Goal: Task Accomplishment & Management: Manage account settings

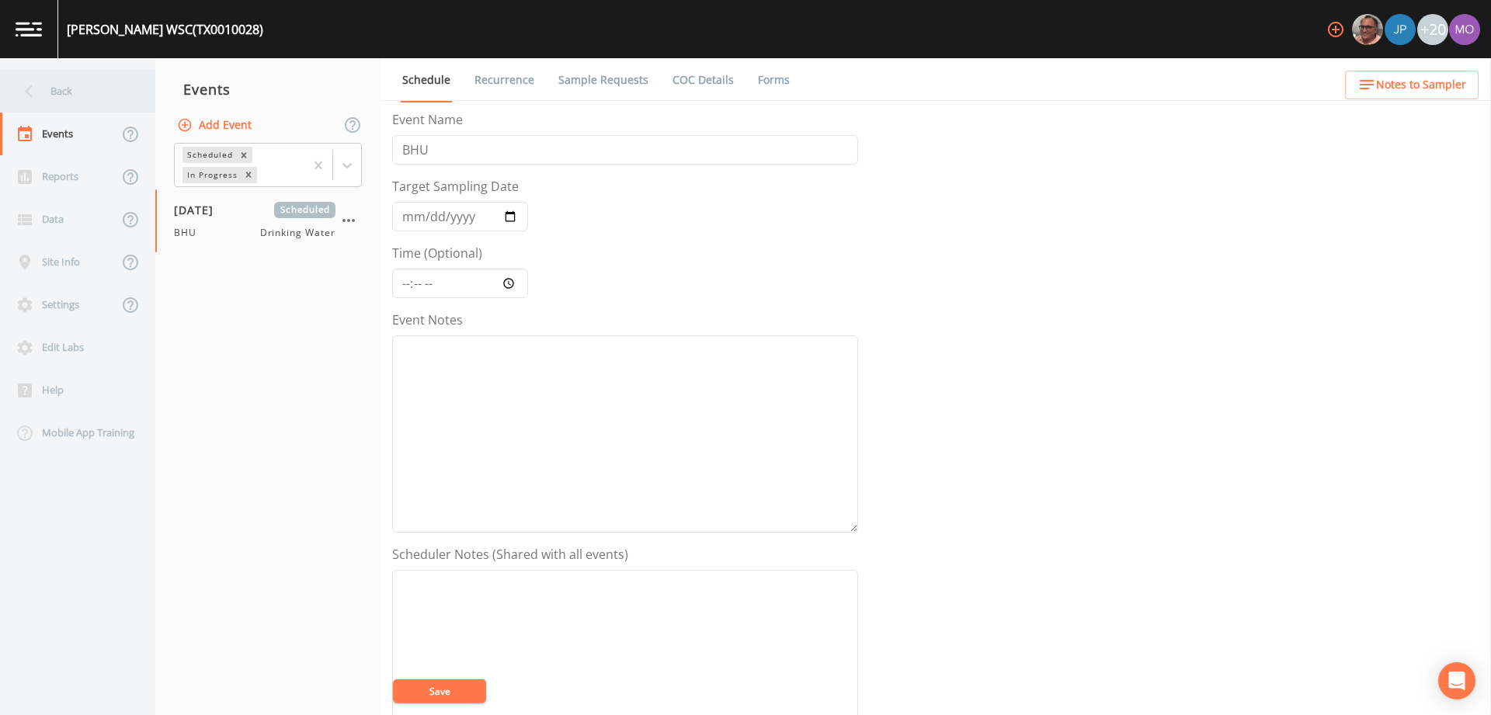
click at [71, 97] on div "Back" at bounding box center [70, 91] width 140 height 43
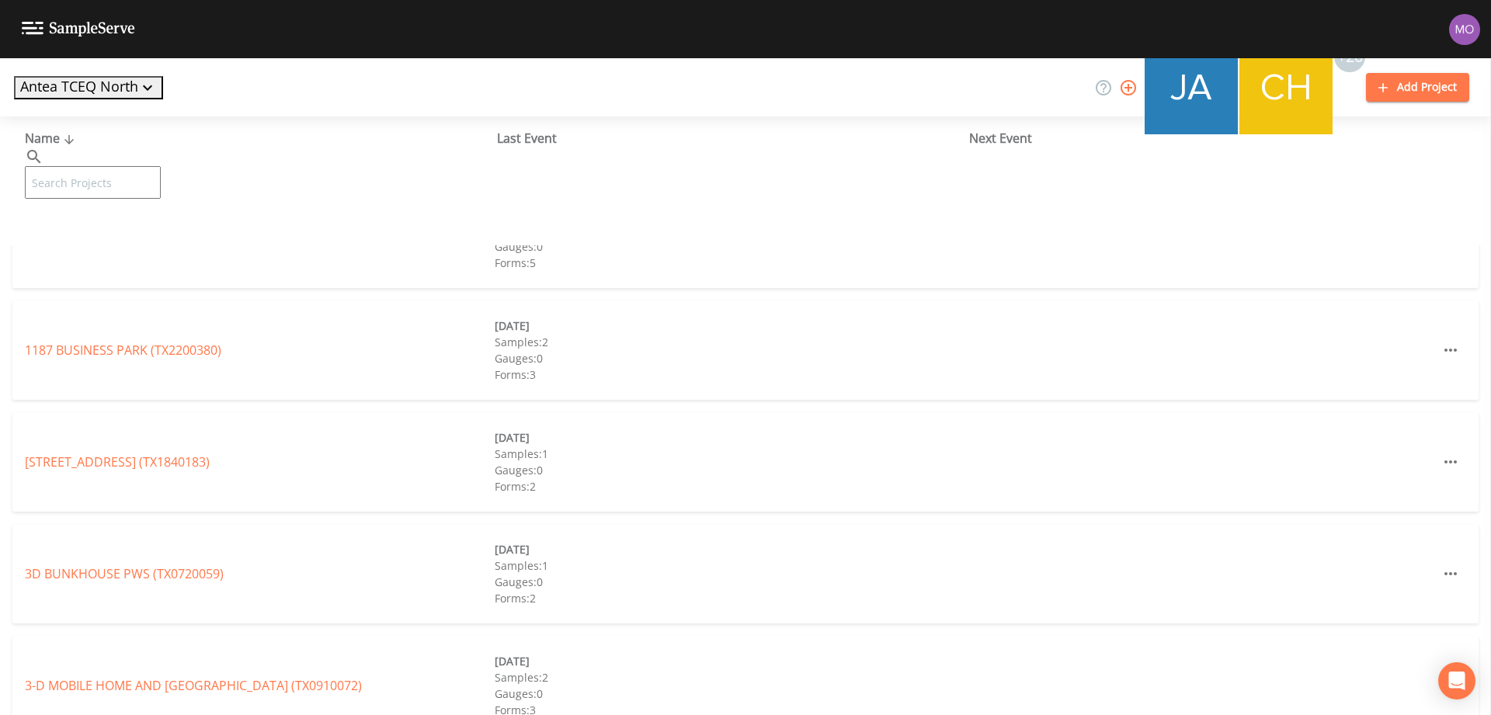
click at [119, 166] on input "text" at bounding box center [93, 182] width 136 height 33
paste input "TX1290013"
type input "TX1290013"
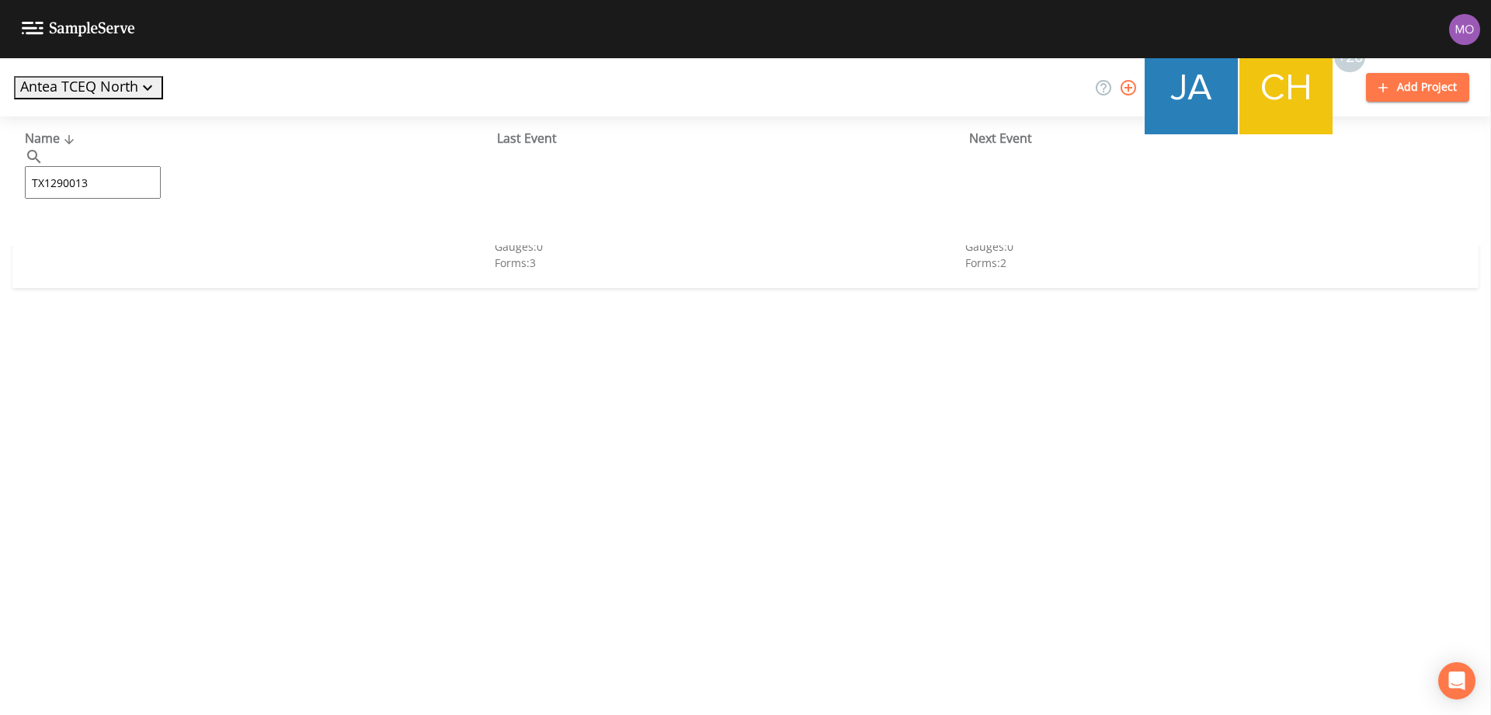
click at [91, 242] on link "ELMO WSC (TX1290013)" at bounding box center [93, 238] width 137 height 17
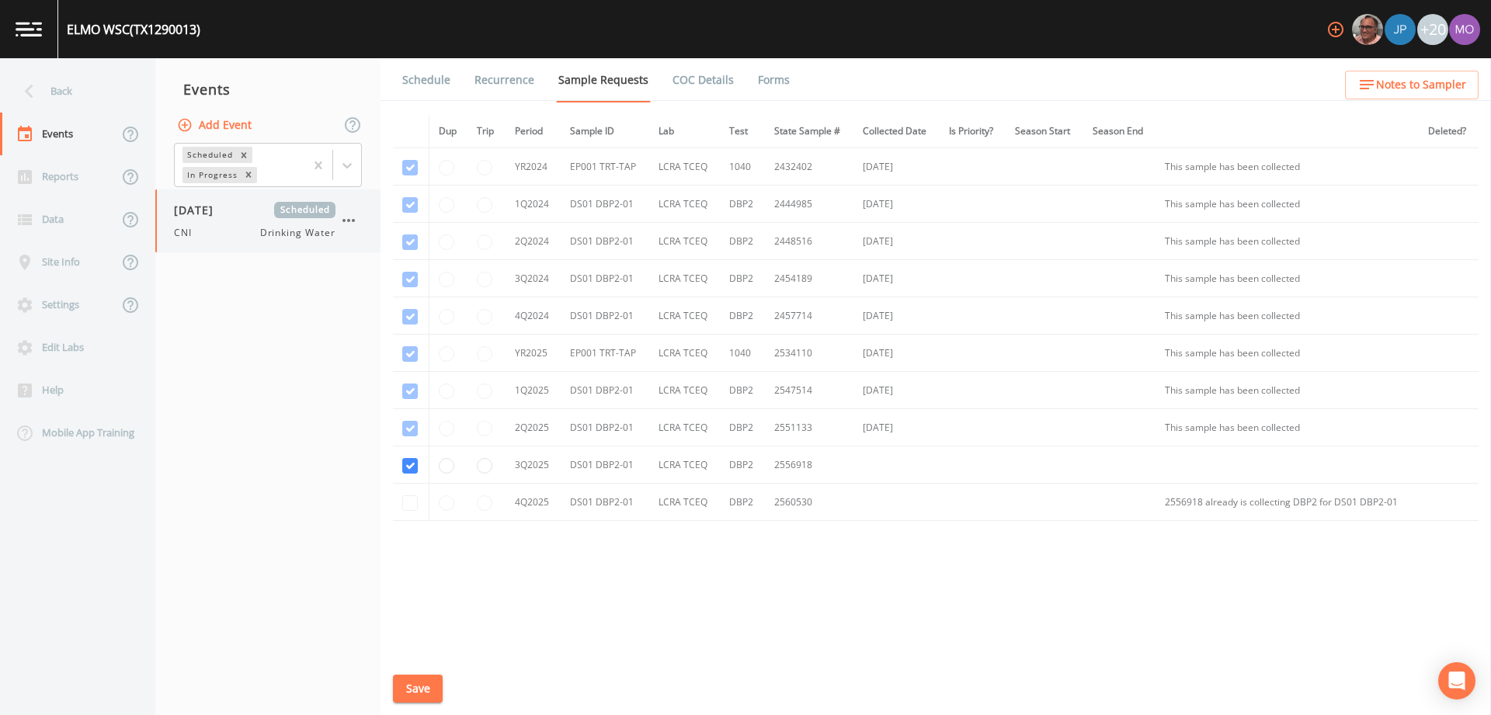
click at [222, 216] on span "[DATE]" at bounding box center [199, 210] width 50 height 16
click at [767, 83] on link "Forms" at bounding box center [774, 80] width 37 height 44
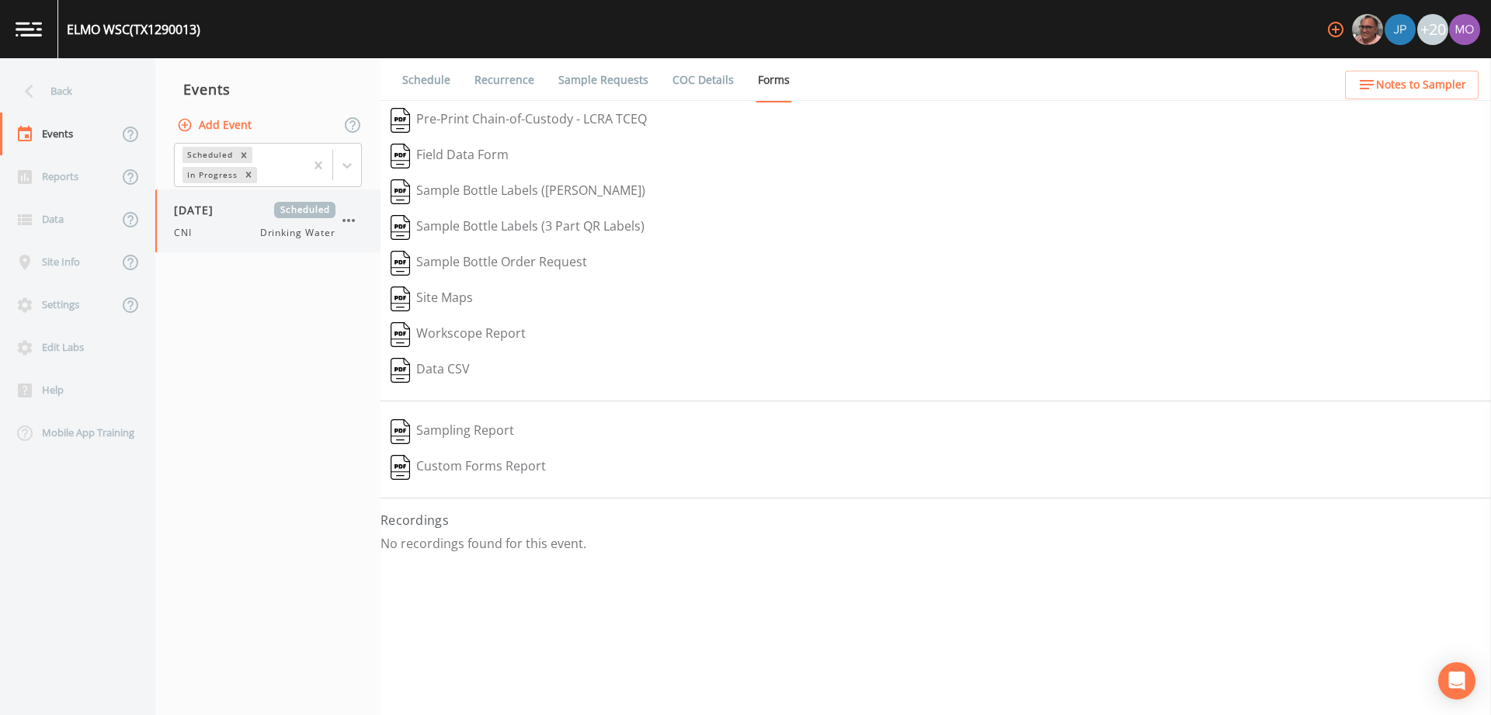
click at [354, 222] on icon "button" at bounding box center [348, 220] width 19 height 19
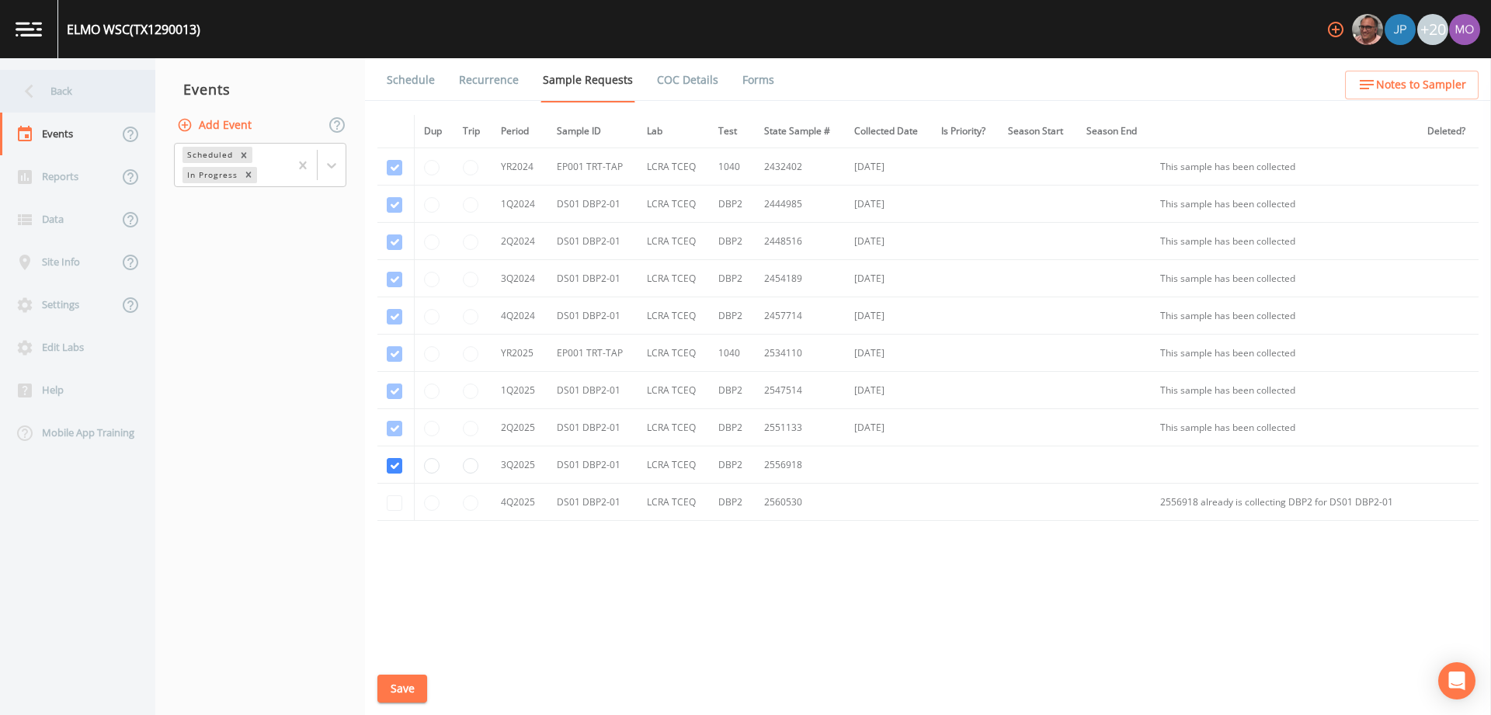
click at [78, 95] on div "Back" at bounding box center [70, 91] width 140 height 43
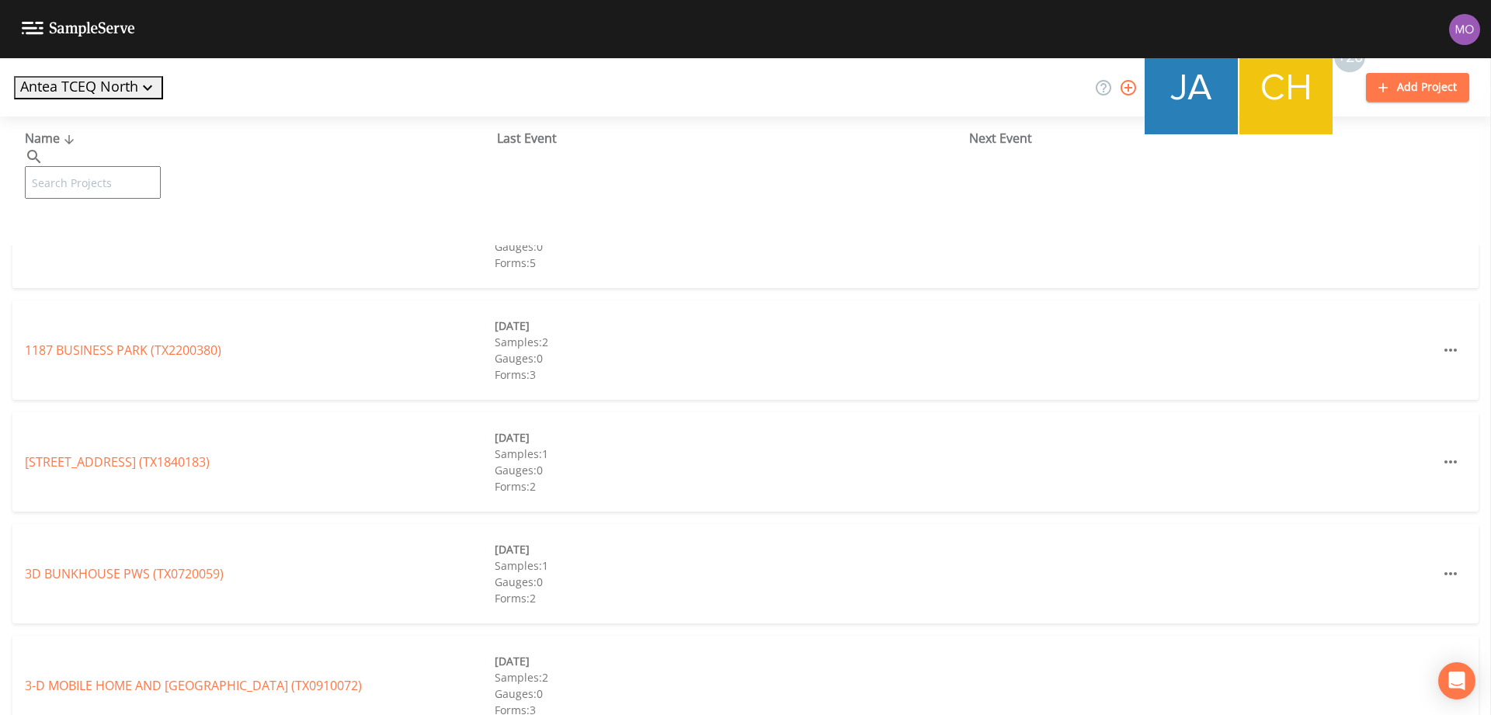
click at [135, 166] on input "text" at bounding box center [93, 182] width 136 height 33
paste input "TX1290023"
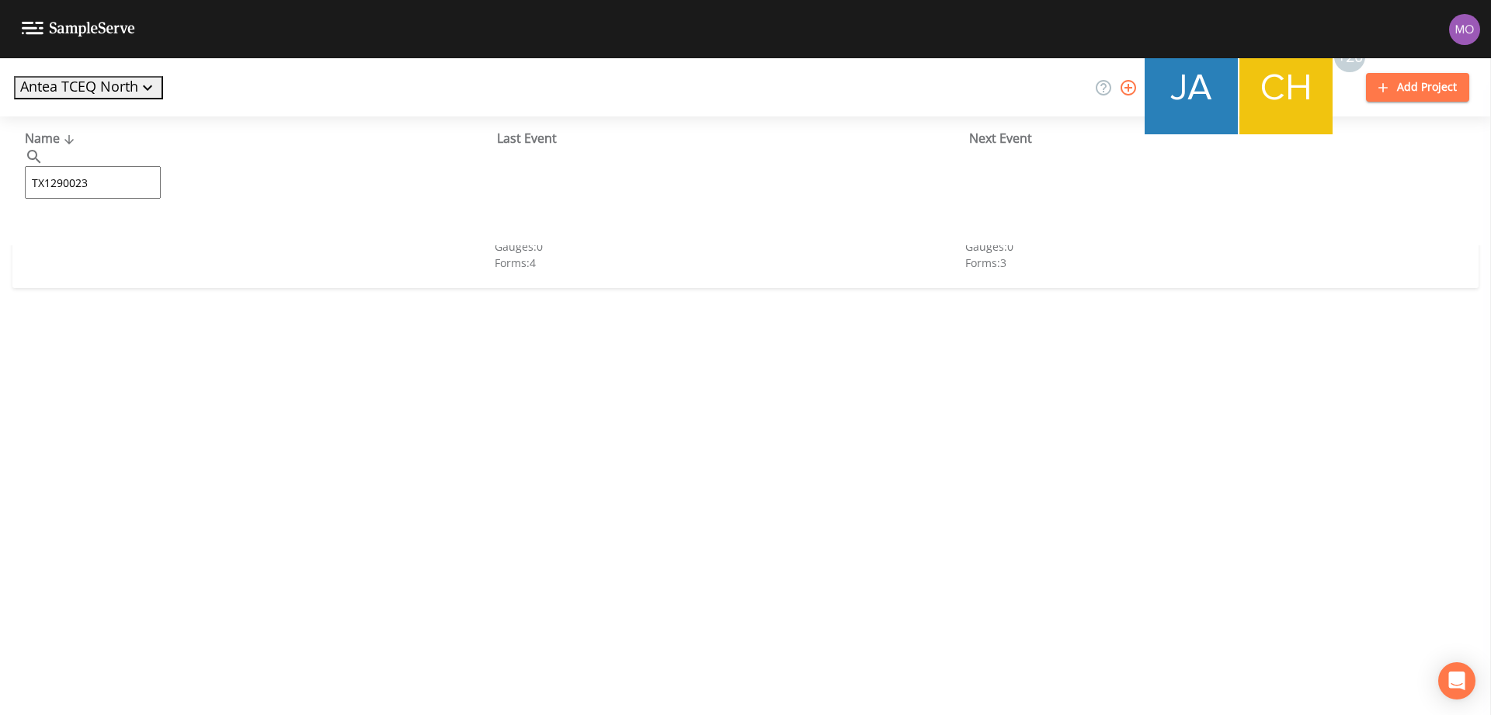
type input "TX1290023"
click at [132, 242] on link "[GEOGRAPHIC_DATA] (TX1290023)" at bounding box center [123, 238] width 197 height 17
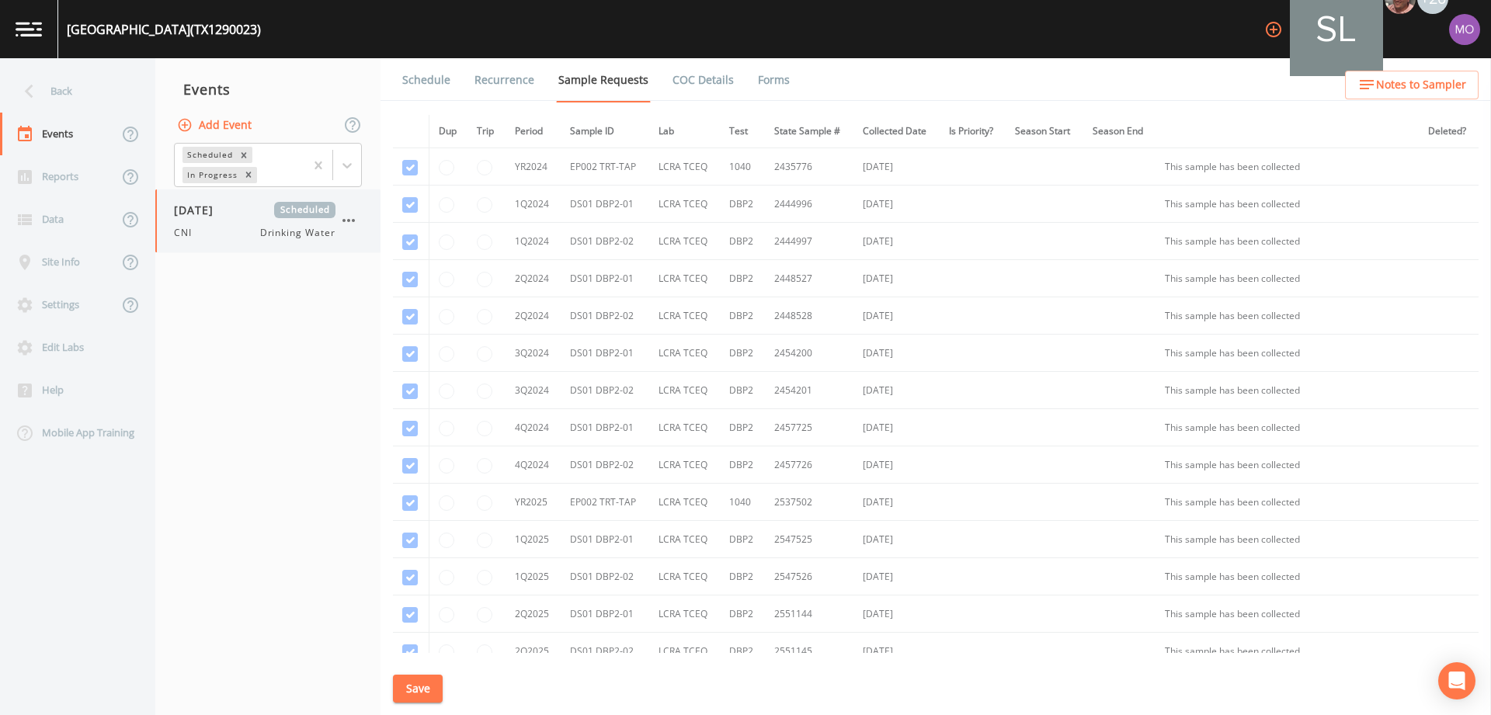
click at [241, 228] on div "CNI Drinking Water" at bounding box center [255, 233] width 162 height 14
click at [775, 78] on link "Forms" at bounding box center [774, 80] width 37 height 44
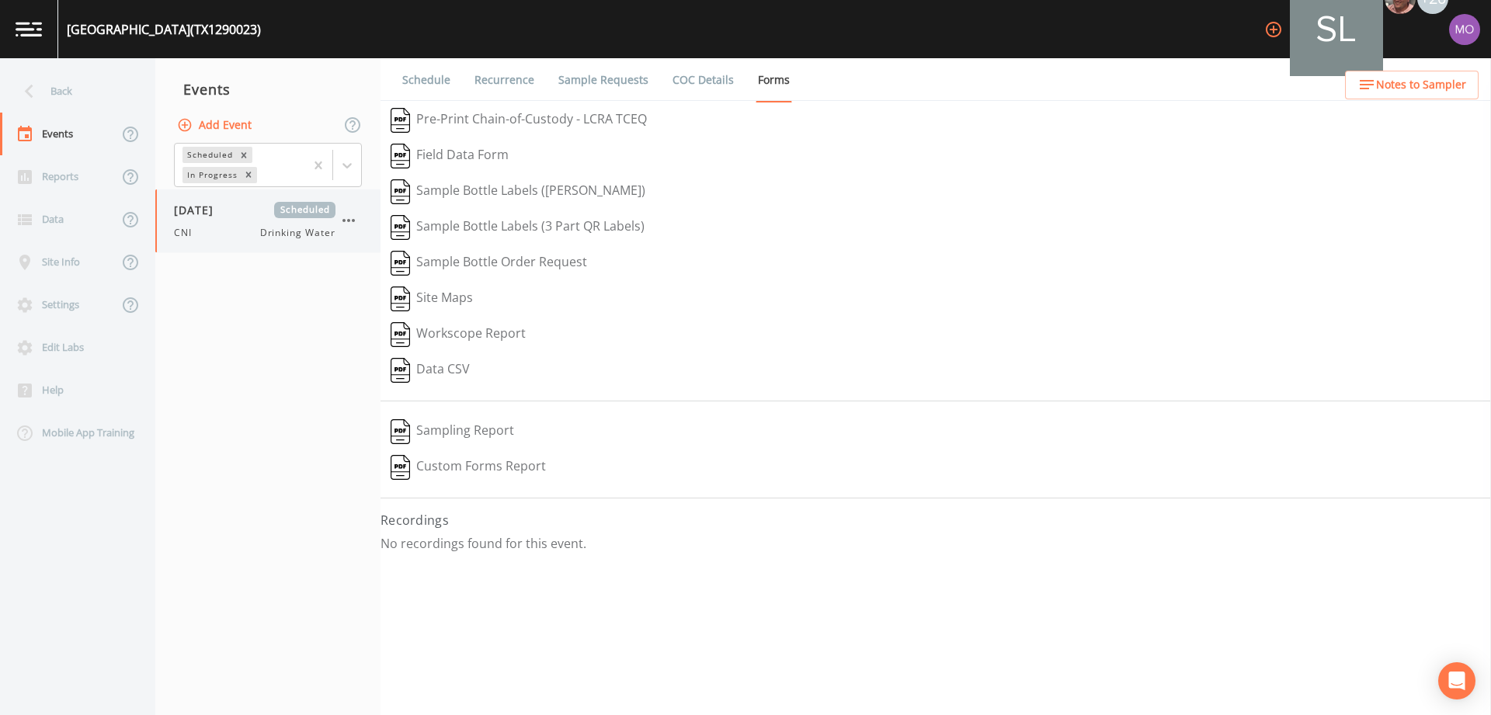
click at [346, 220] on icon "button" at bounding box center [348, 220] width 19 height 19
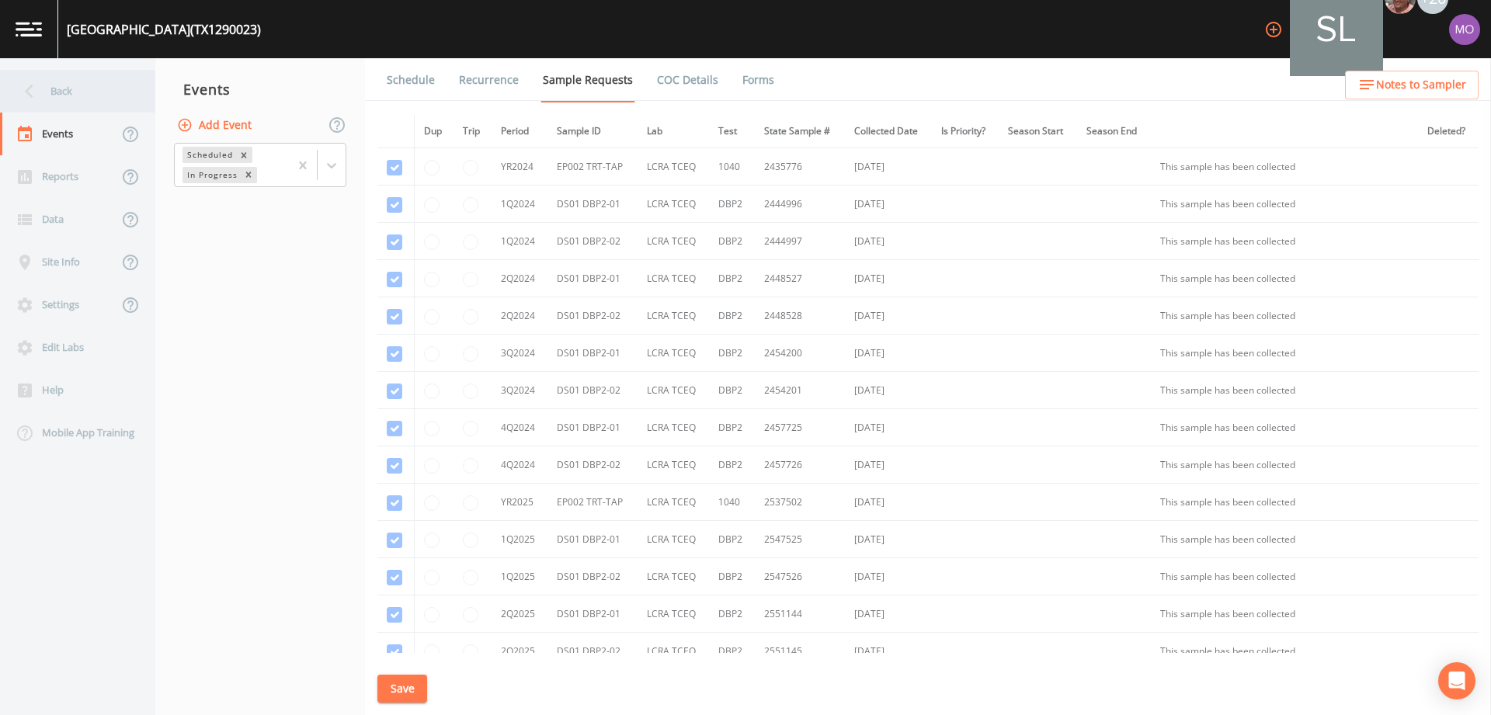
click at [66, 91] on div "Back" at bounding box center [70, 91] width 140 height 43
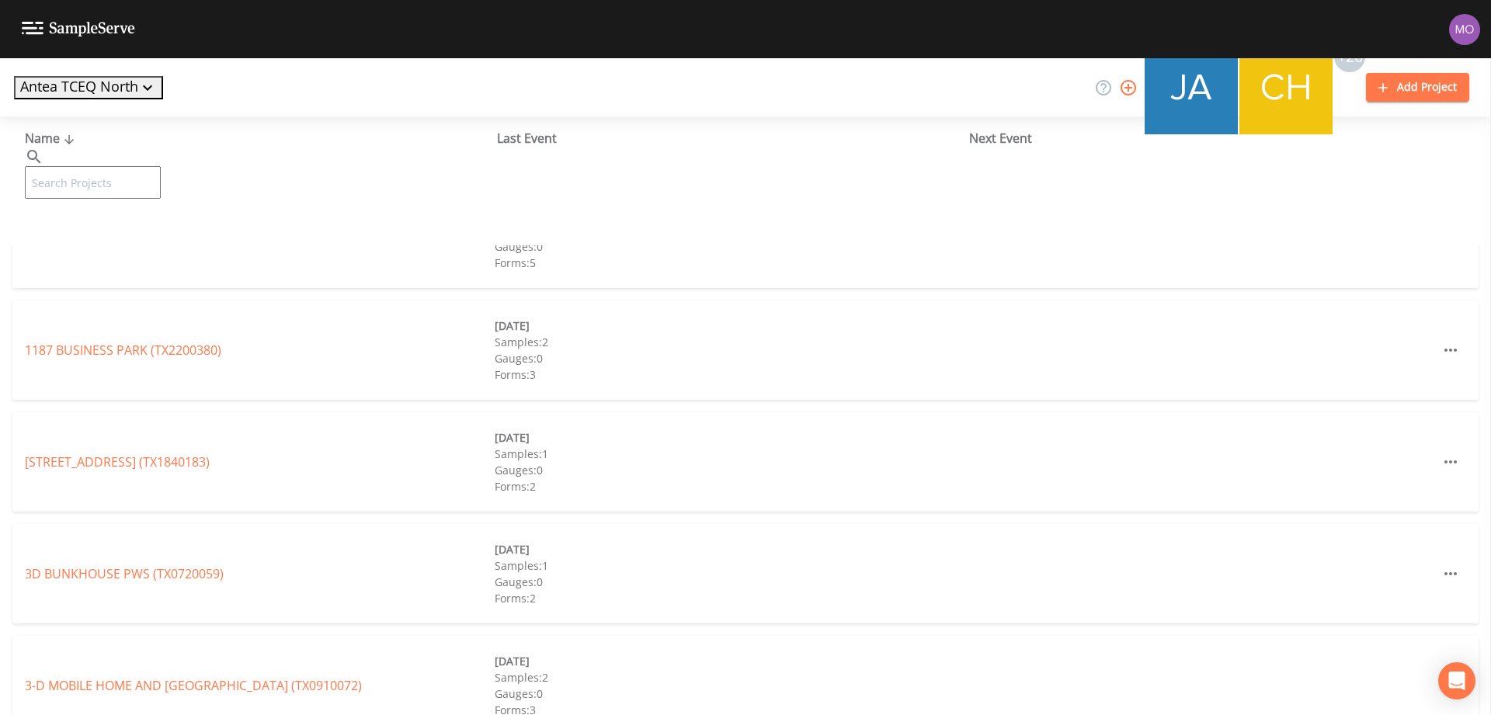
click at [99, 166] on input "text" at bounding box center [93, 182] width 136 height 33
paste input "TX1290006"
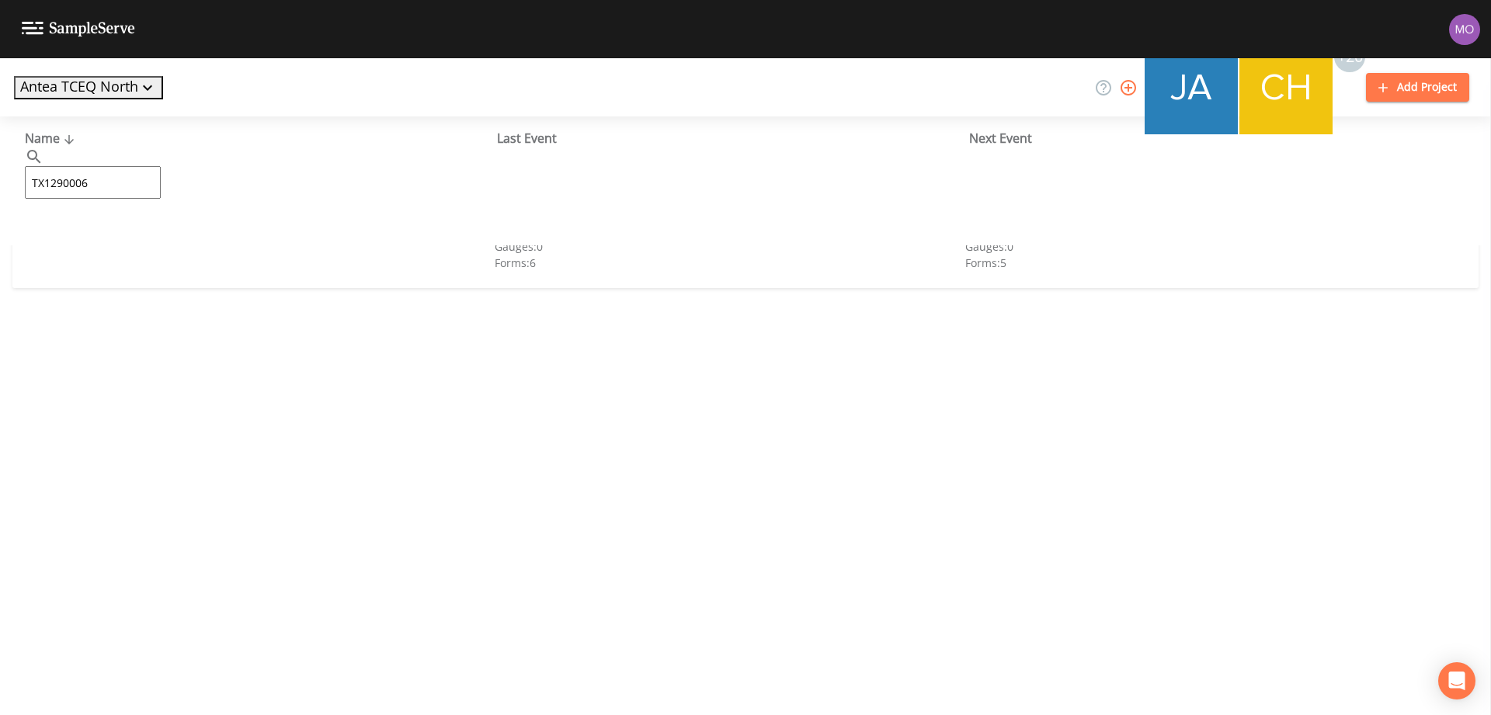
type input "TX1290006"
click at [90, 234] on link "CITY OF [GEOGRAPHIC_DATA] (TX1290006)" at bounding box center [133, 238] width 217 height 17
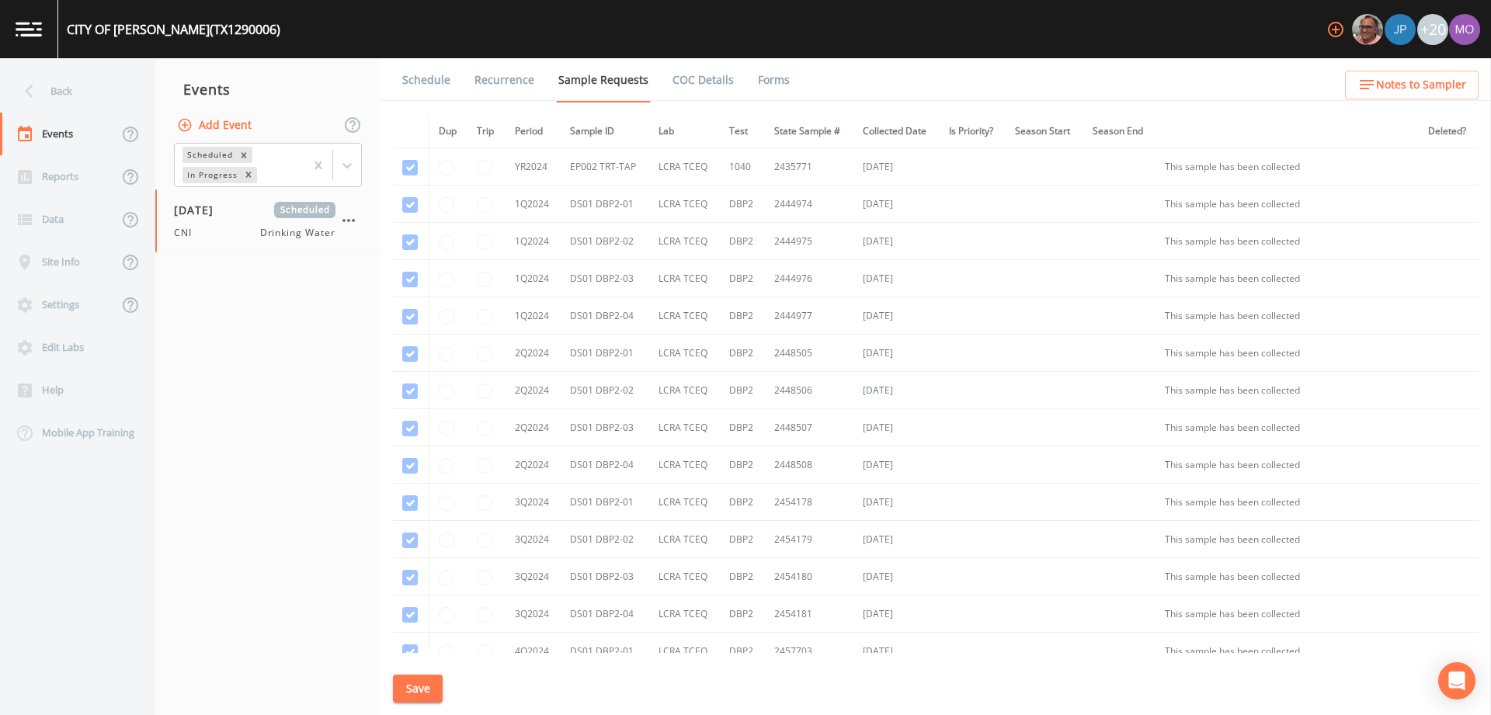
click at [772, 82] on link "Forms" at bounding box center [774, 80] width 37 height 44
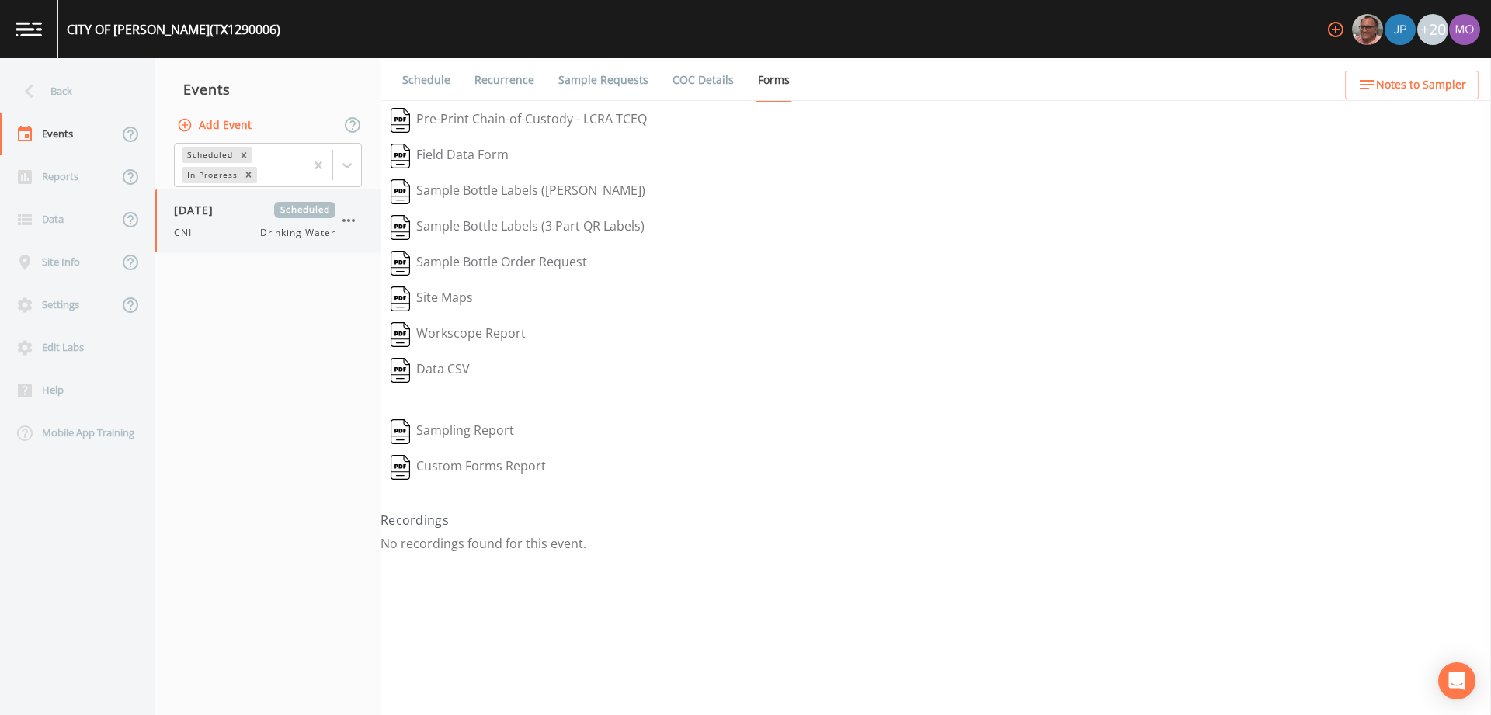
click at [353, 219] on icon "button" at bounding box center [348, 220] width 19 height 19
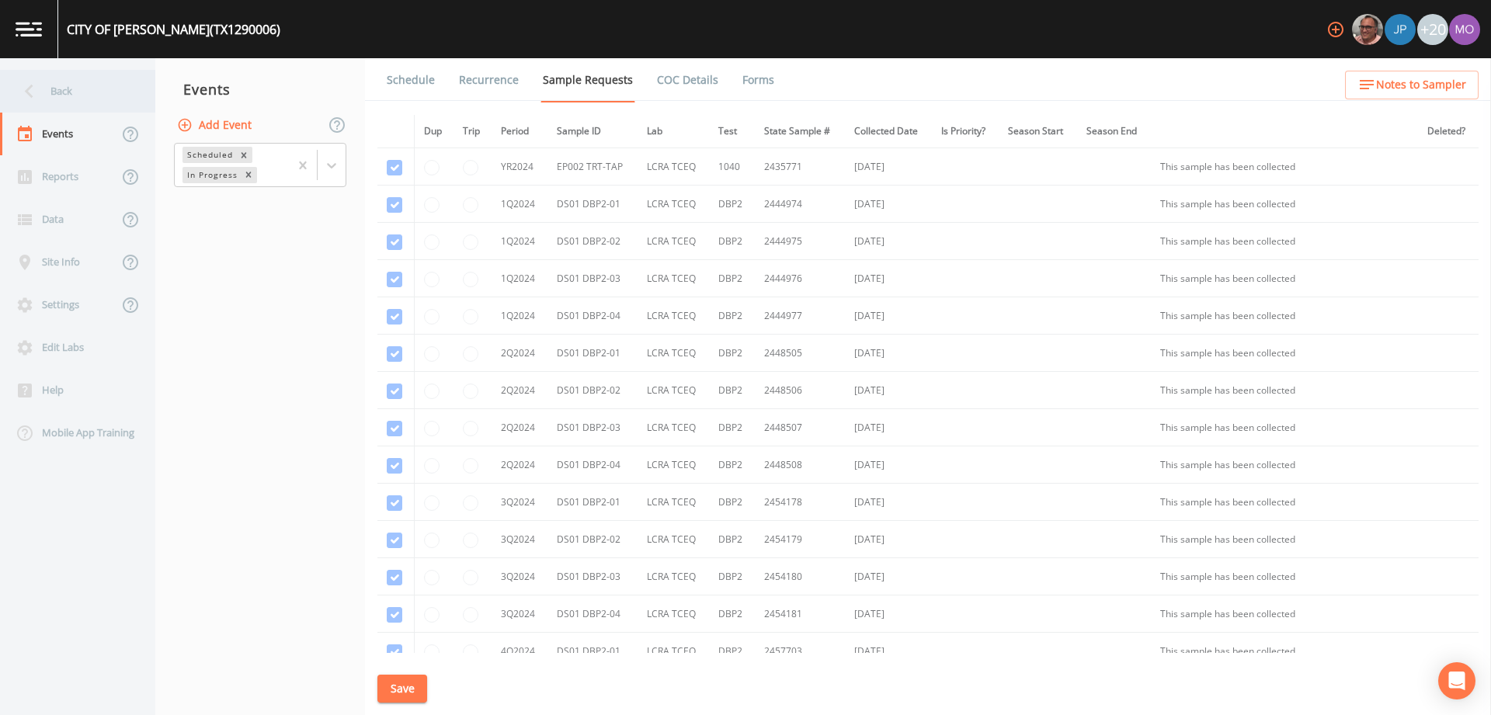
click at [65, 92] on div "Back" at bounding box center [70, 91] width 140 height 43
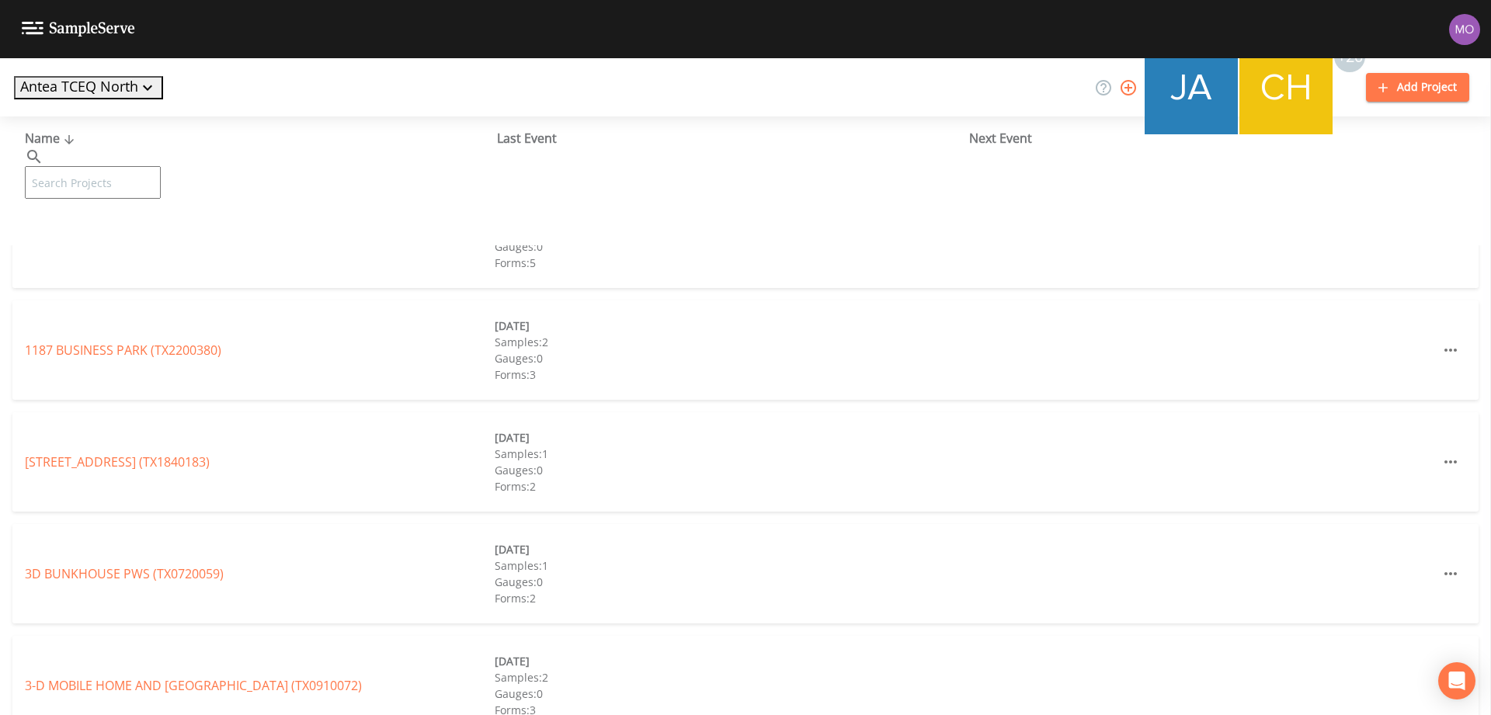
click at [106, 166] on input "text" at bounding box center [93, 182] width 136 height 33
paste input "TX1290018"
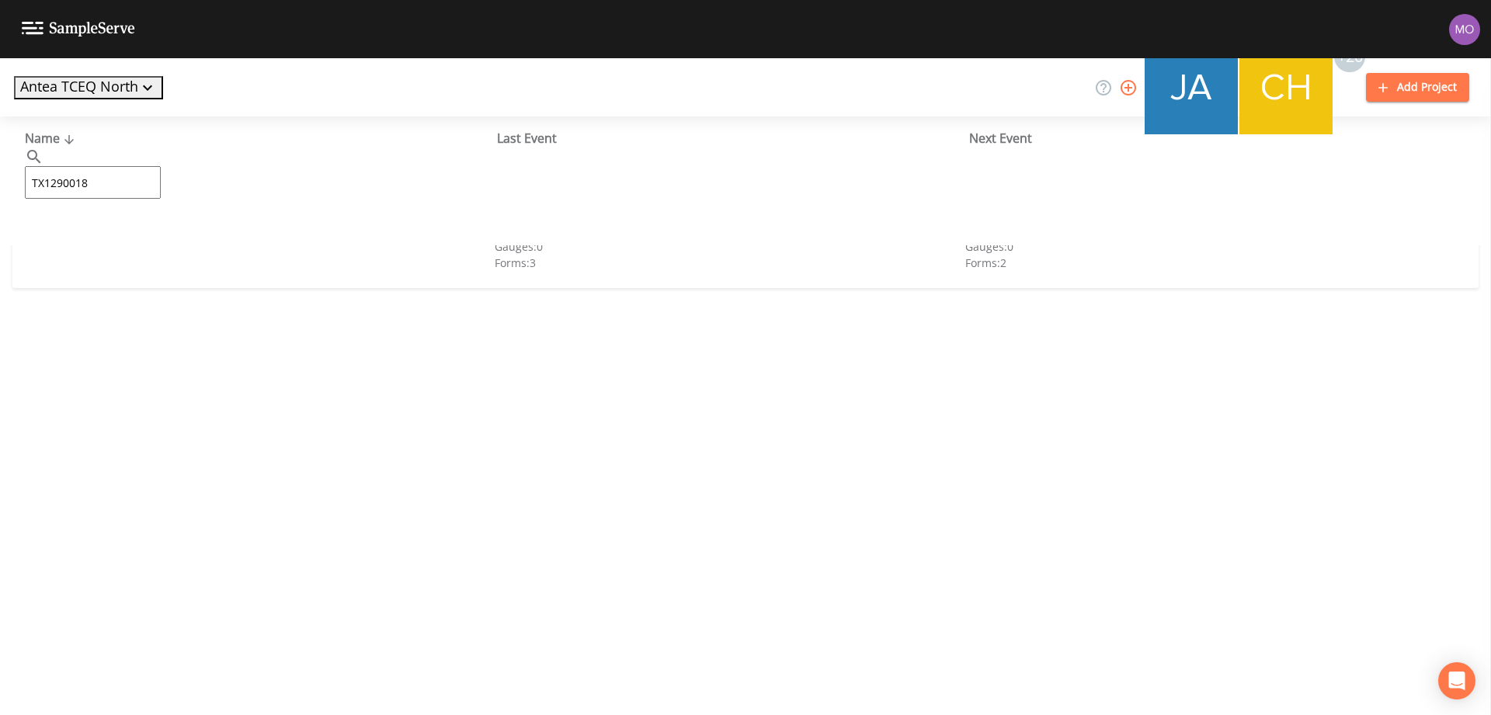
type input "TX1290018"
click at [106, 231] on link "[PERSON_NAME] WSC (TX1290018)" at bounding box center [125, 238] width 200 height 17
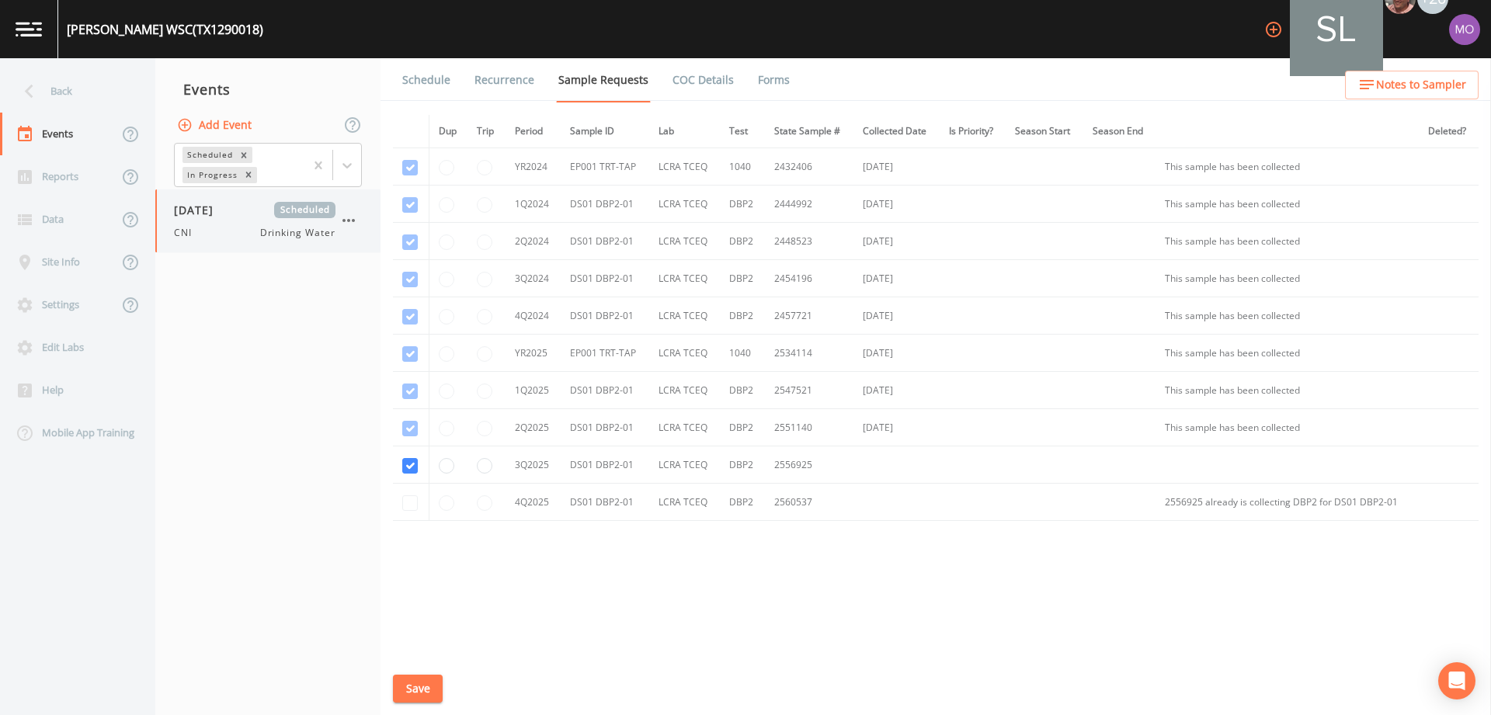
click at [225, 215] on span "[DATE]" at bounding box center [199, 210] width 50 height 16
click at [763, 85] on link "Forms" at bounding box center [774, 80] width 37 height 44
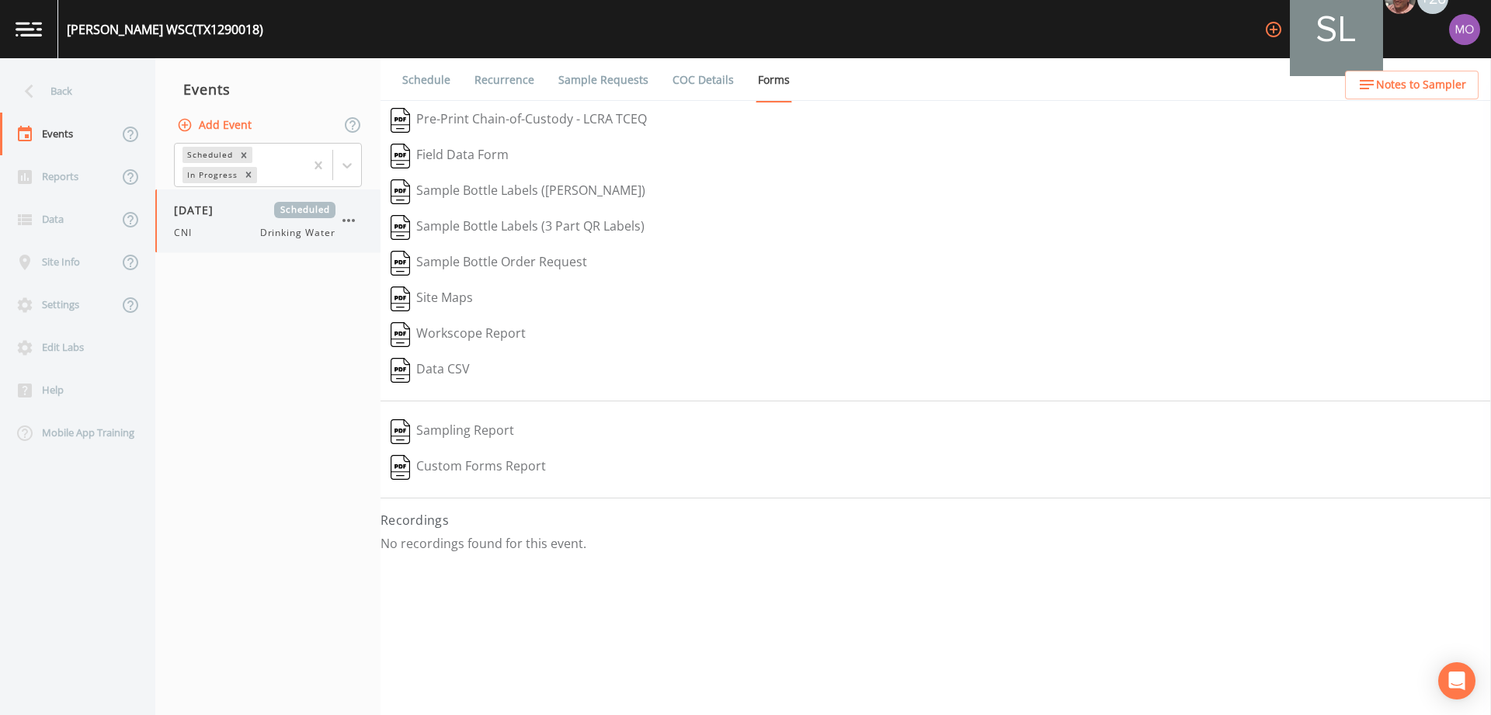
click at [345, 225] on icon "button" at bounding box center [348, 220] width 19 height 19
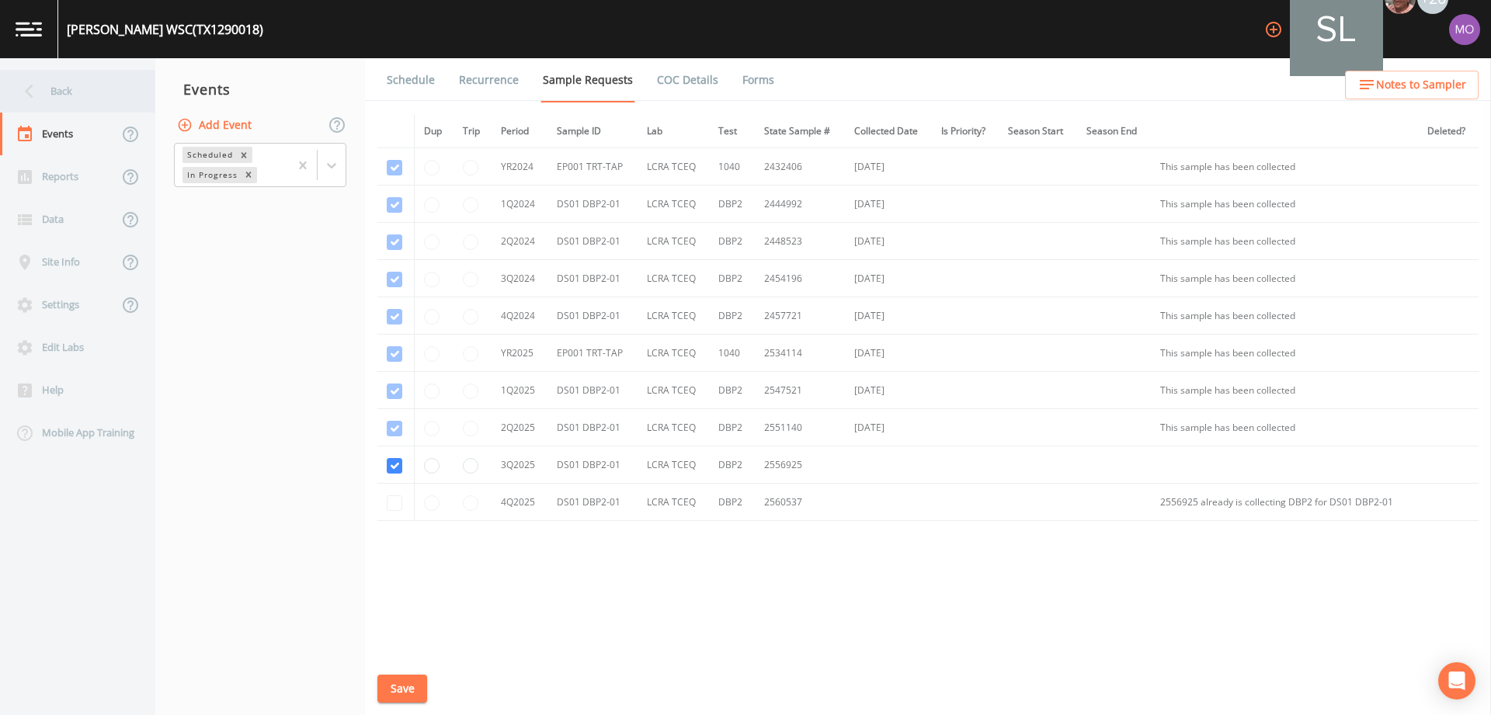
click at [55, 90] on div "Back" at bounding box center [70, 91] width 140 height 43
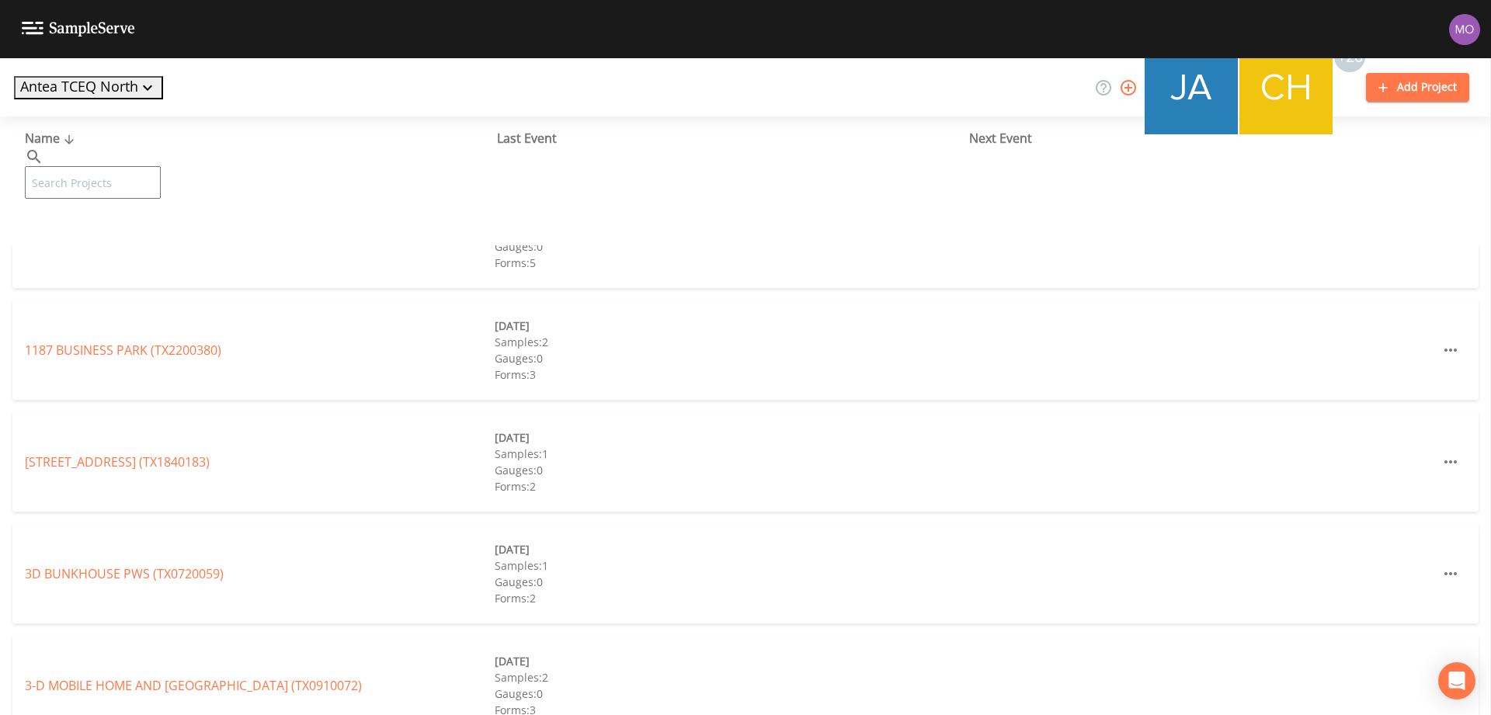
click at [110, 166] on input "text" at bounding box center [93, 182] width 136 height 33
paste input "TX1290052"
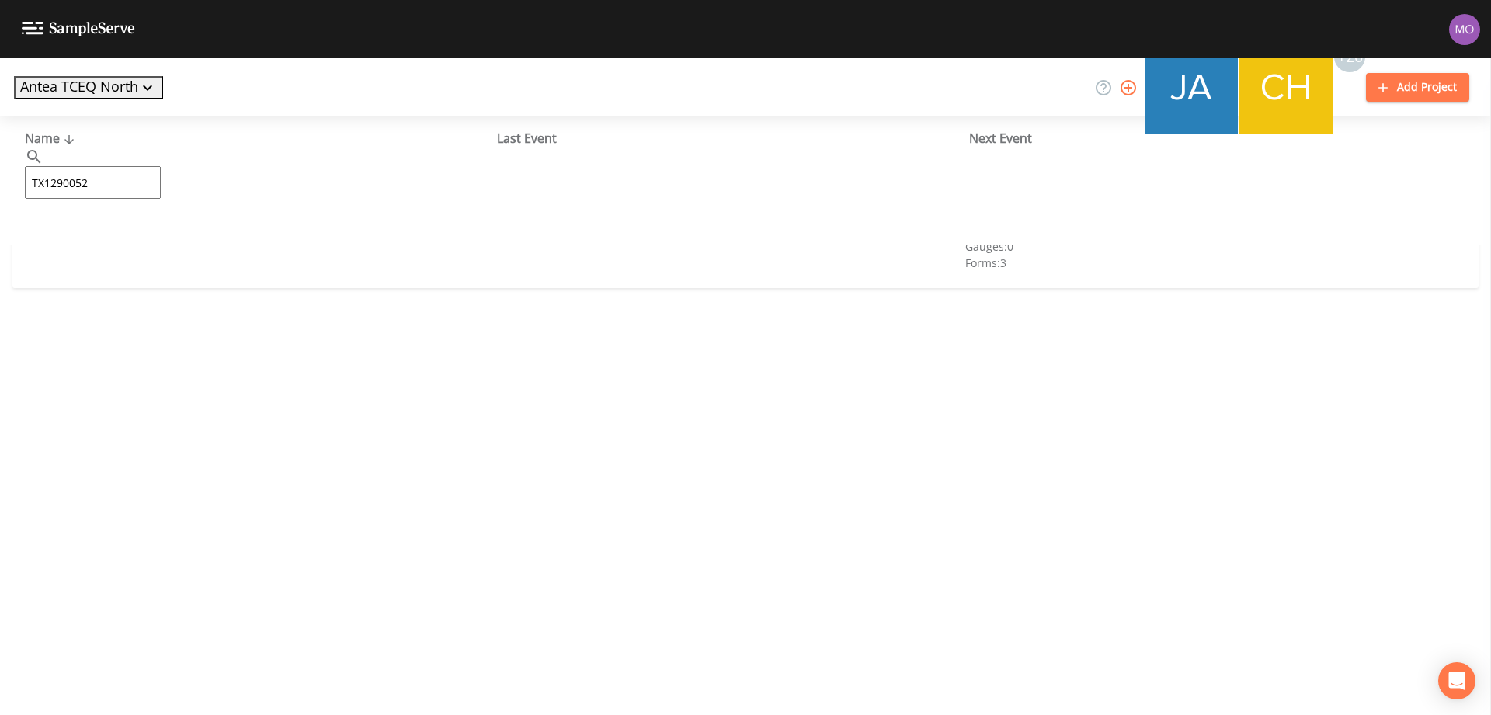
type input "TX1290052"
click at [204, 235] on link "NORTH [US_STATE] MWD TAWAKONI WTP (TX1290052)" at bounding box center [183, 238] width 316 height 17
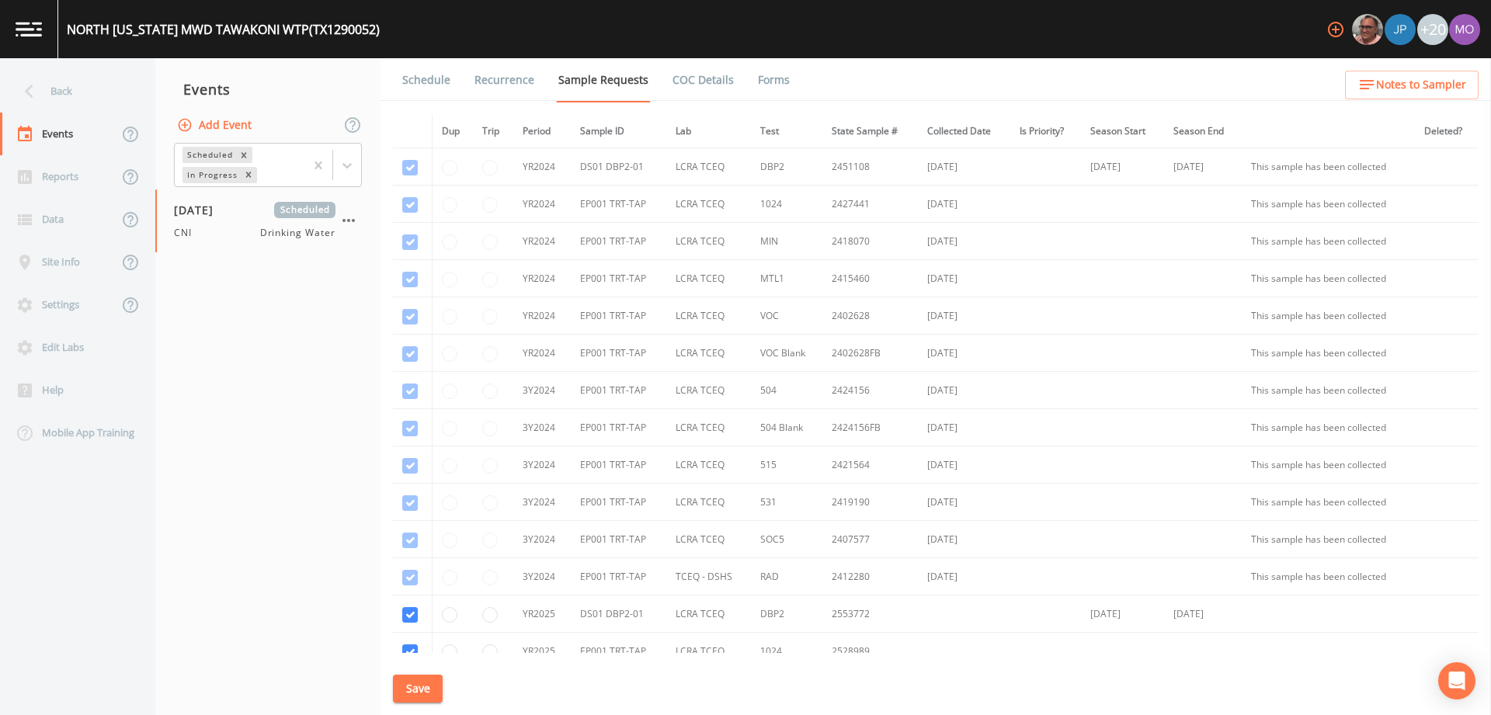
click at [767, 79] on link "Forms" at bounding box center [774, 80] width 37 height 44
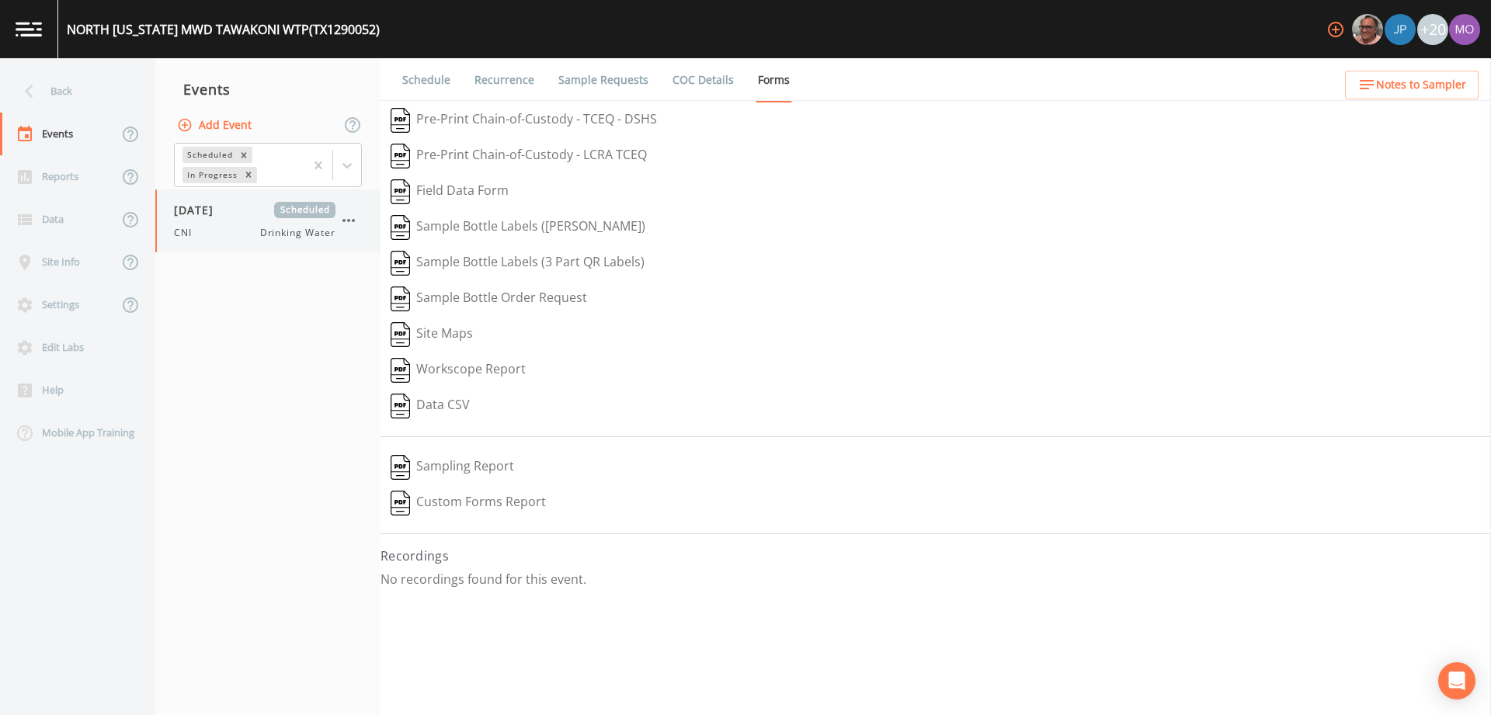
click at [352, 211] on button "button" at bounding box center [349, 220] width 26 height 26
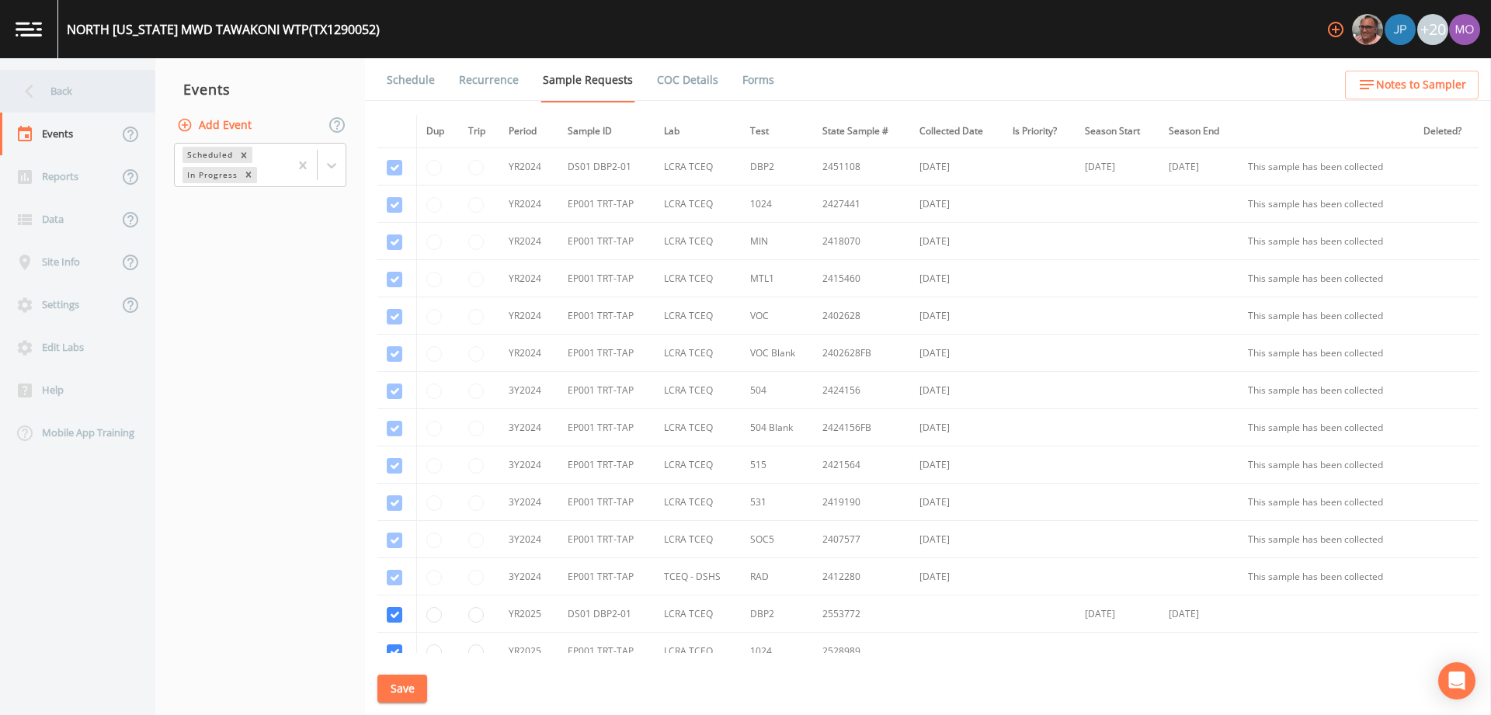
click at [99, 89] on div "Back" at bounding box center [70, 91] width 140 height 43
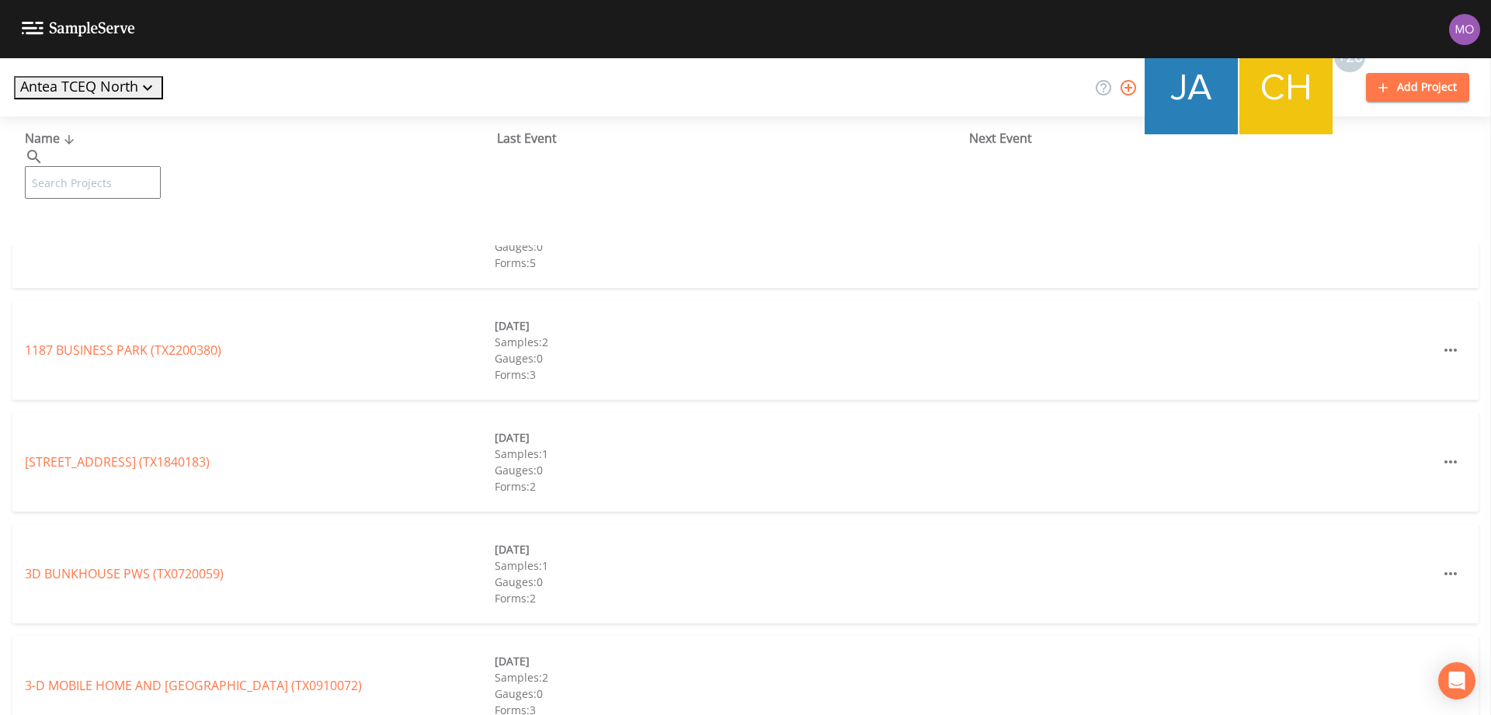
click at [134, 166] on input "text" at bounding box center [93, 182] width 136 height 33
paste input "TX1290010"
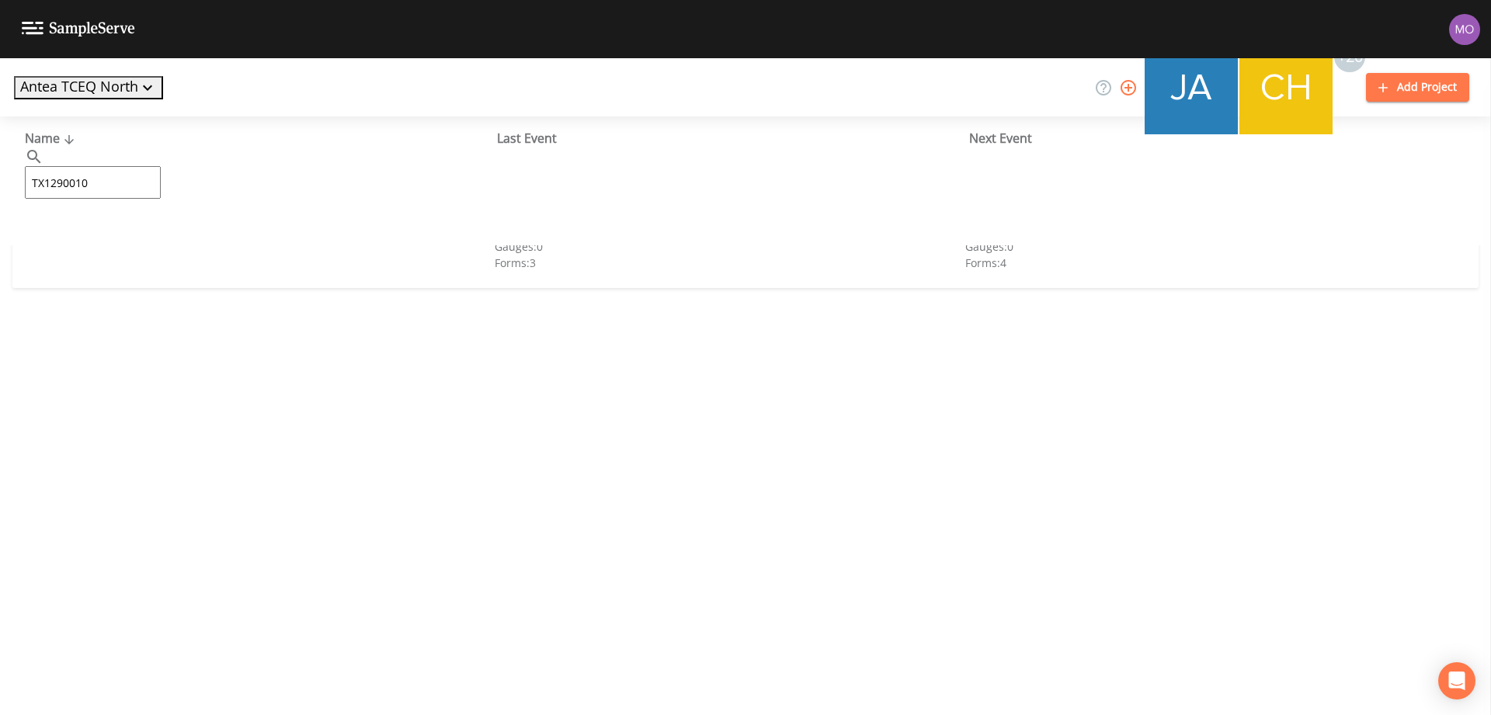
type input "TX1290010"
click at [131, 233] on link "[PERSON_NAME][GEOGRAPHIC_DATA] (TX1290010)" at bounding box center [172, 238] width 294 height 17
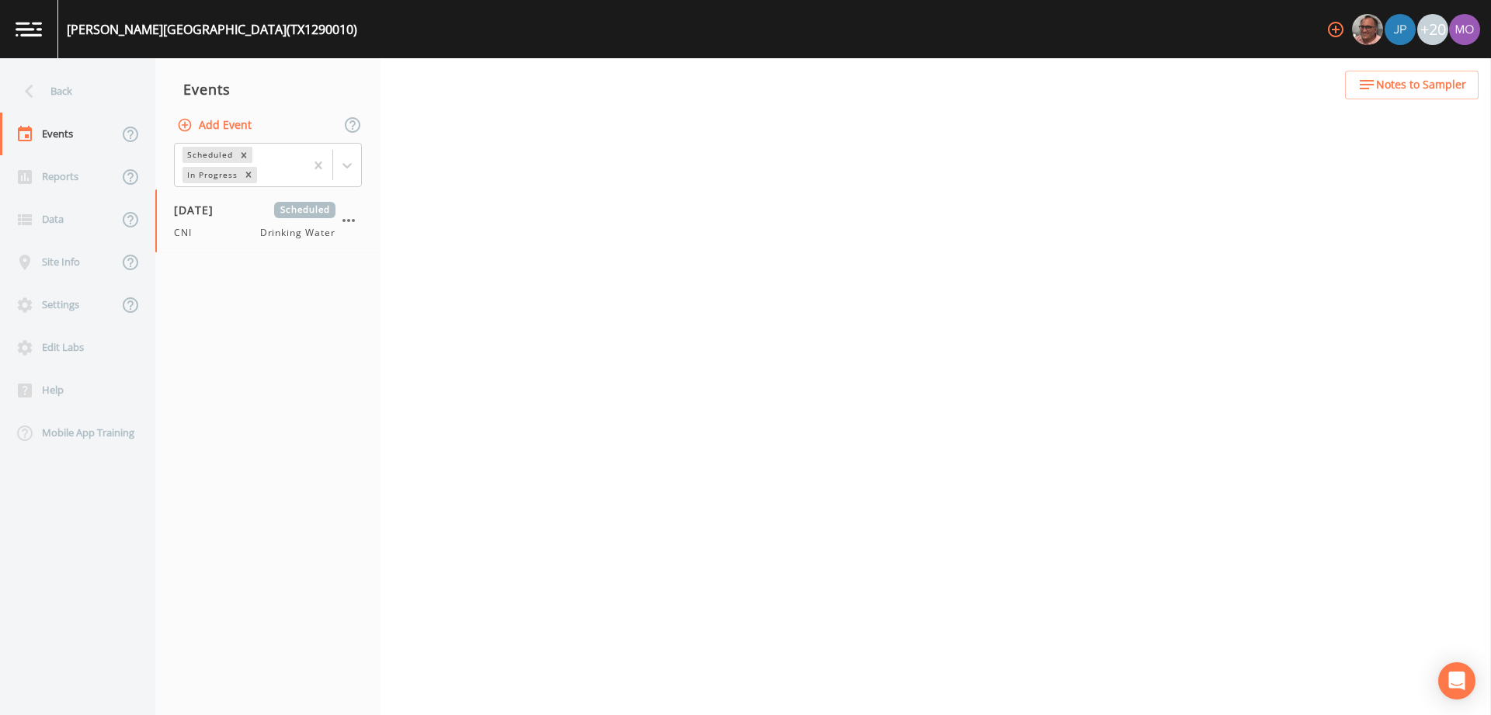
click at [204, 120] on button "Add Event" at bounding box center [216, 125] width 84 height 29
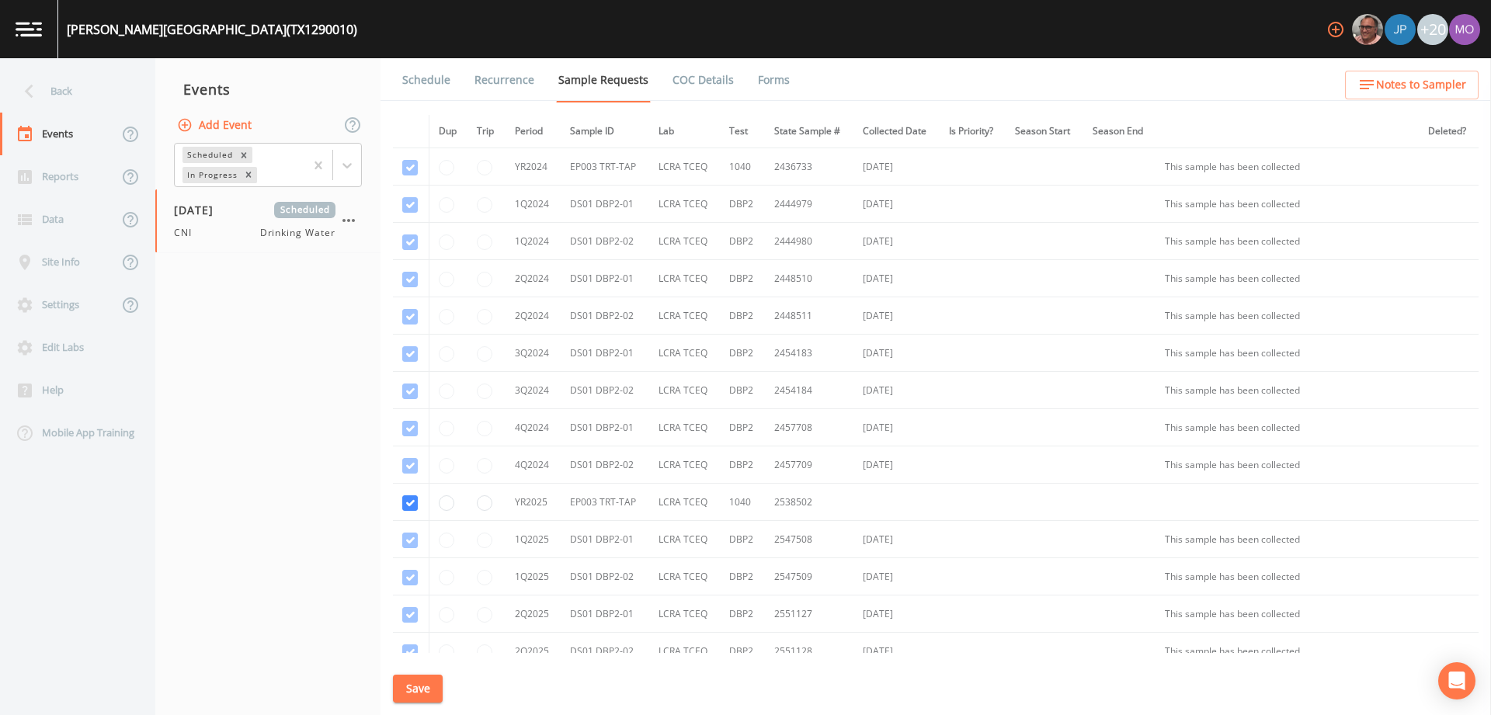
click at [339, 227] on icon "button" at bounding box center [348, 220] width 19 height 19
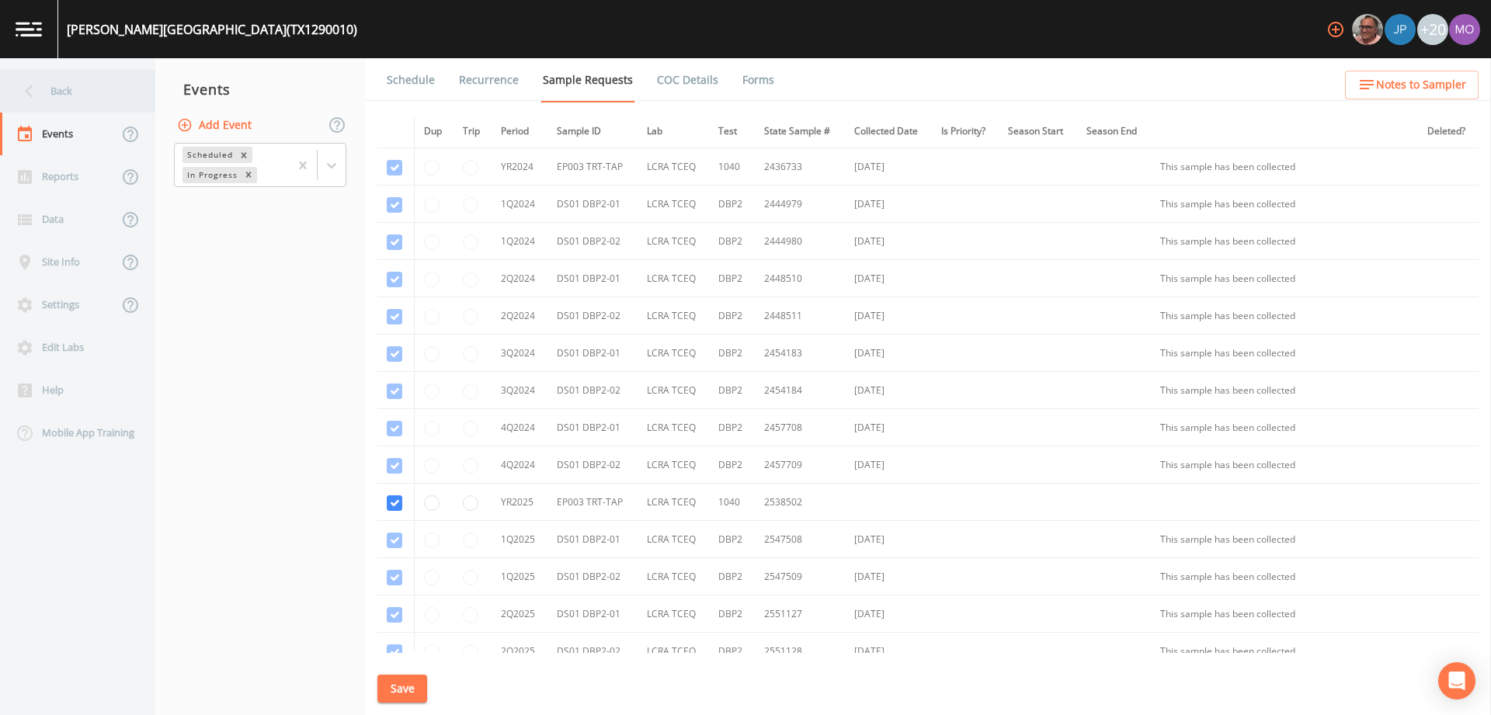
click at [72, 98] on div "Back" at bounding box center [70, 91] width 140 height 43
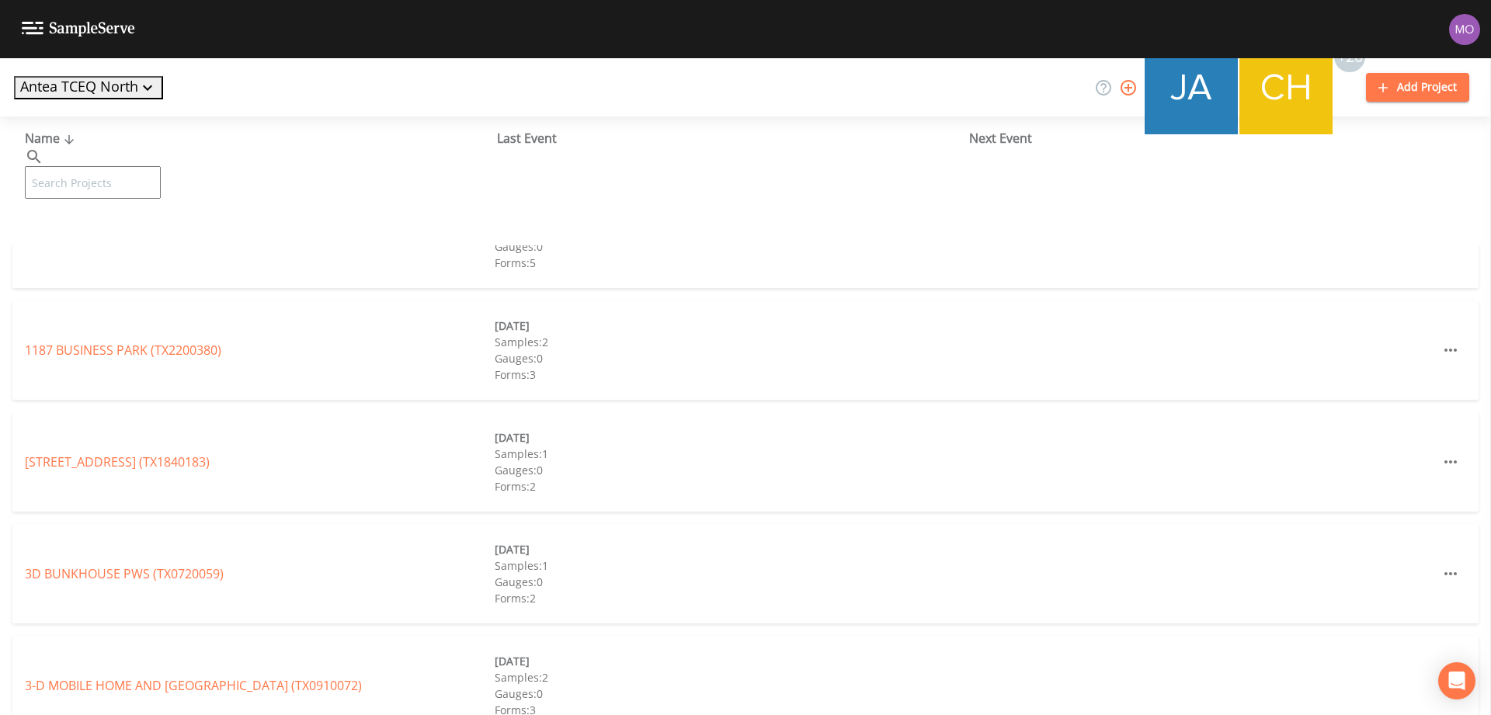
click at [99, 166] on input "text" at bounding box center [93, 182] width 136 height 33
paste input "TX1160012"
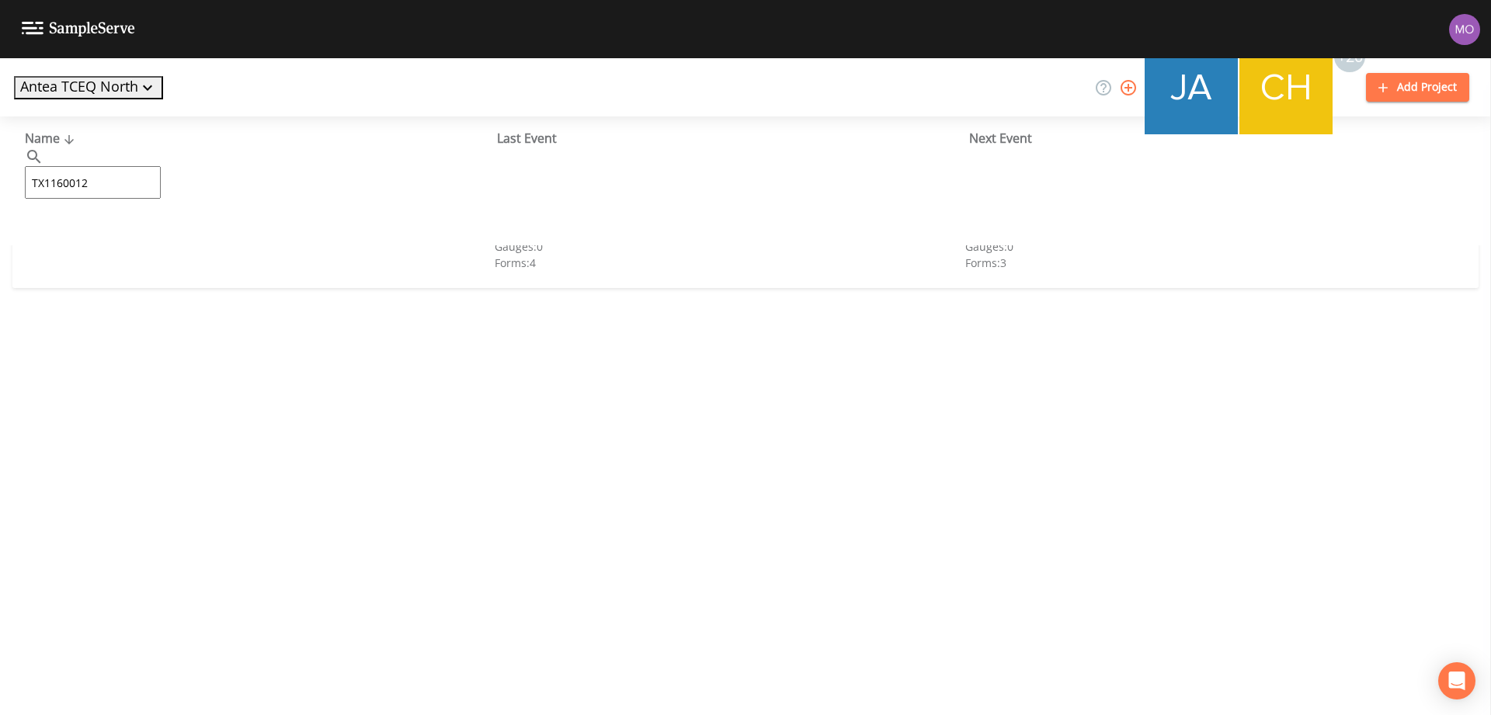
type input "TX1160012"
click at [120, 231] on link "CITY OF [GEOGRAPHIC_DATA] (TX1160012)" at bounding box center [147, 238] width 244 height 17
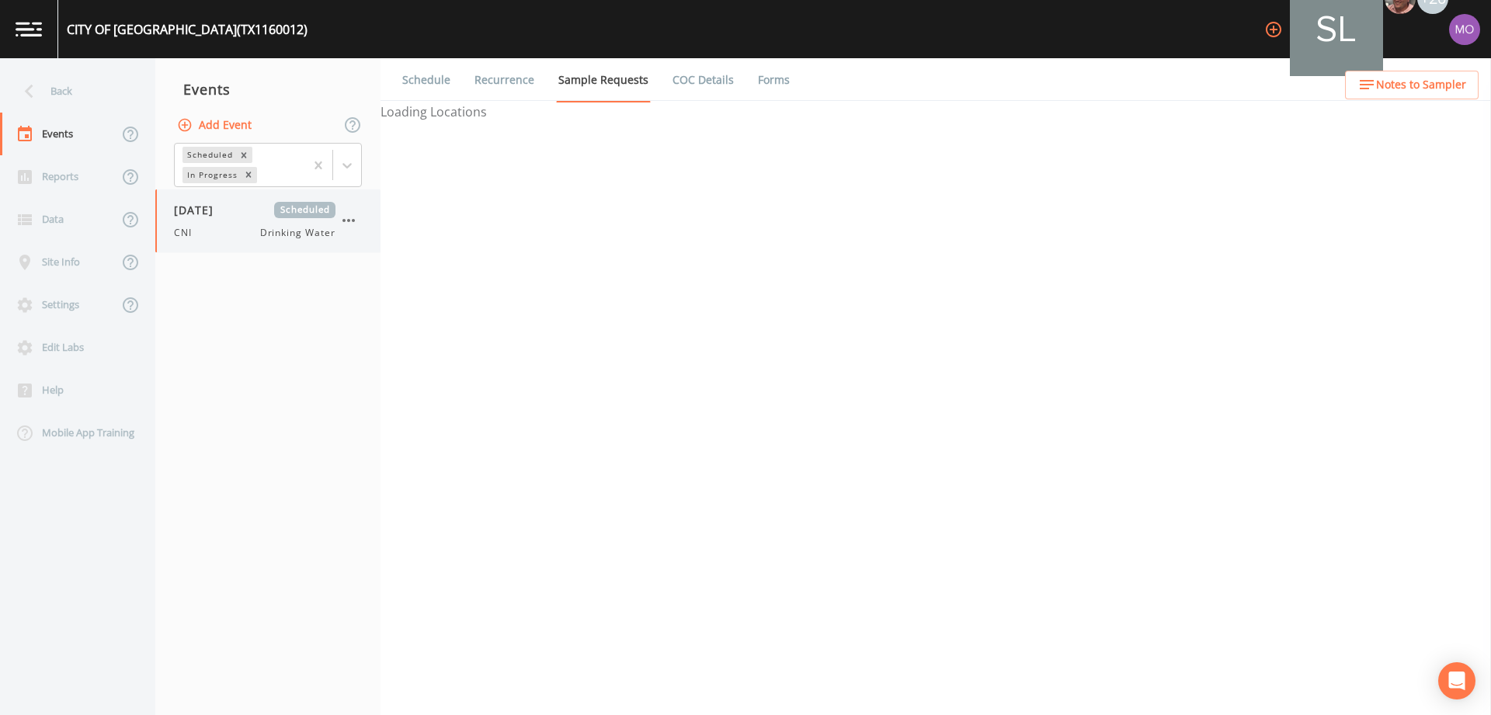
click at [257, 218] on div "[DATE] Scheduled CNI Drinking Water" at bounding box center [255, 221] width 162 height 38
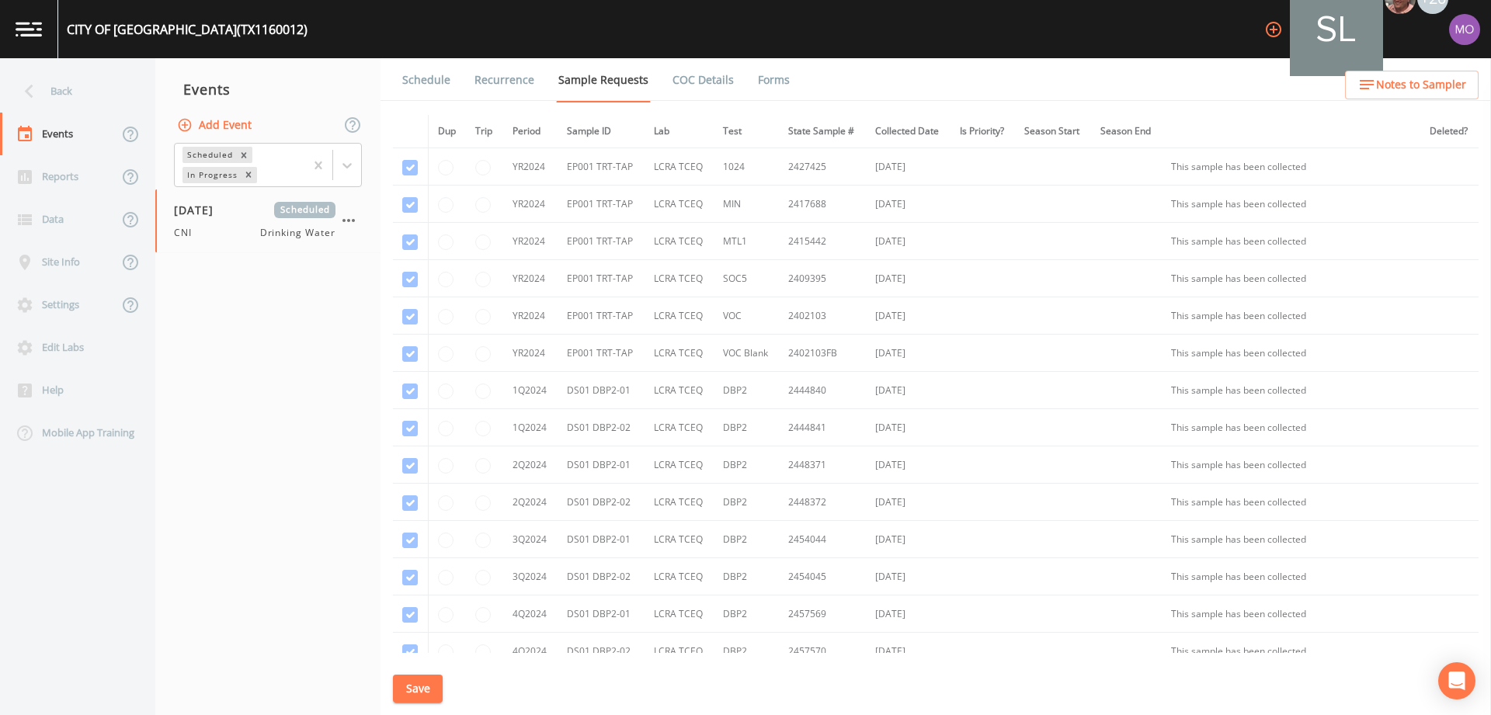
click at [767, 88] on link "Forms" at bounding box center [774, 80] width 37 height 44
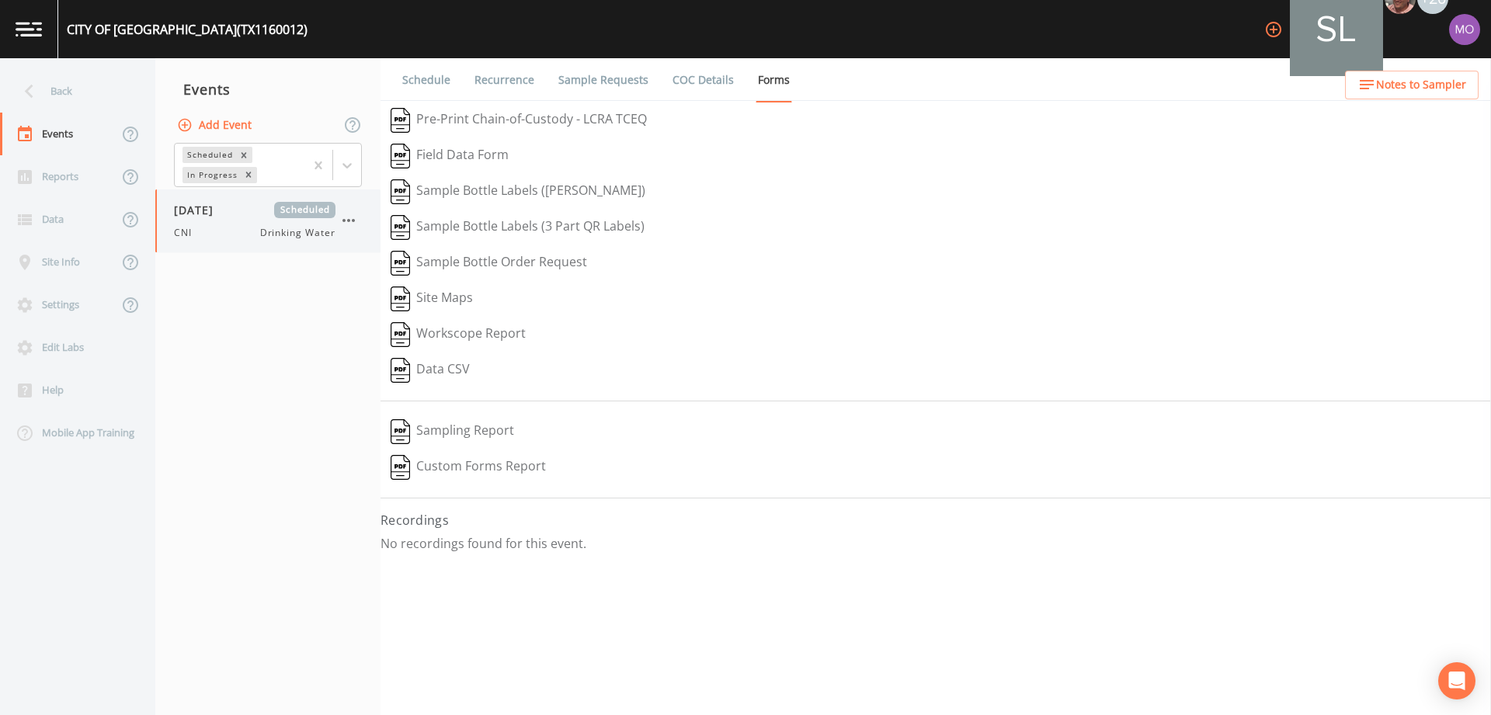
click at [345, 216] on icon "button" at bounding box center [348, 220] width 19 height 19
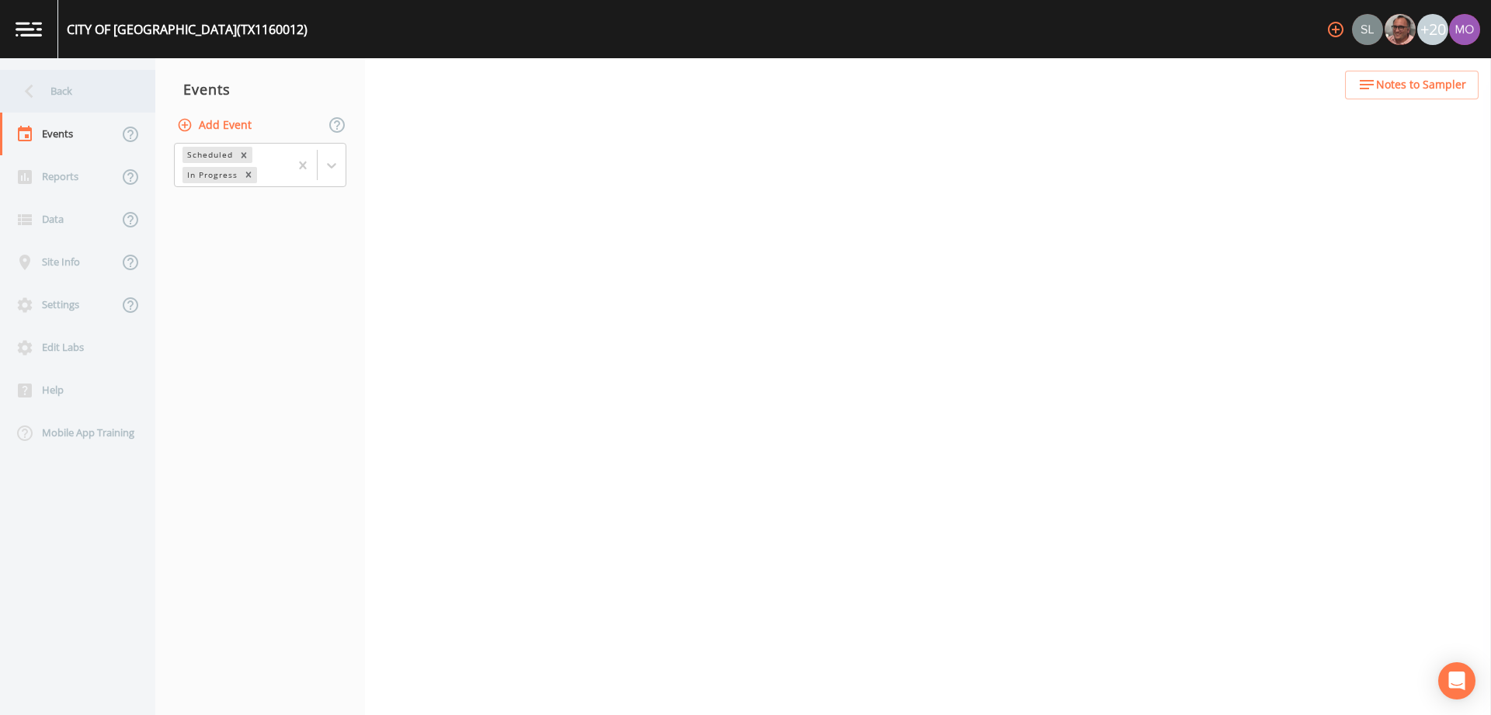
click at [57, 109] on div "Back" at bounding box center [70, 91] width 140 height 43
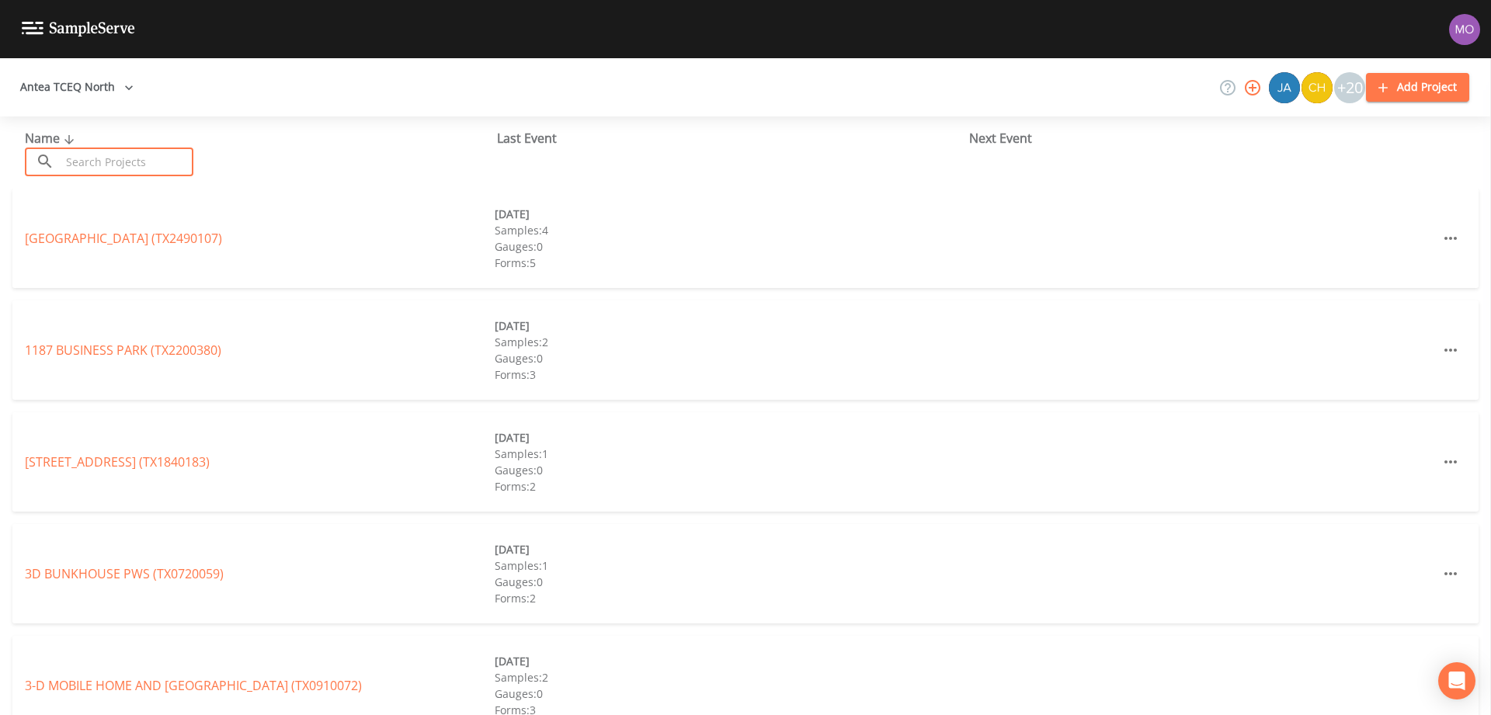
click at [108, 164] on input "text" at bounding box center [127, 162] width 133 height 29
paste input "TX0720002"
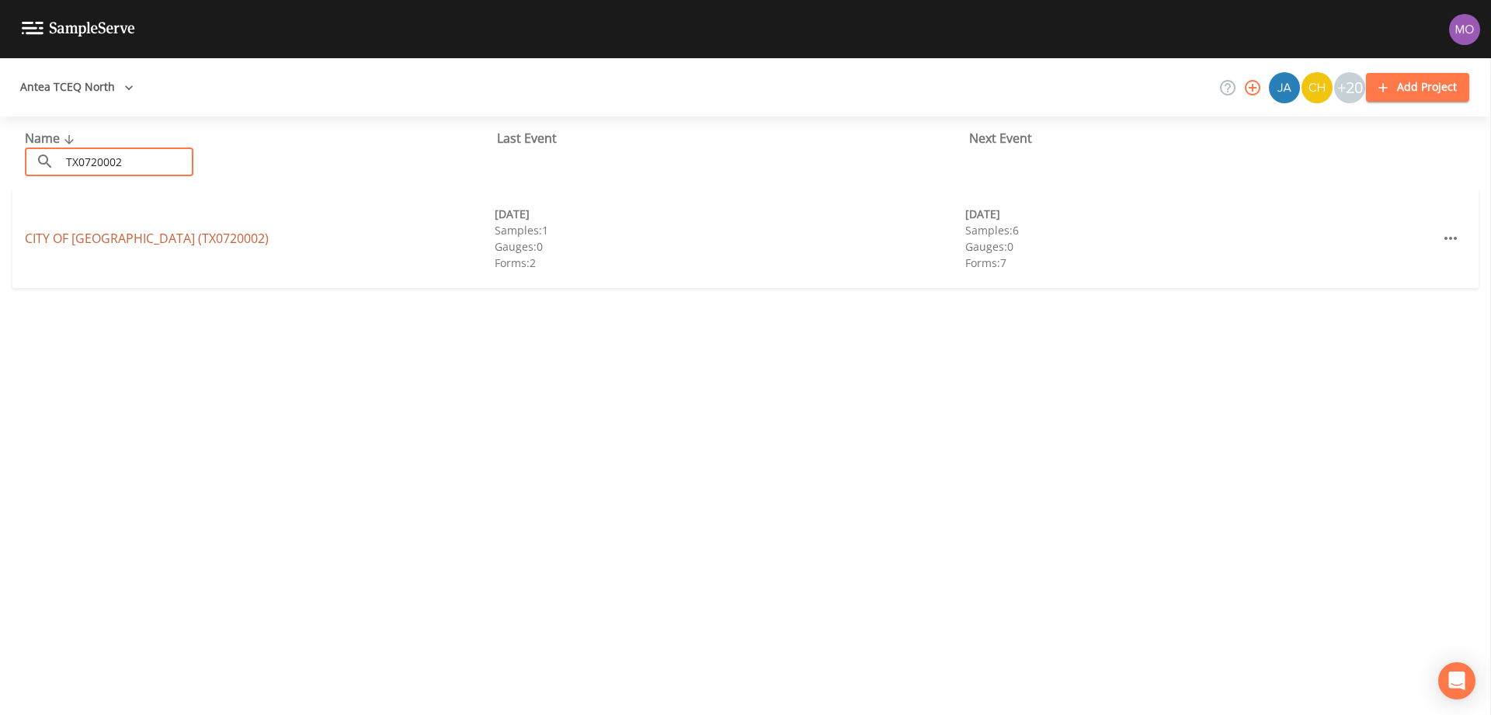
type input "TX0720002"
click at [185, 232] on link "CITY OF STEPHENVILLE (TX0720002)" at bounding box center [147, 238] width 244 height 17
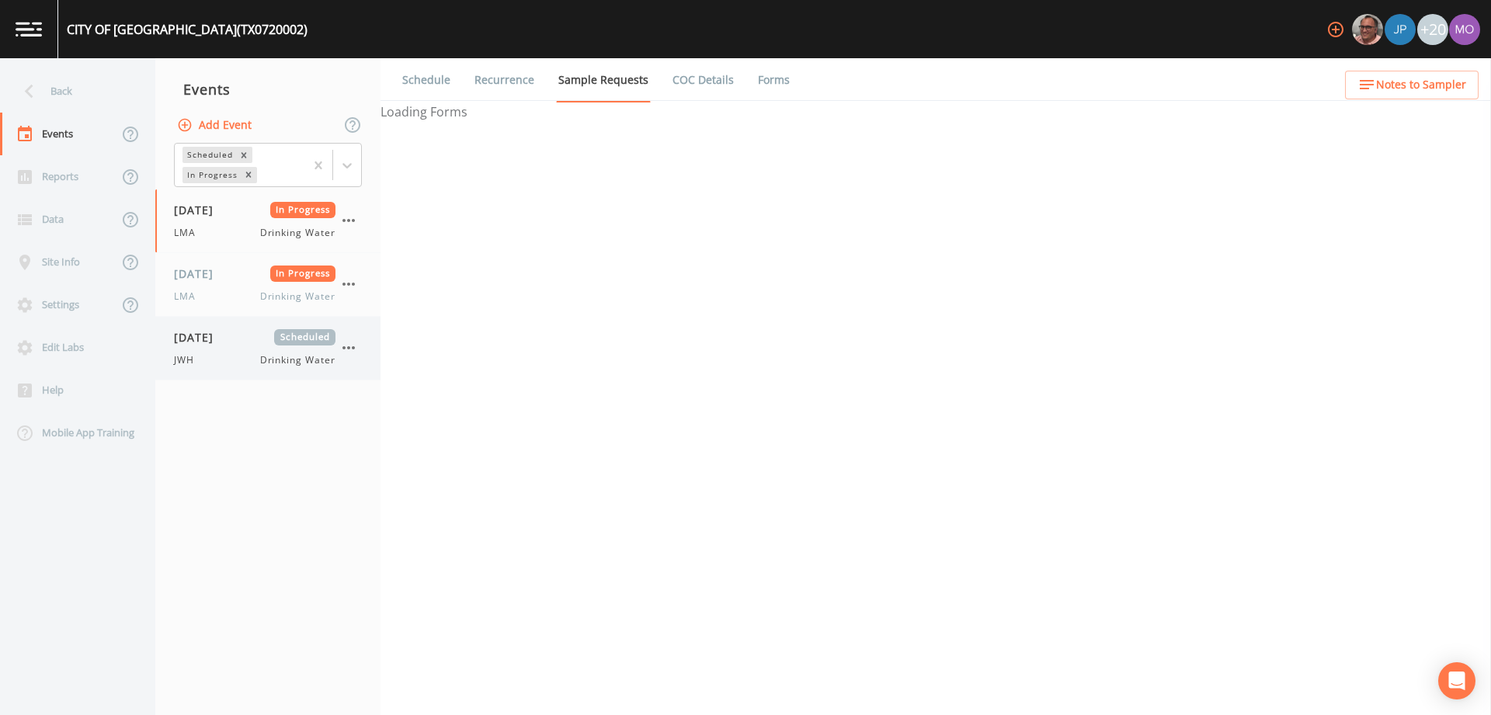
click at [255, 346] on div "08/18/2025 Scheduled JWH Drinking Water" at bounding box center [255, 348] width 162 height 38
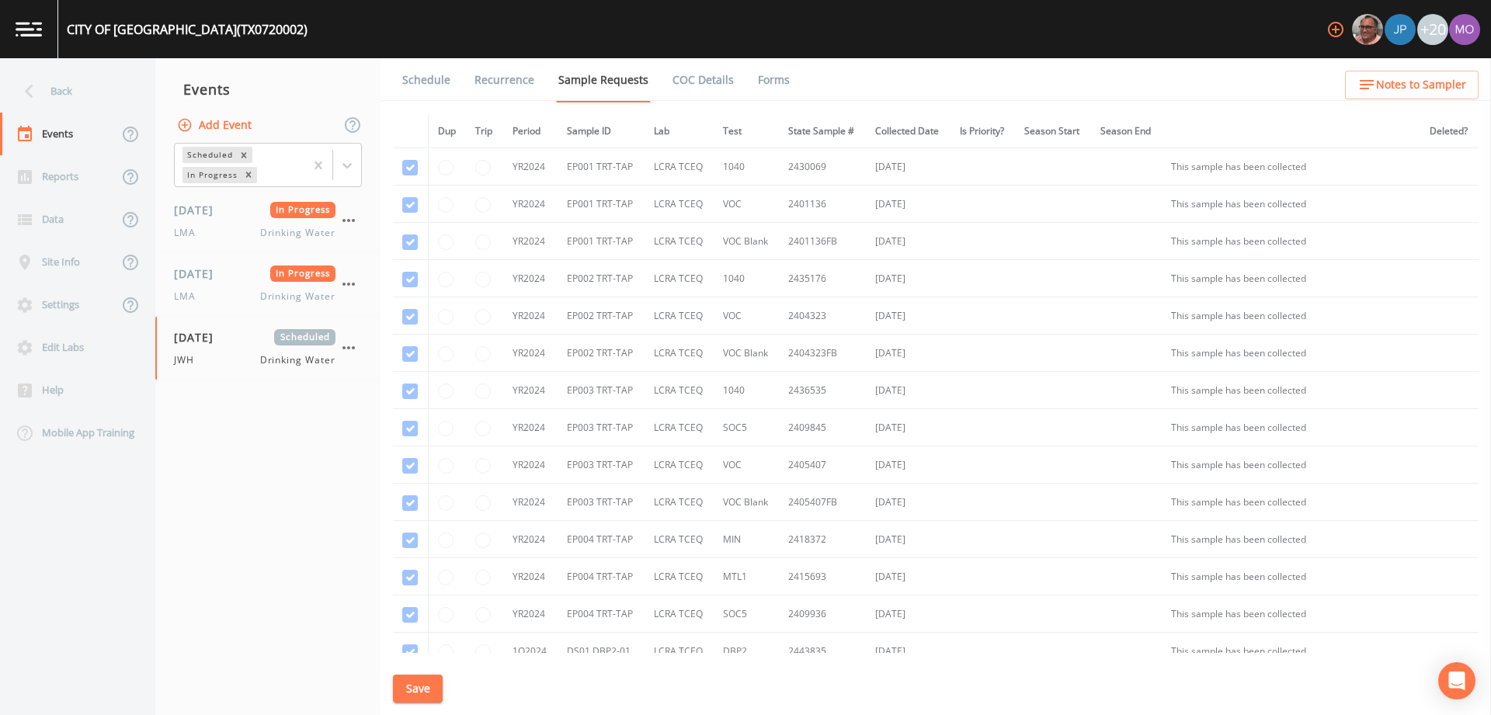
click at [763, 83] on link "Forms" at bounding box center [774, 80] width 37 height 44
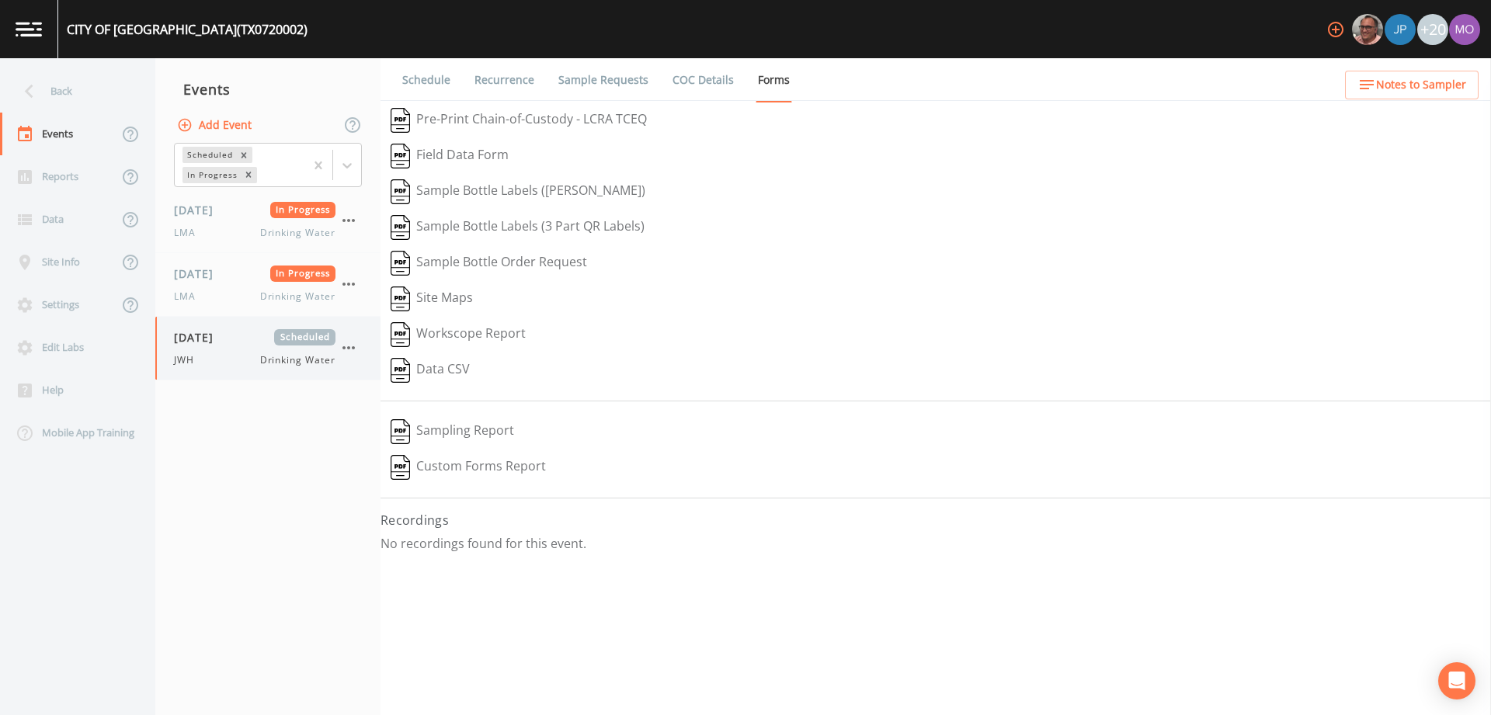
click at [350, 347] on icon "button" at bounding box center [349, 347] width 12 height 3
click at [404, 447] on p "Delete" at bounding box center [426, 439] width 100 height 19
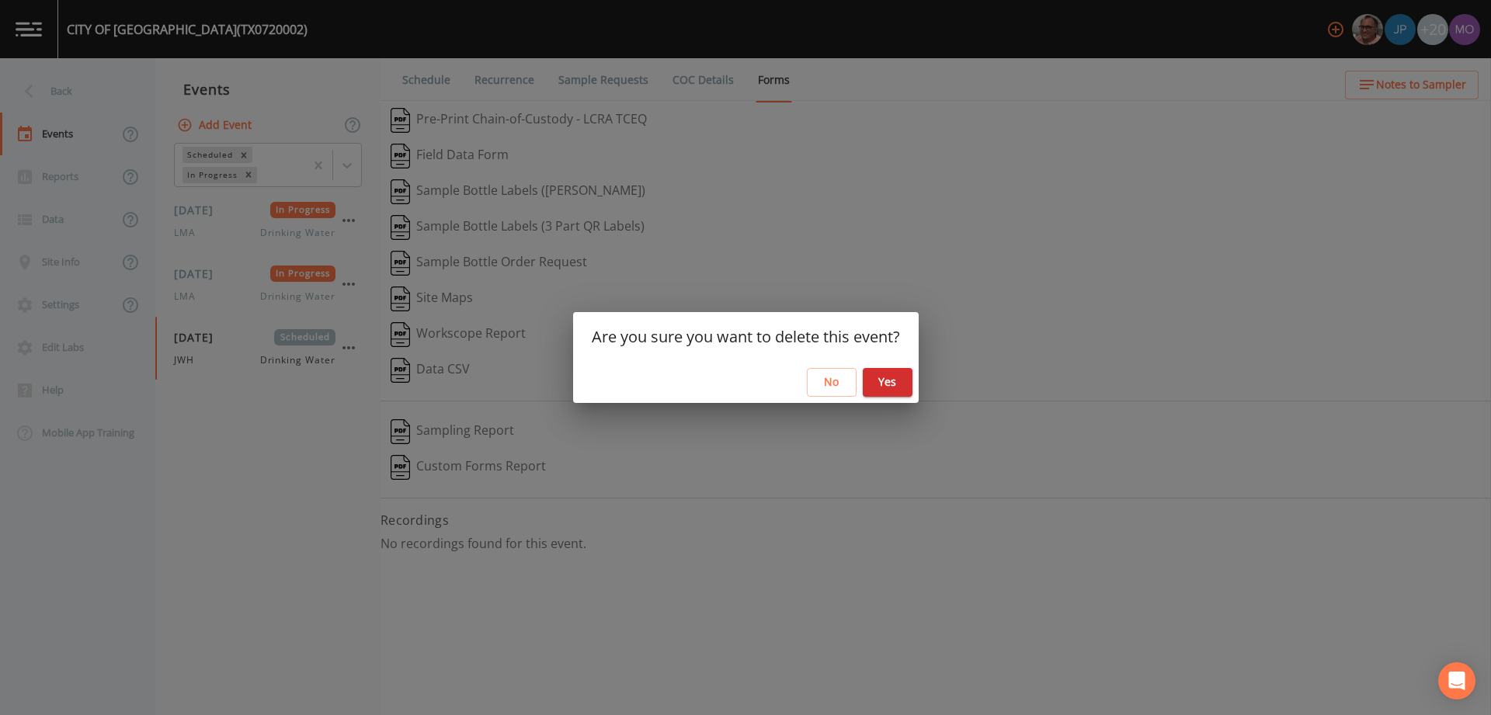
click at [896, 379] on button "Yes" at bounding box center [888, 382] width 50 height 29
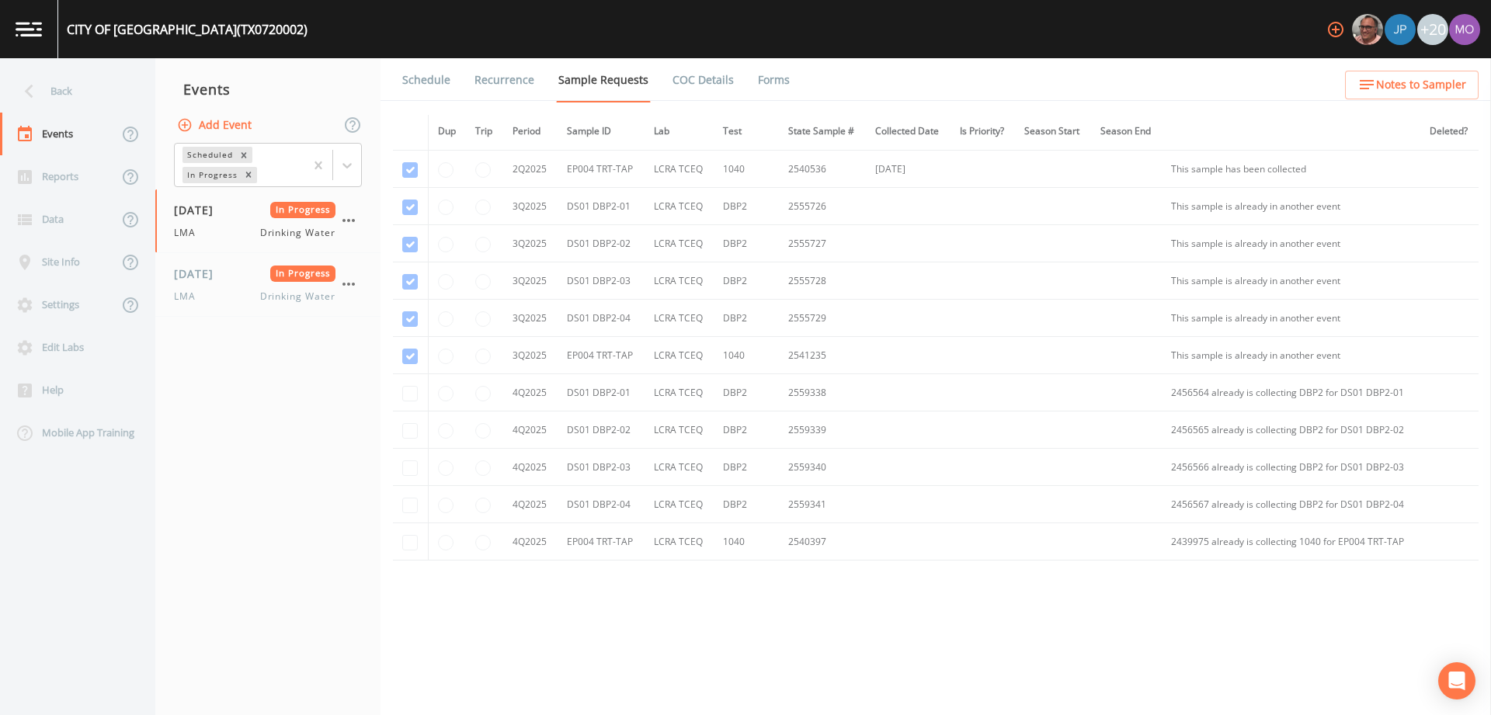
scroll to position [2229, 0]
click at [54, 92] on div "Back" at bounding box center [70, 91] width 140 height 43
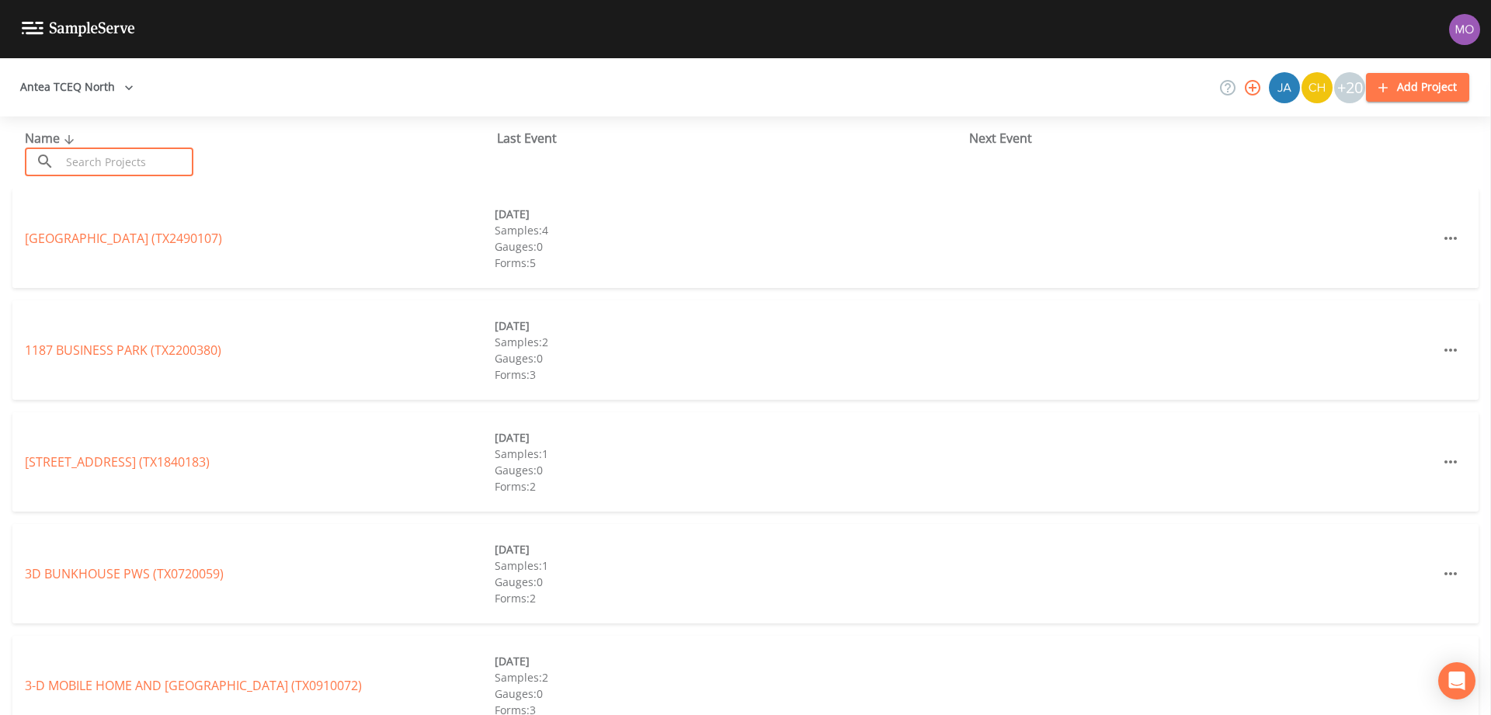
click at [121, 162] on input "text" at bounding box center [127, 162] width 133 height 29
paste input "TX0720020"
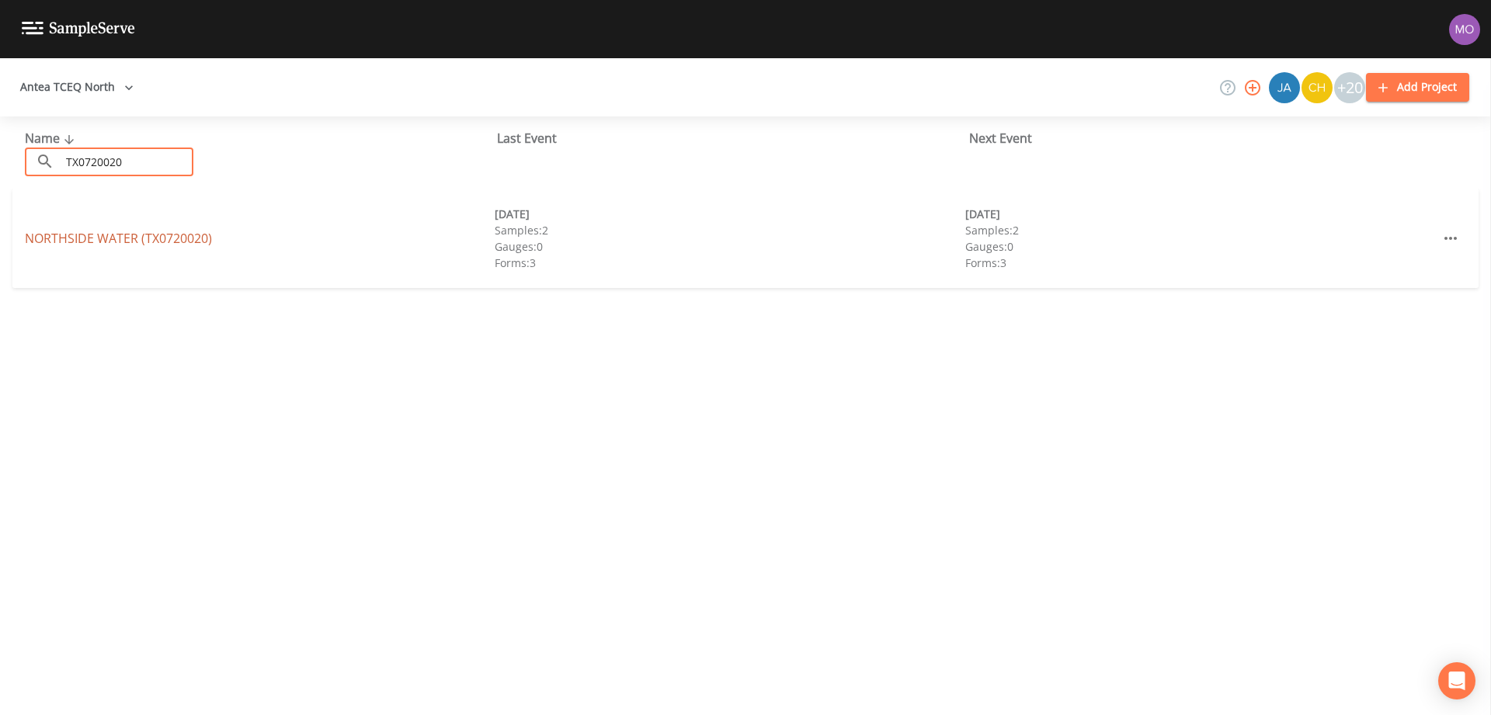
type input "TX0720020"
click at [70, 239] on link "NORTHSIDE WATER (TX0720020)" at bounding box center [118, 238] width 187 height 17
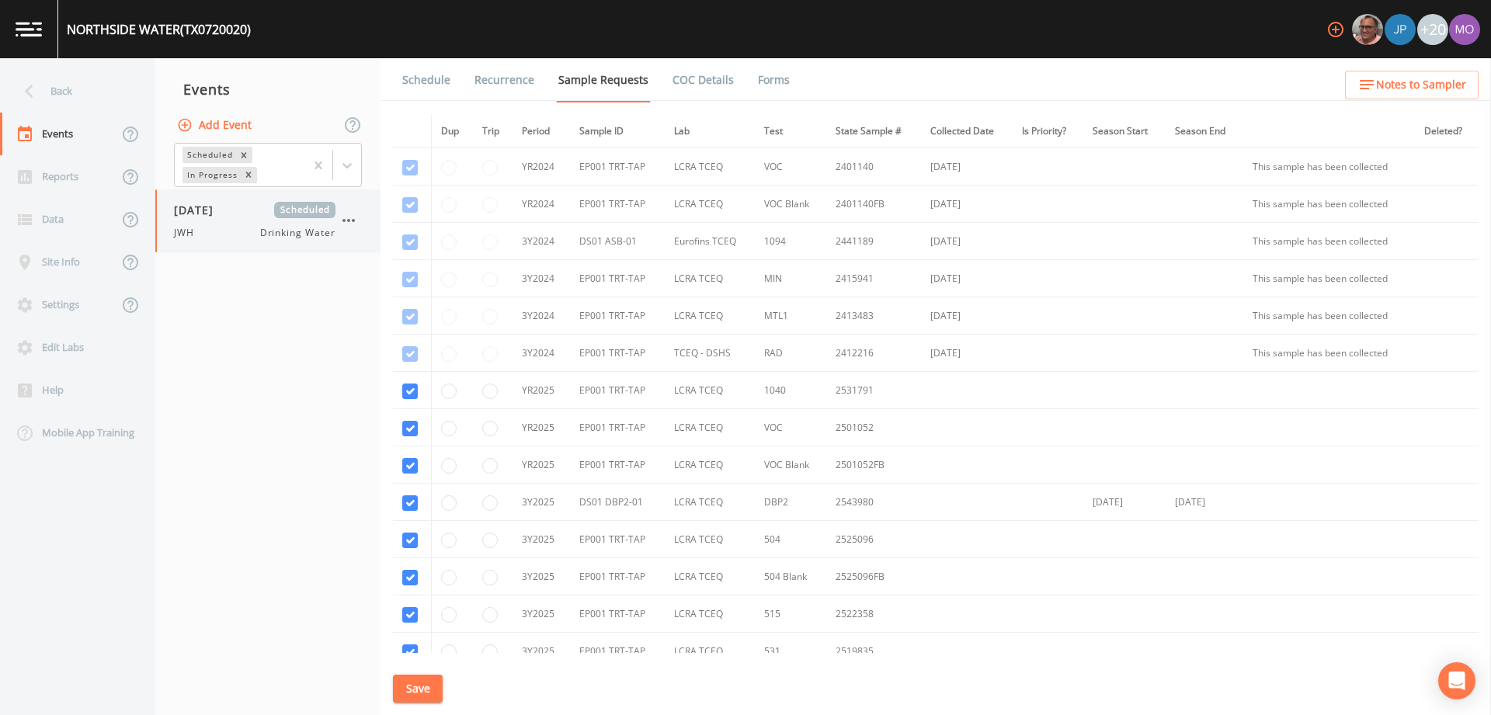
click at [211, 228] on div "JWH Drinking Water" at bounding box center [255, 233] width 162 height 14
click at [780, 65] on link "Forms" at bounding box center [774, 80] width 37 height 44
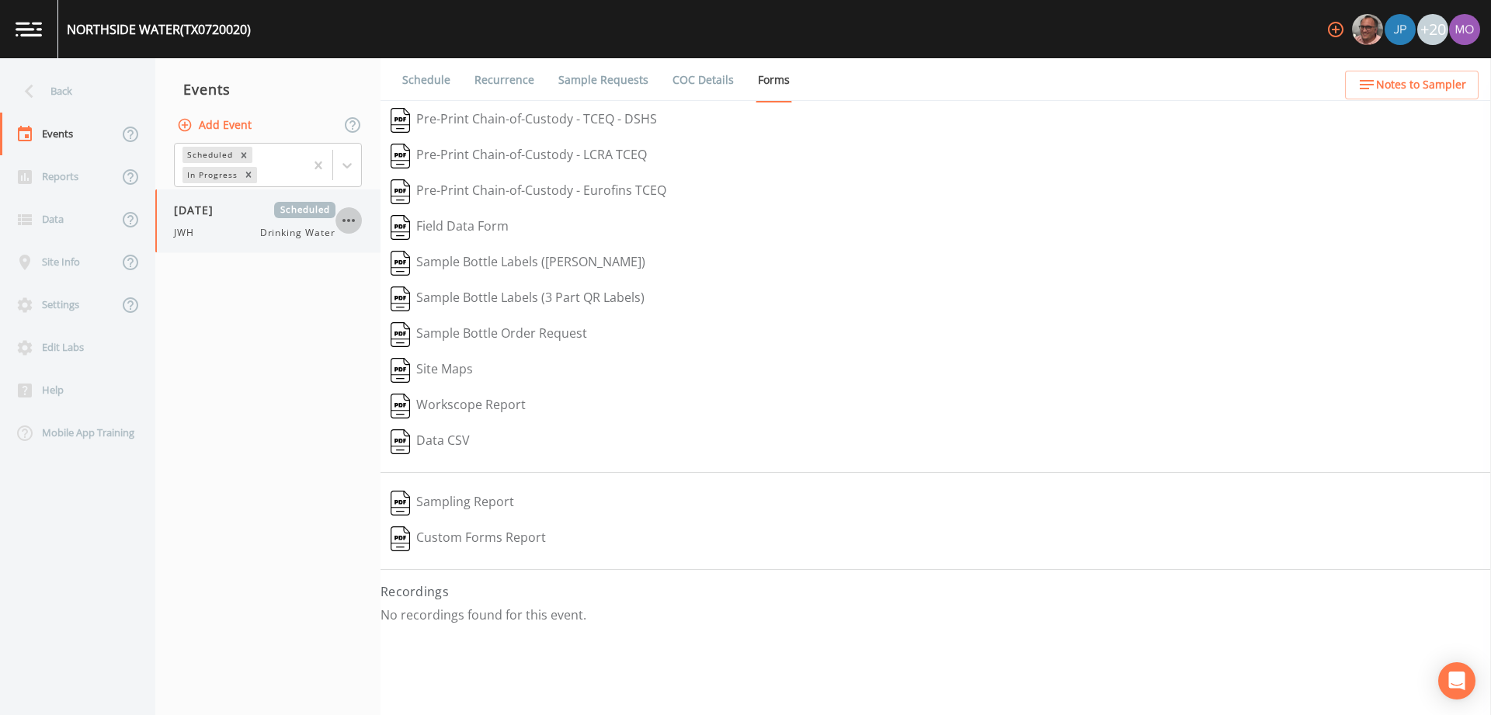
click at [347, 223] on icon "button" at bounding box center [348, 220] width 19 height 19
click at [371, 309] on div at bounding box center [362, 312] width 28 height 16
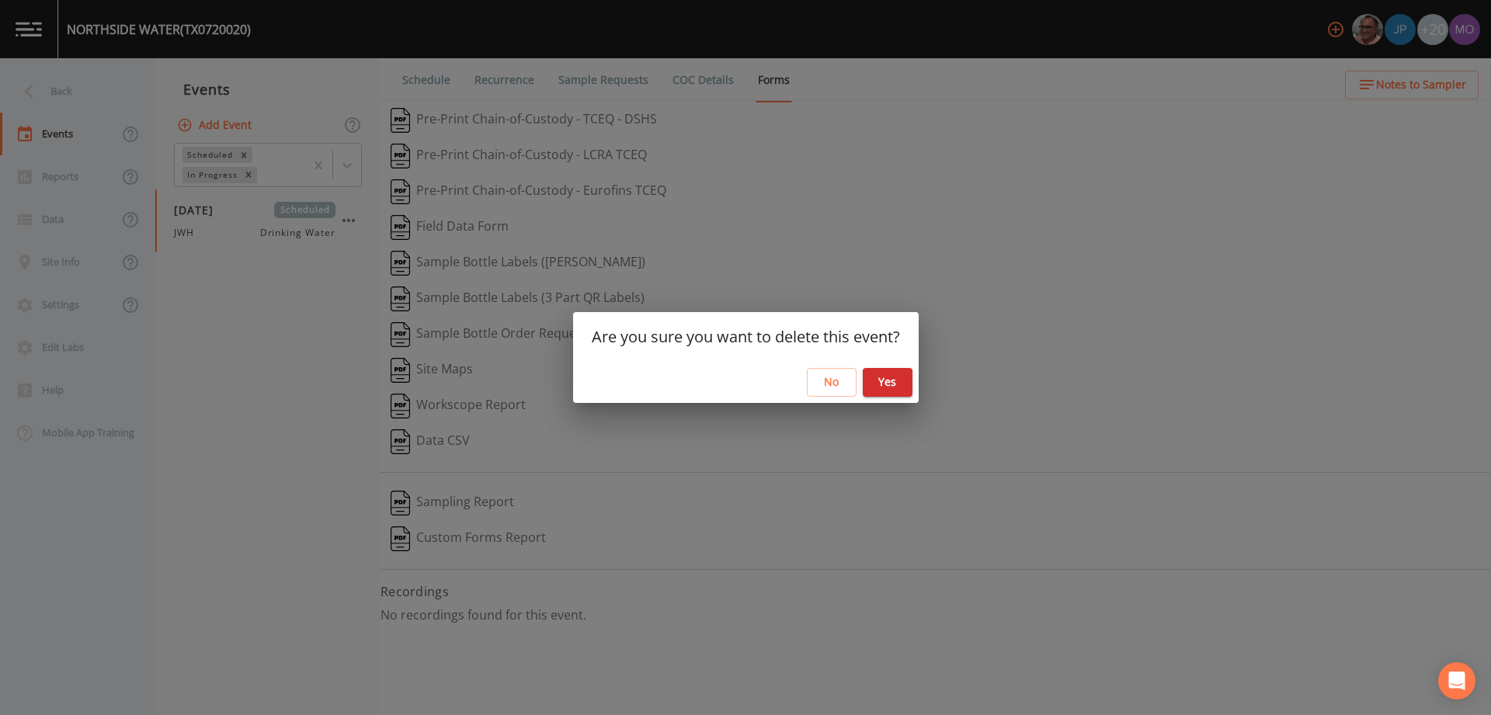
click at [889, 389] on button "Yes" at bounding box center [888, 382] width 50 height 29
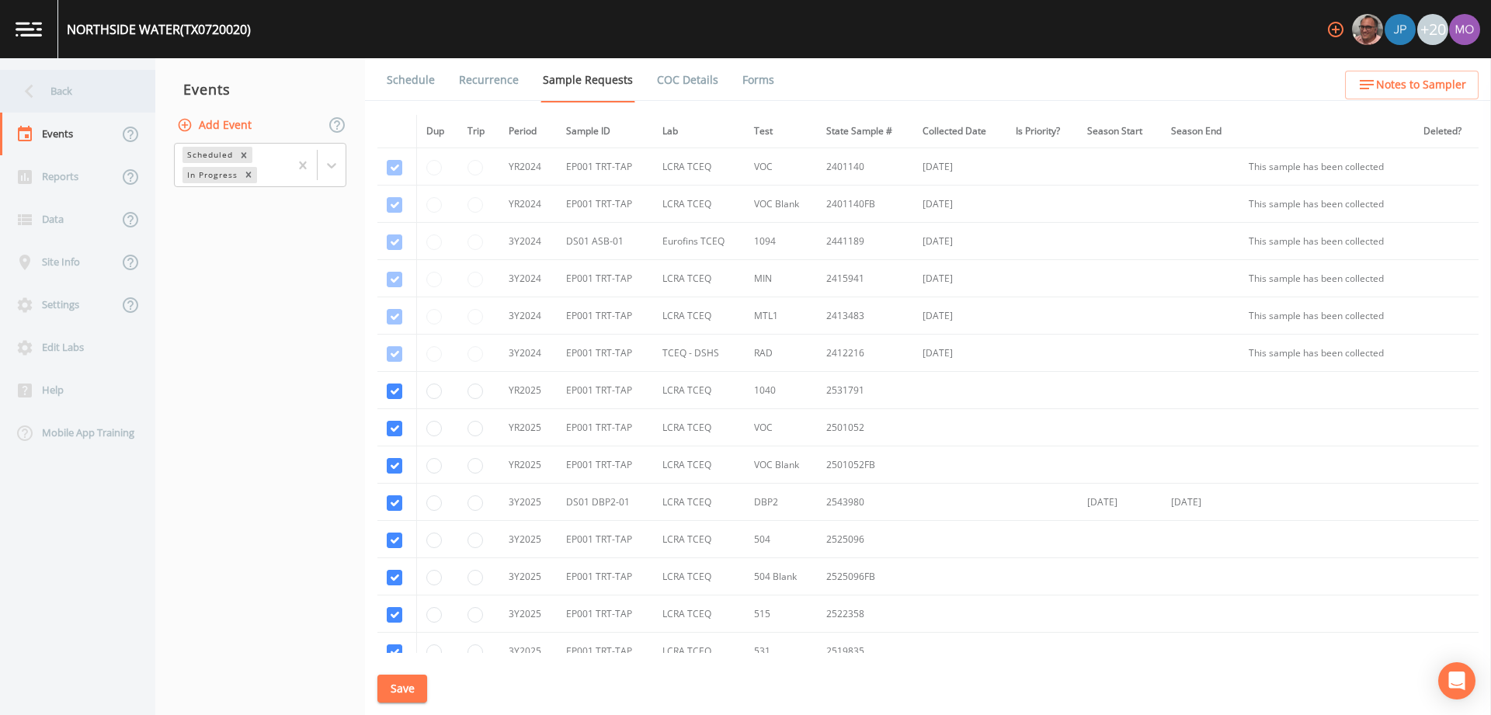
click at [67, 95] on div "Back" at bounding box center [70, 91] width 140 height 43
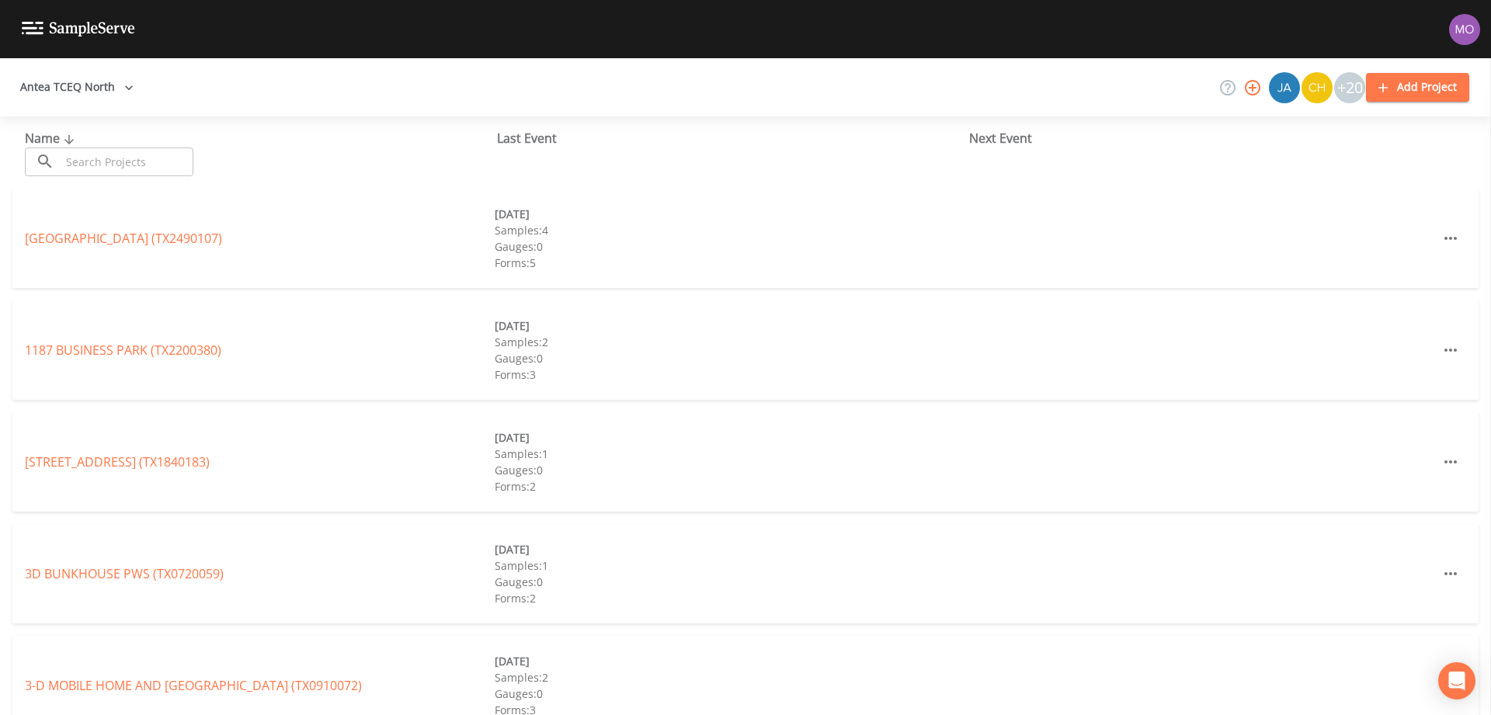
click at [123, 179] on div "Name ​ ​ Last Event Next Event" at bounding box center [745, 153] width 1491 height 72
click at [120, 169] on input "text" at bounding box center [127, 162] width 133 height 29
paste input "TX0720056"
type input "TX0720056"
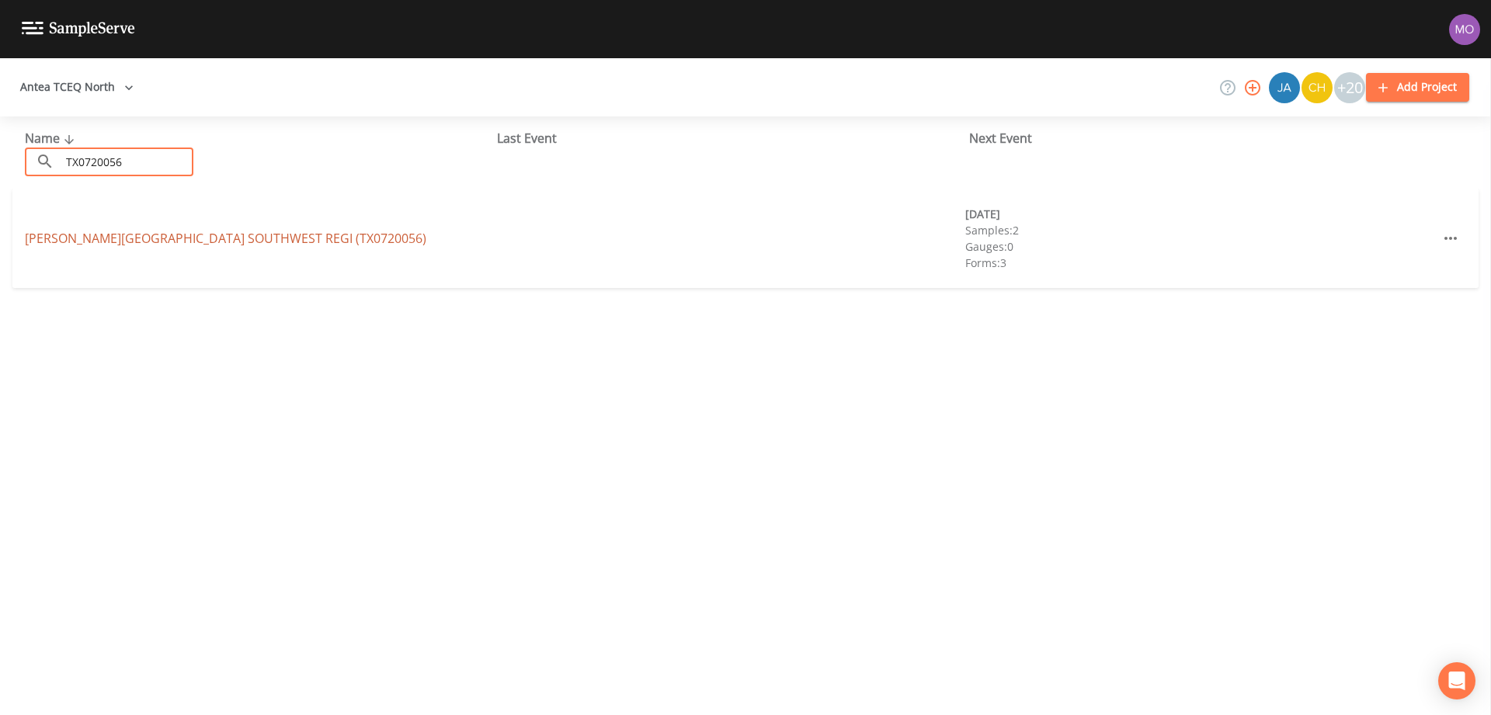
click at [106, 245] on link "TARLETON STATE UNIVERSITY SOUTHWEST REGI (TX0720056)" at bounding box center [226, 238] width 402 height 17
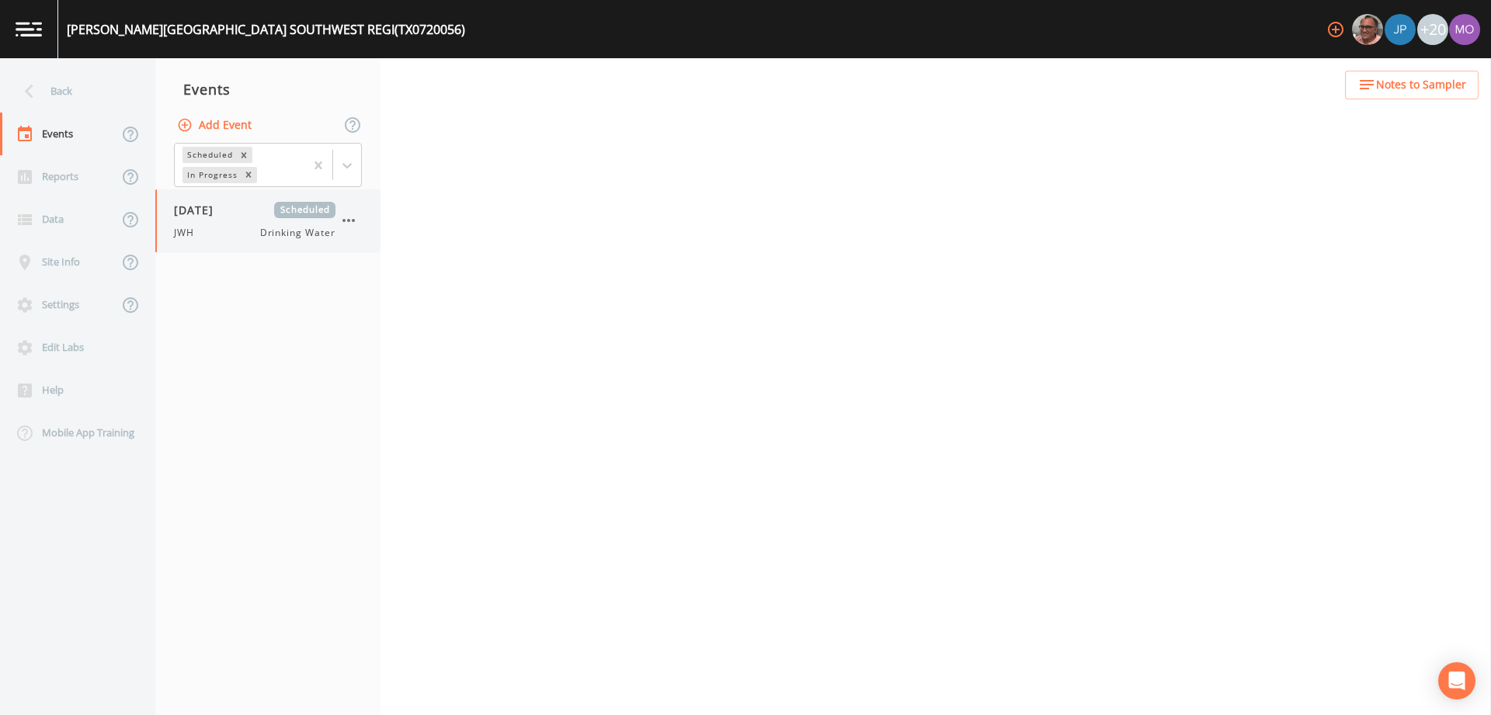
click at [229, 226] on div "JWH Drinking Water" at bounding box center [255, 233] width 162 height 14
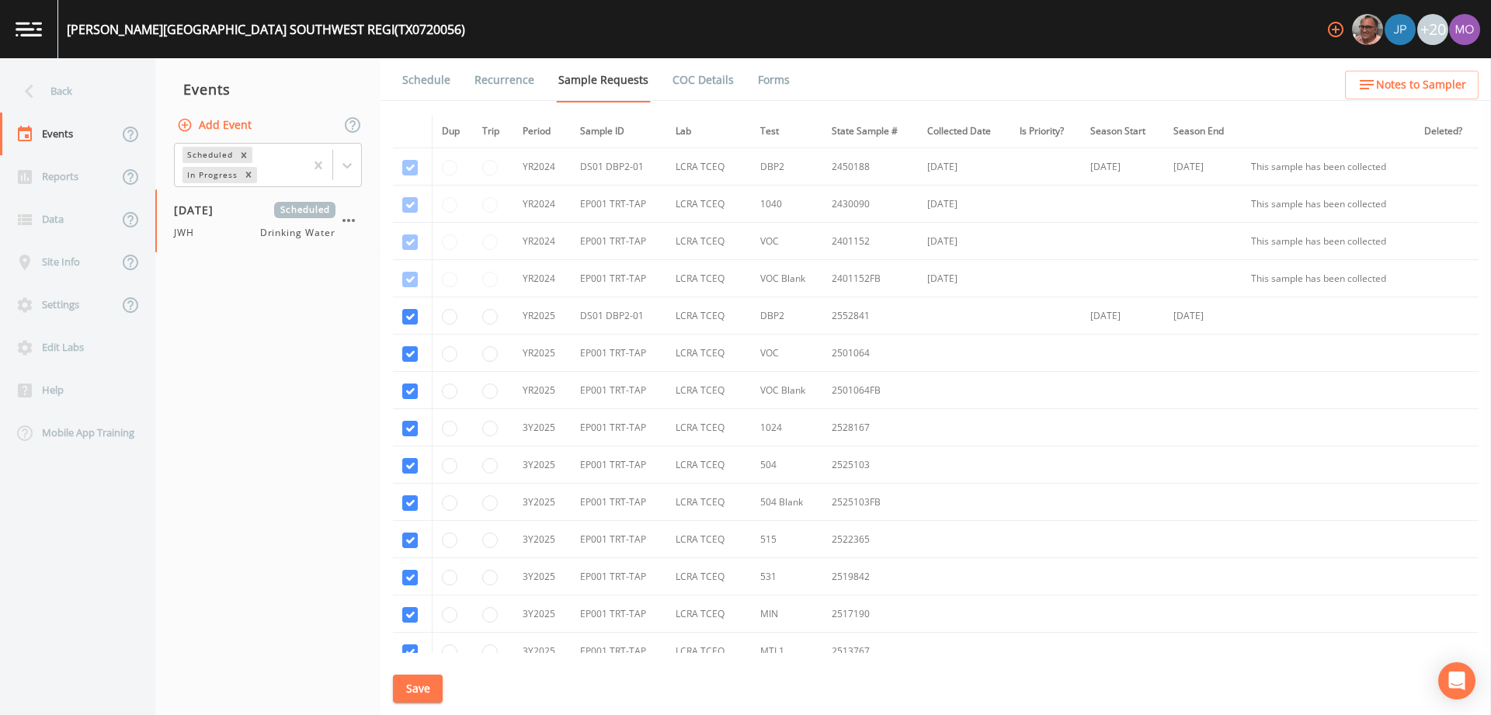
click at [765, 80] on link "Forms" at bounding box center [774, 80] width 37 height 44
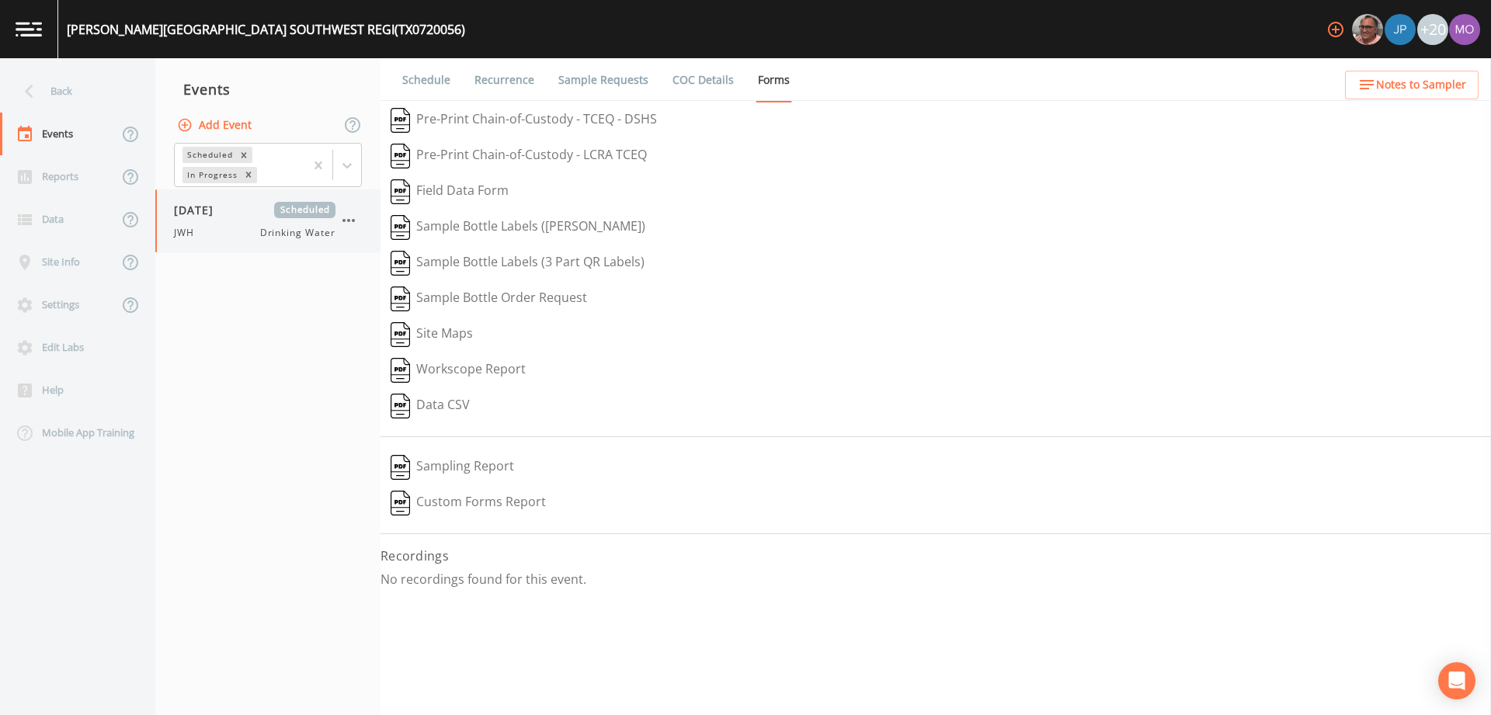
click at [348, 221] on icon "button" at bounding box center [349, 220] width 12 height 3
click at [368, 314] on div at bounding box center [362, 312] width 28 height 16
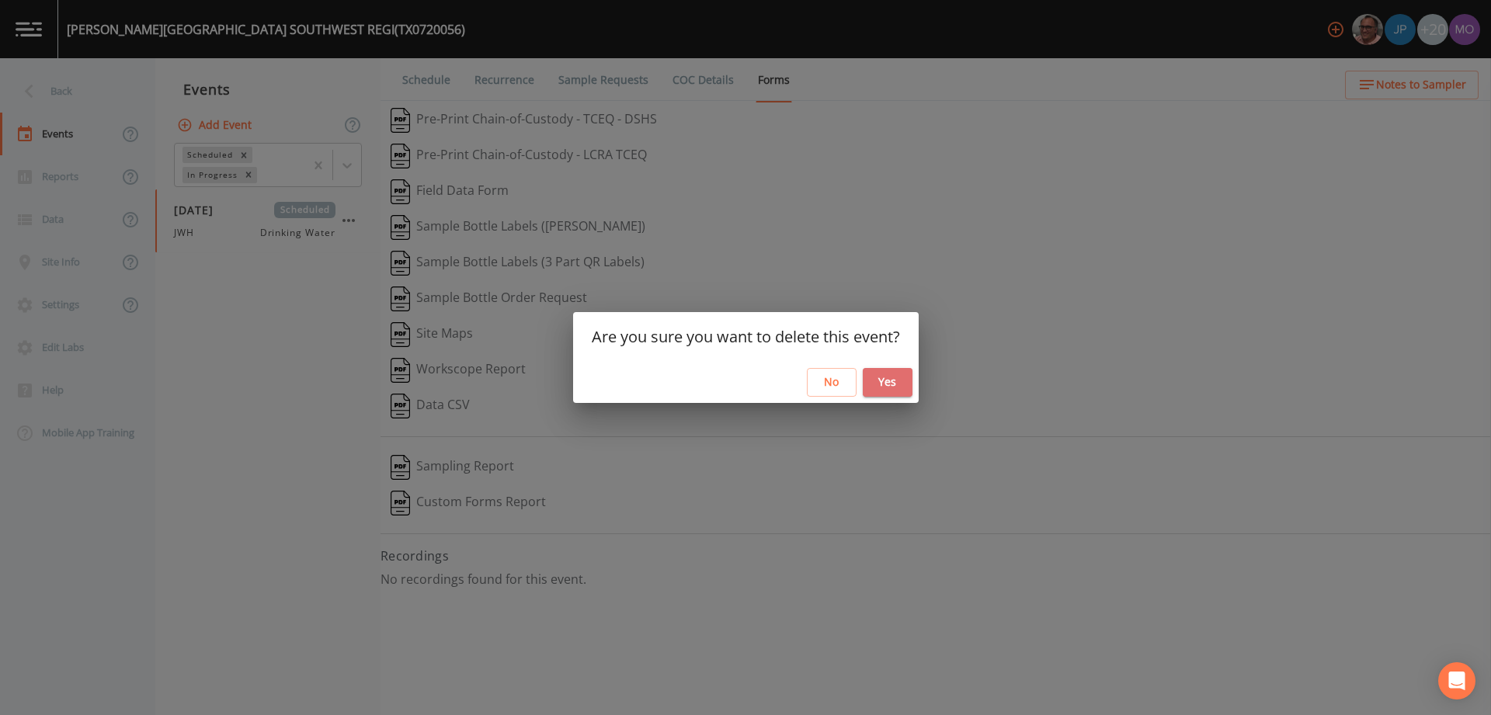
click at [868, 380] on button "Yes" at bounding box center [888, 382] width 50 height 29
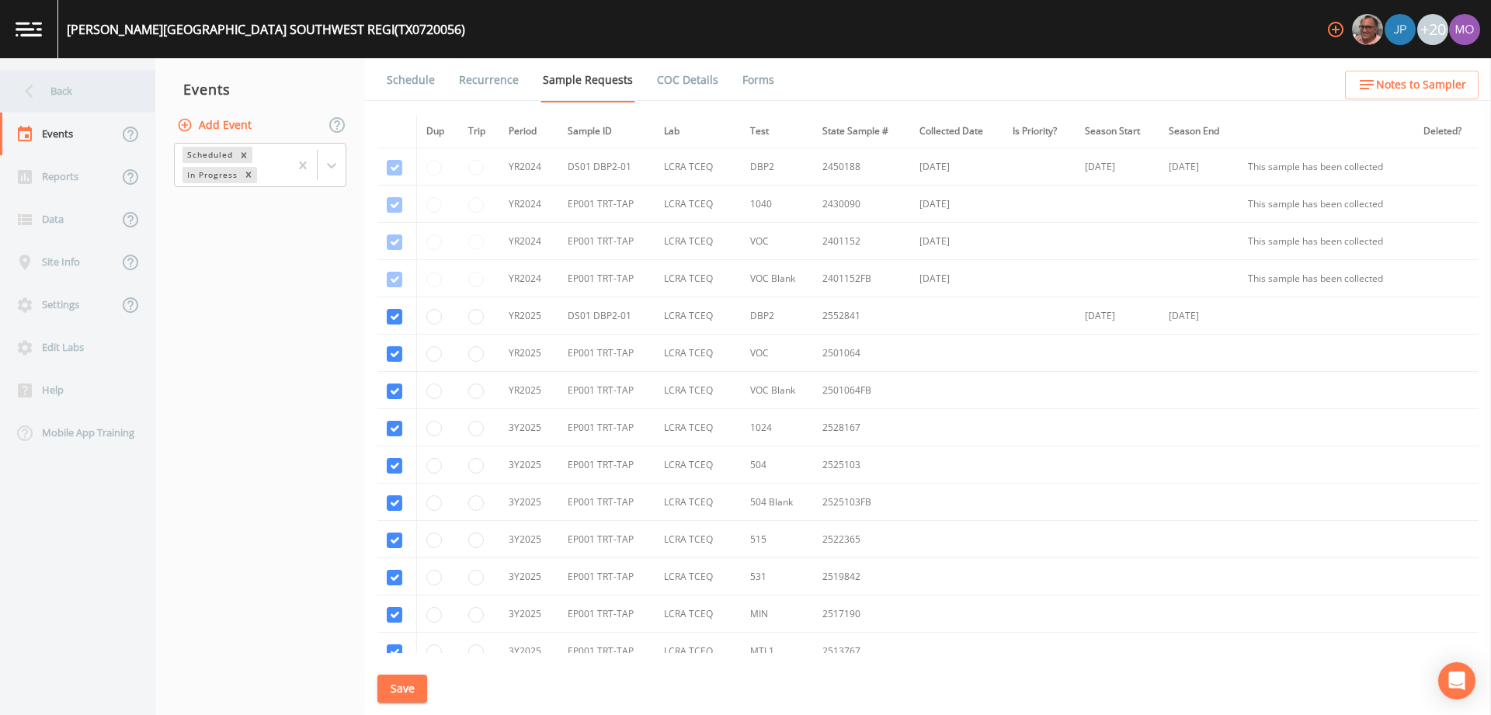
click at [45, 88] on div "Back" at bounding box center [70, 91] width 140 height 43
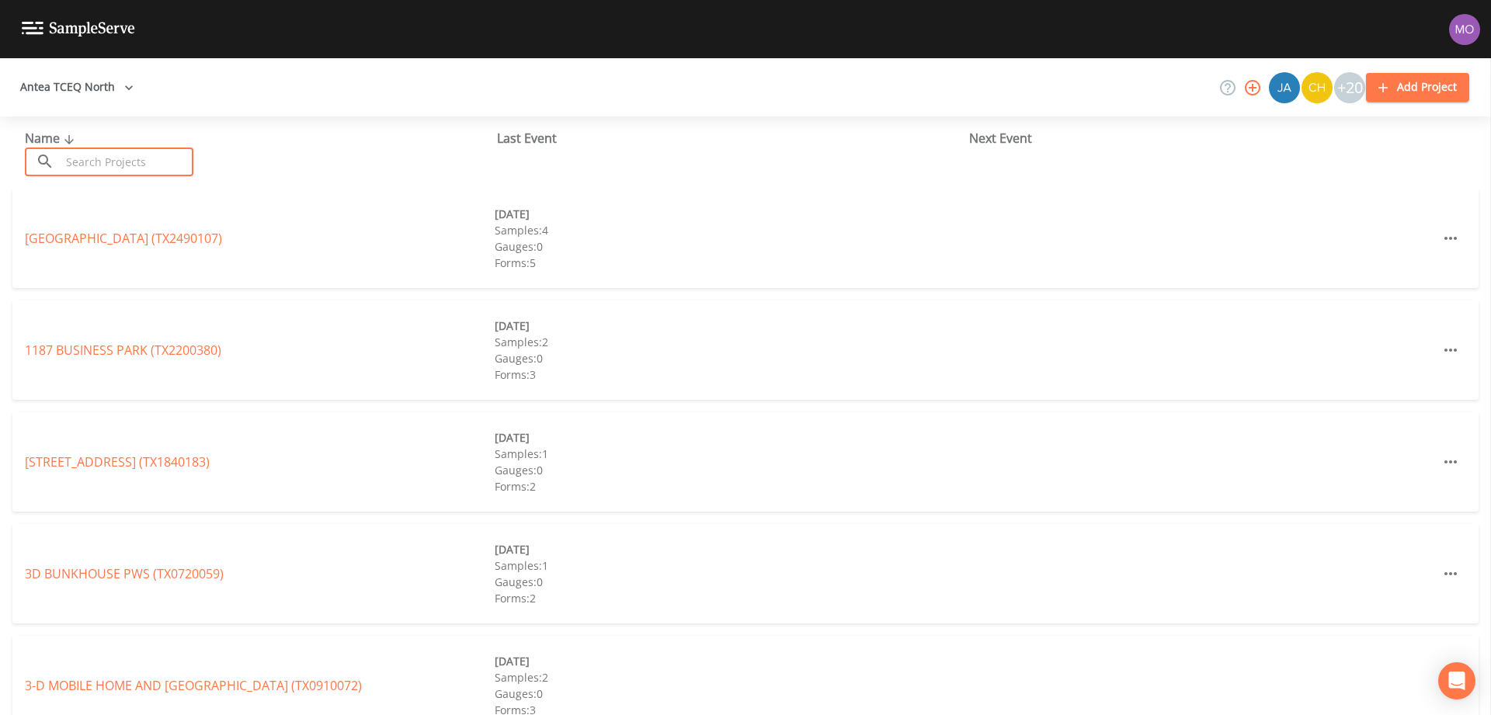
click at [99, 162] on input "text" at bounding box center [127, 162] width 133 height 29
paste input "TX0720026"
type input "TX0720026"
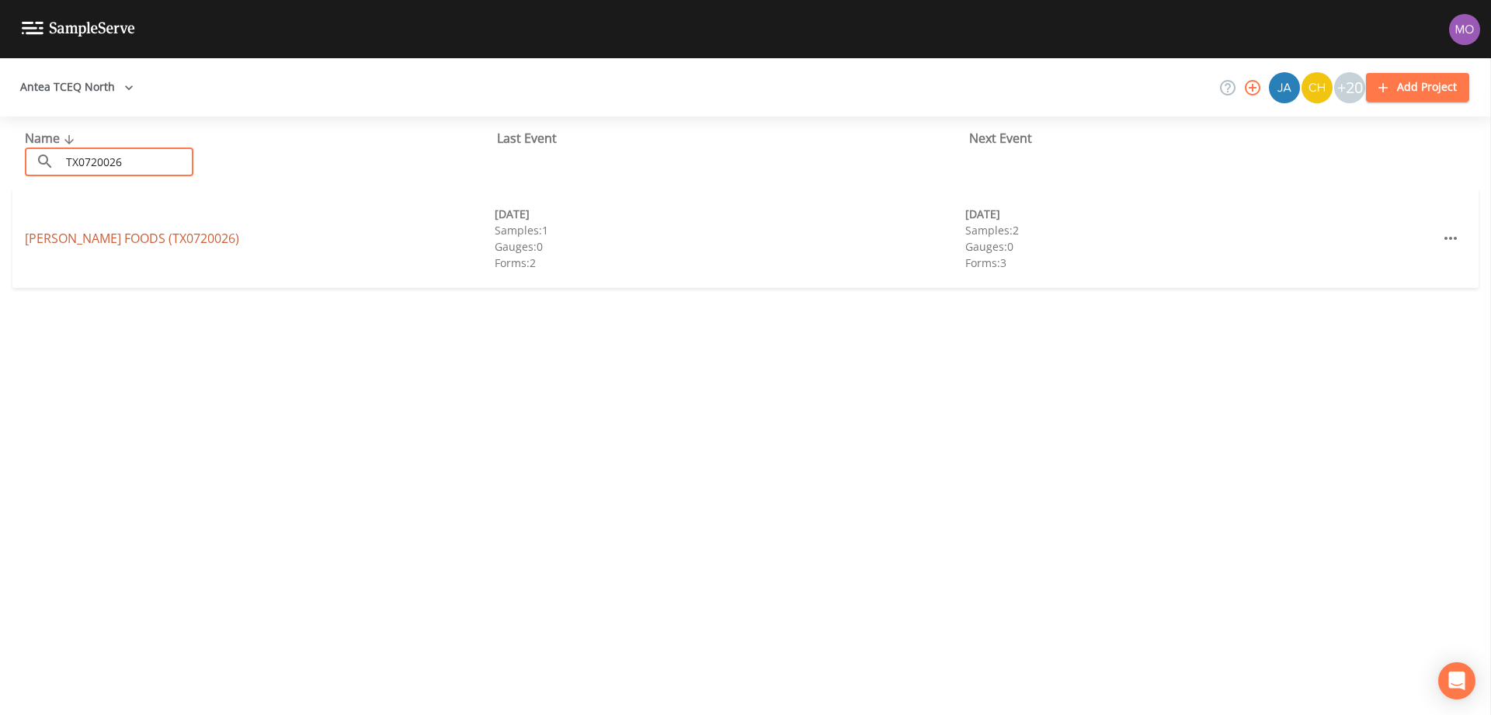
click at [85, 236] on link "SCHREIBER FOODS (TX0720026)" at bounding box center [132, 238] width 214 height 17
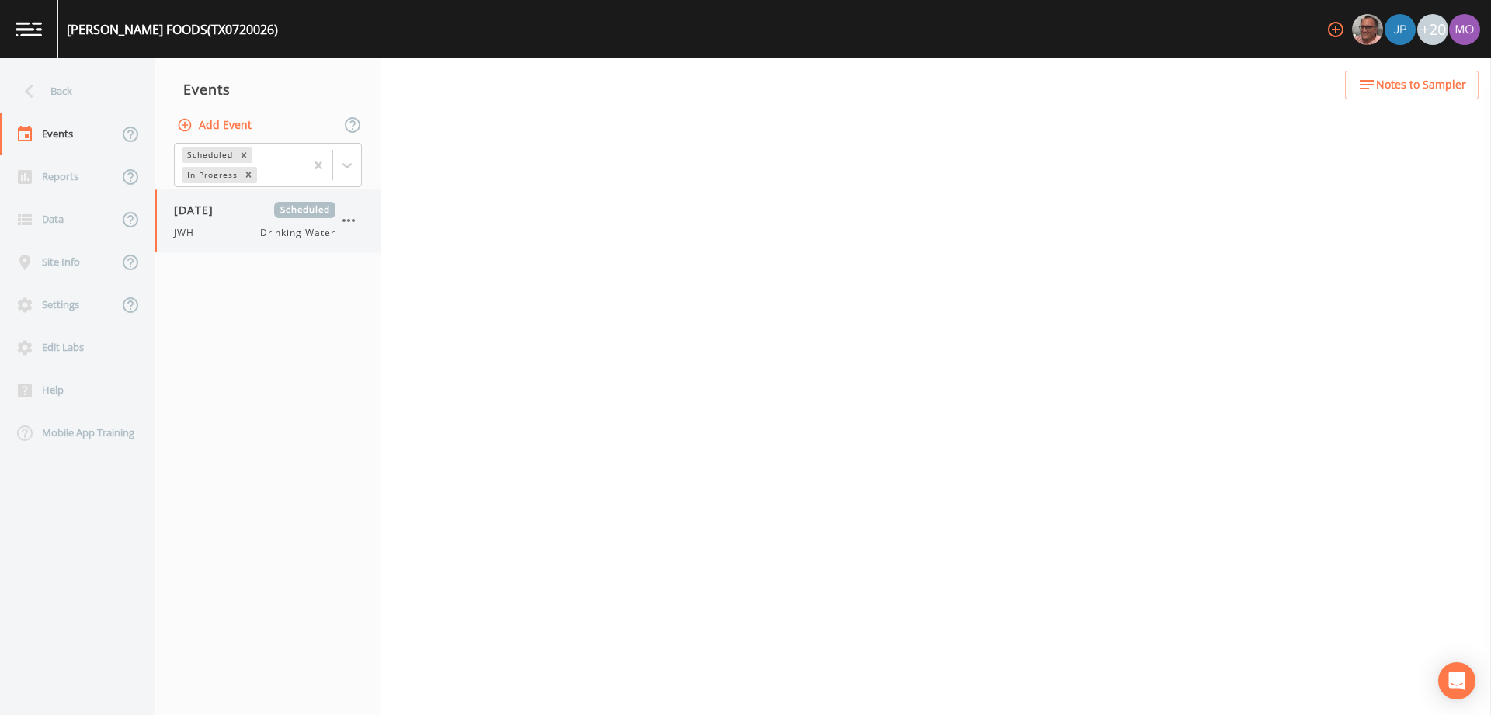
click at [228, 228] on div "JWH Drinking Water" at bounding box center [255, 233] width 162 height 14
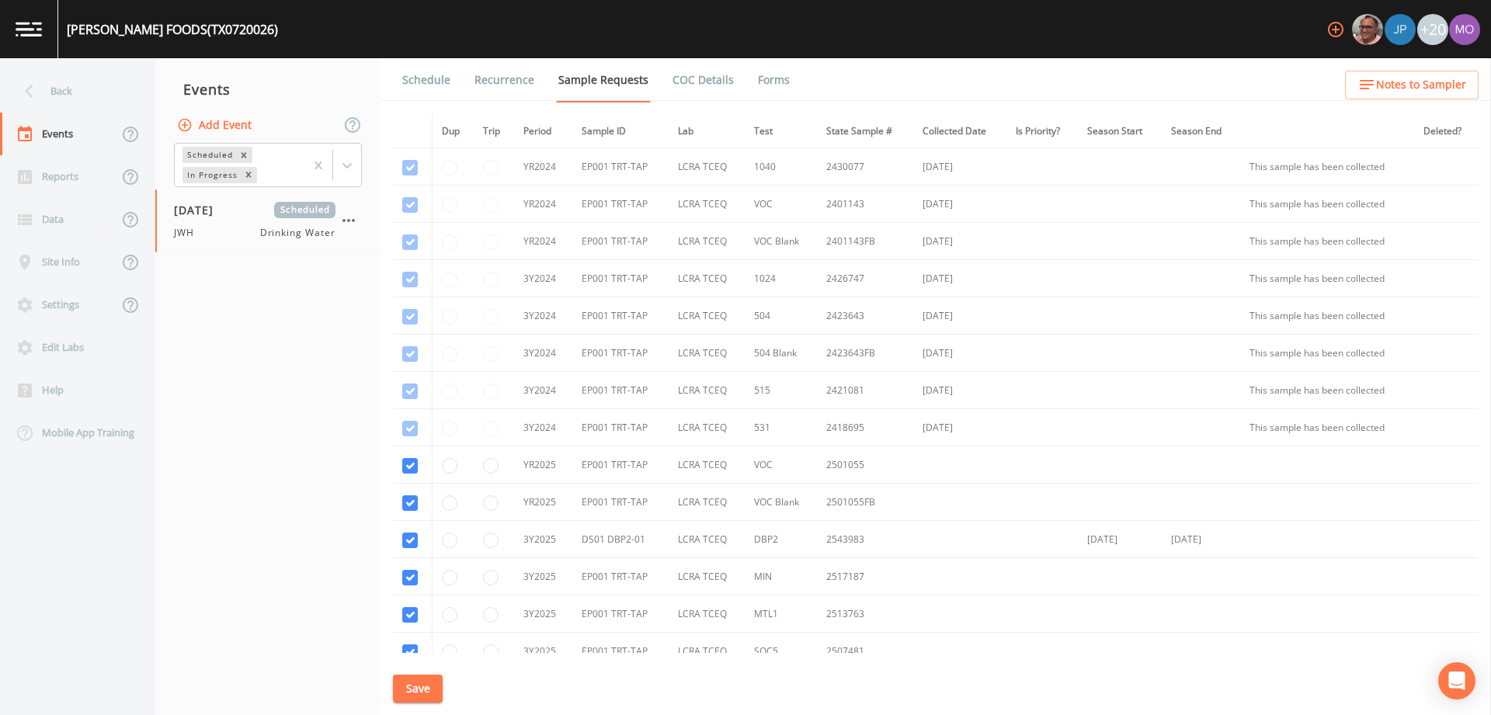
click at [771, 76] on link "Forms" at bounding box center [774, 80] width 37 height 44
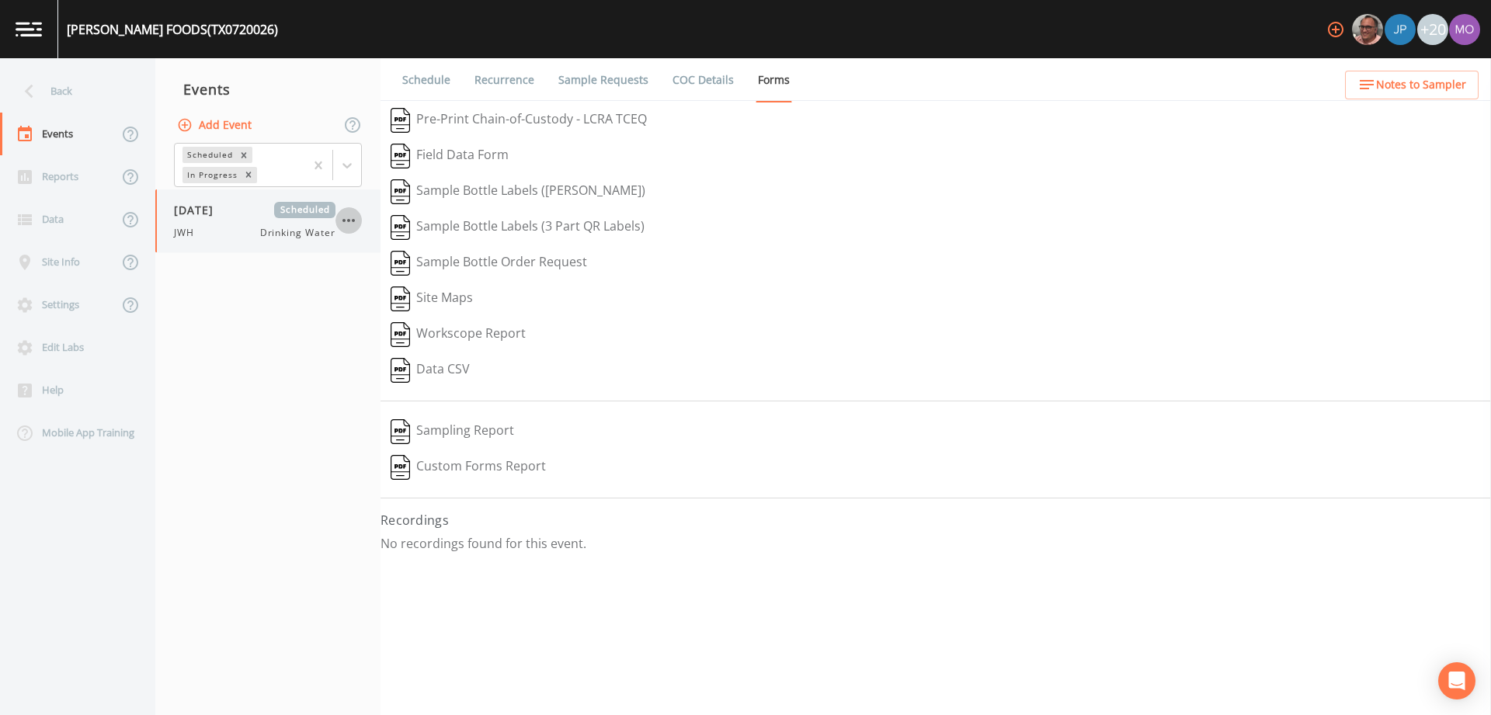
click at [357, 221] on icon "button" at bounding box center [348, 220] width 19 height 19
click at [394, 323] on li "Delete" at bounding box center [412, 312] width 153 height 28
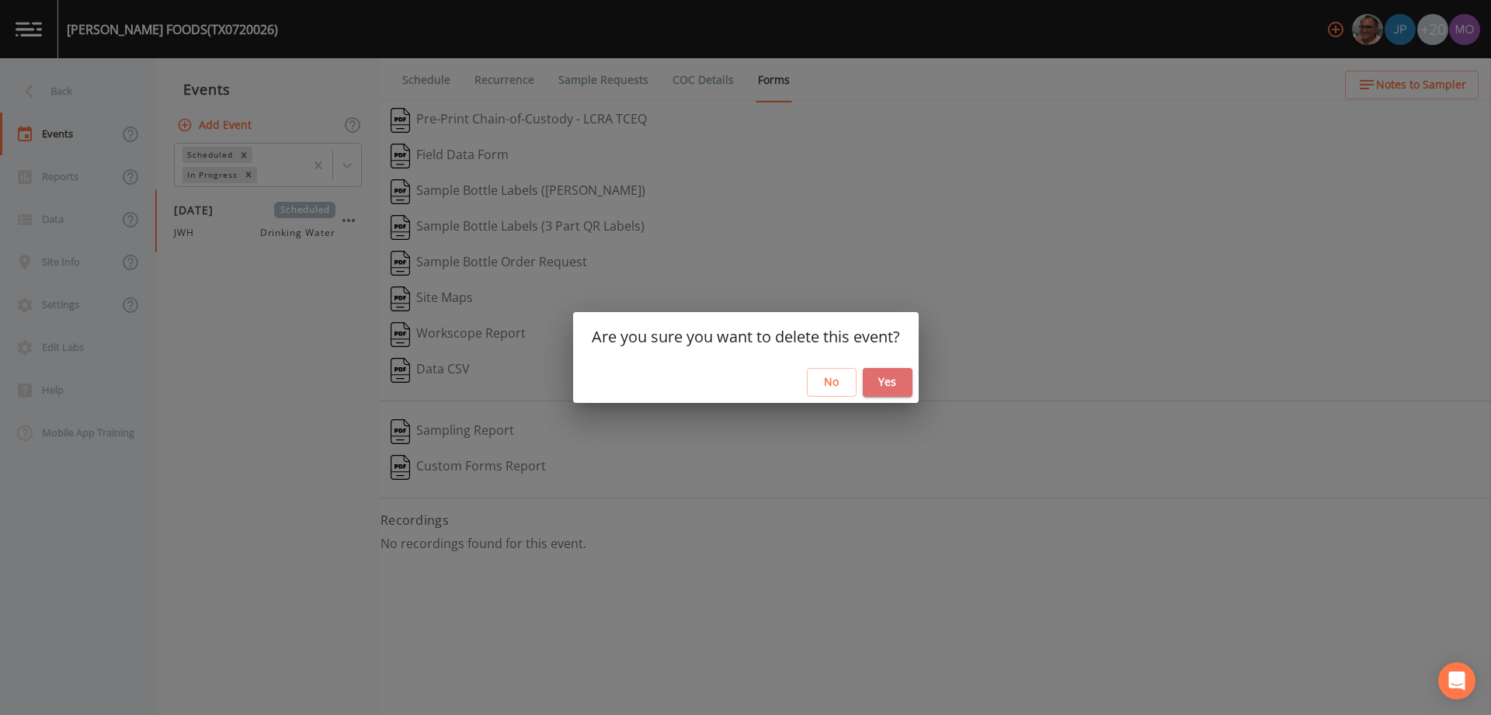
click at [888, 388] on button "Yes" at bounding box center [888, 382] width 50 height 29
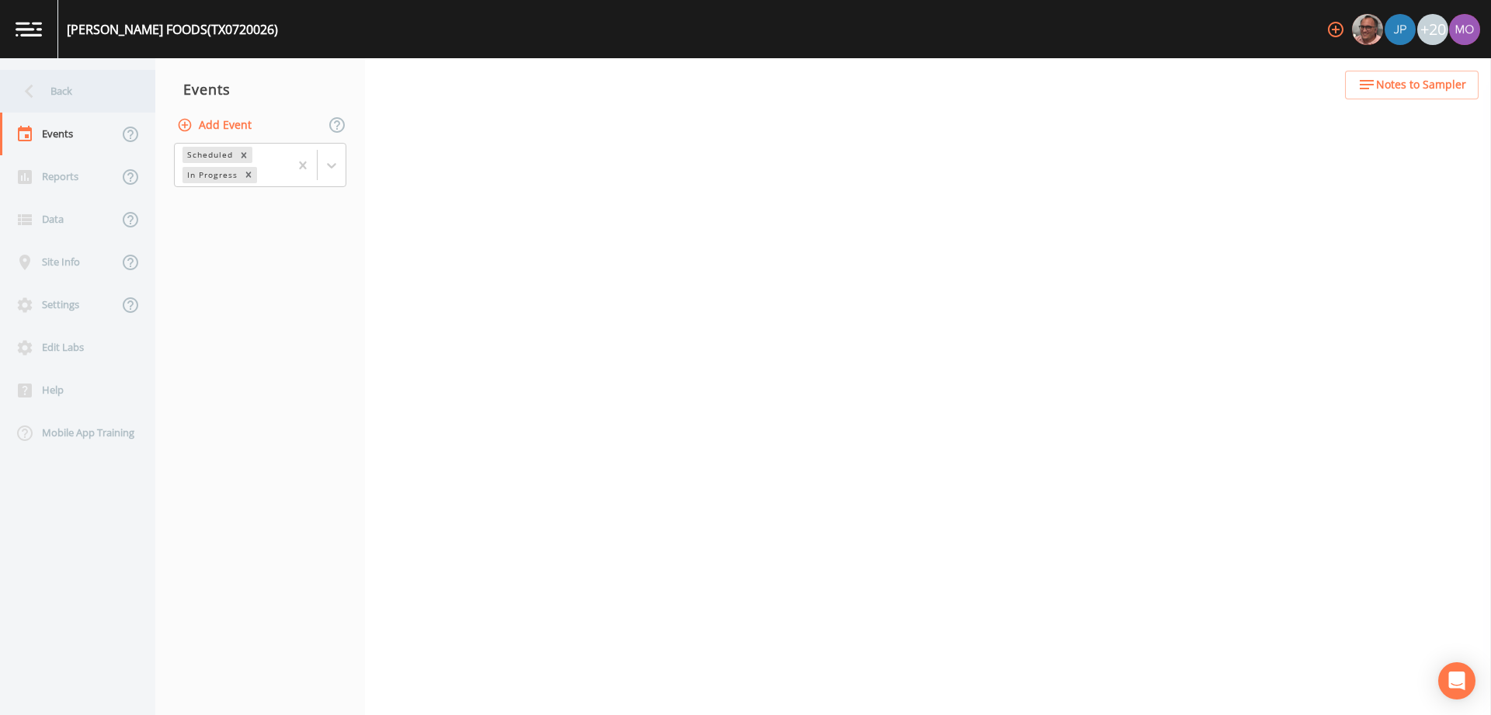
click at [85, 108] on div "Back" at bounding box center [70, 91] width 140 height 43
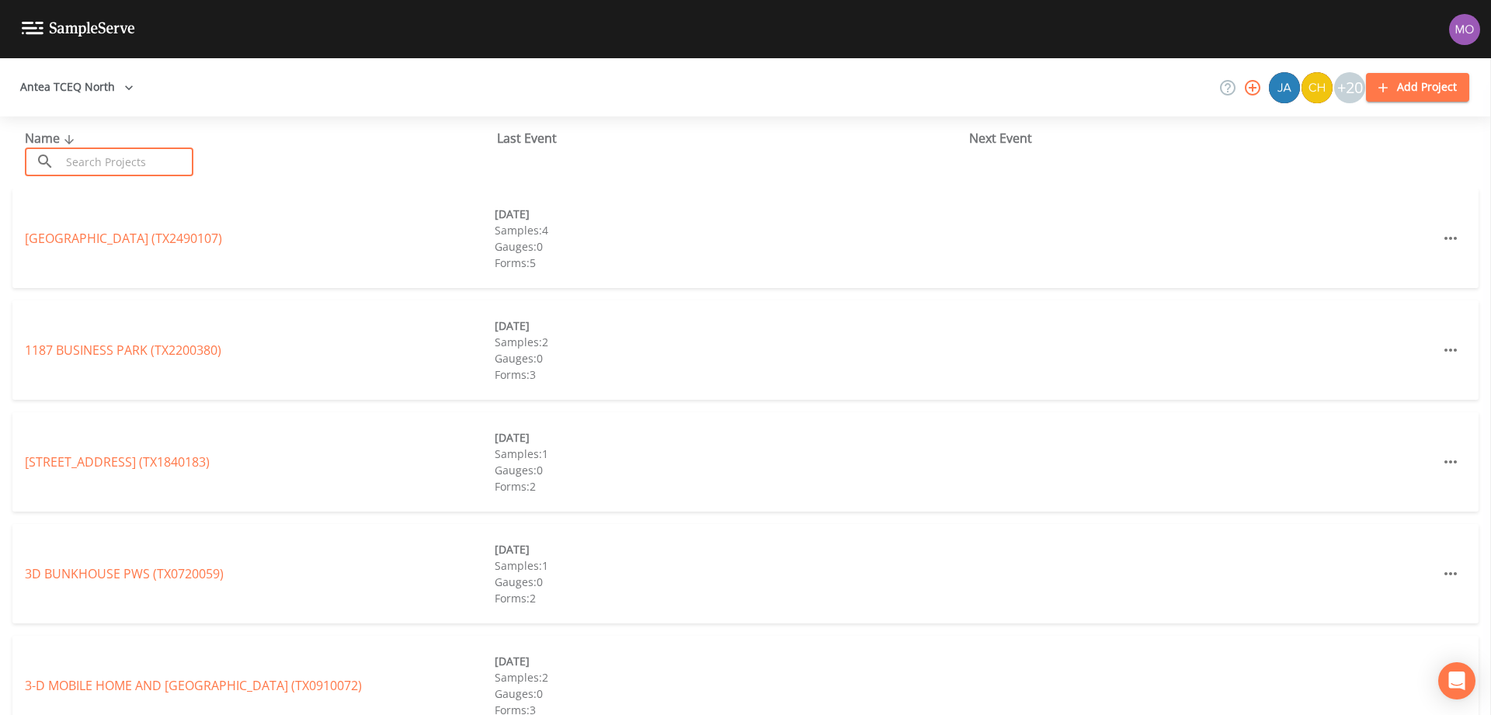
click at [126, 159] on input "text" at bounding box center [127, 162] width 133 height 29
paste input "TX0570013"
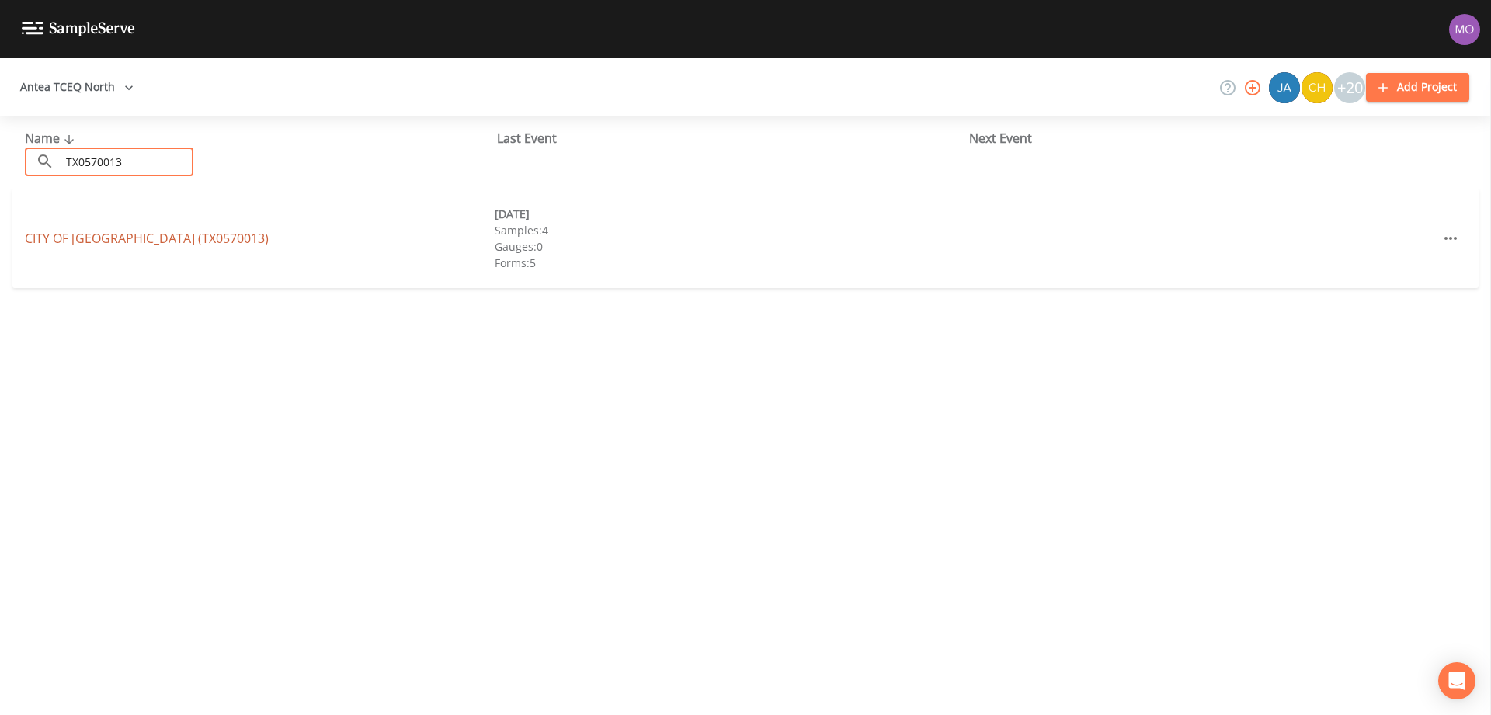
type input "TX0570013"
click at [120, 236] on link "CITY OF LANCASTER (TX0570013)" at bounding box center [147, 238] width 244 height 17
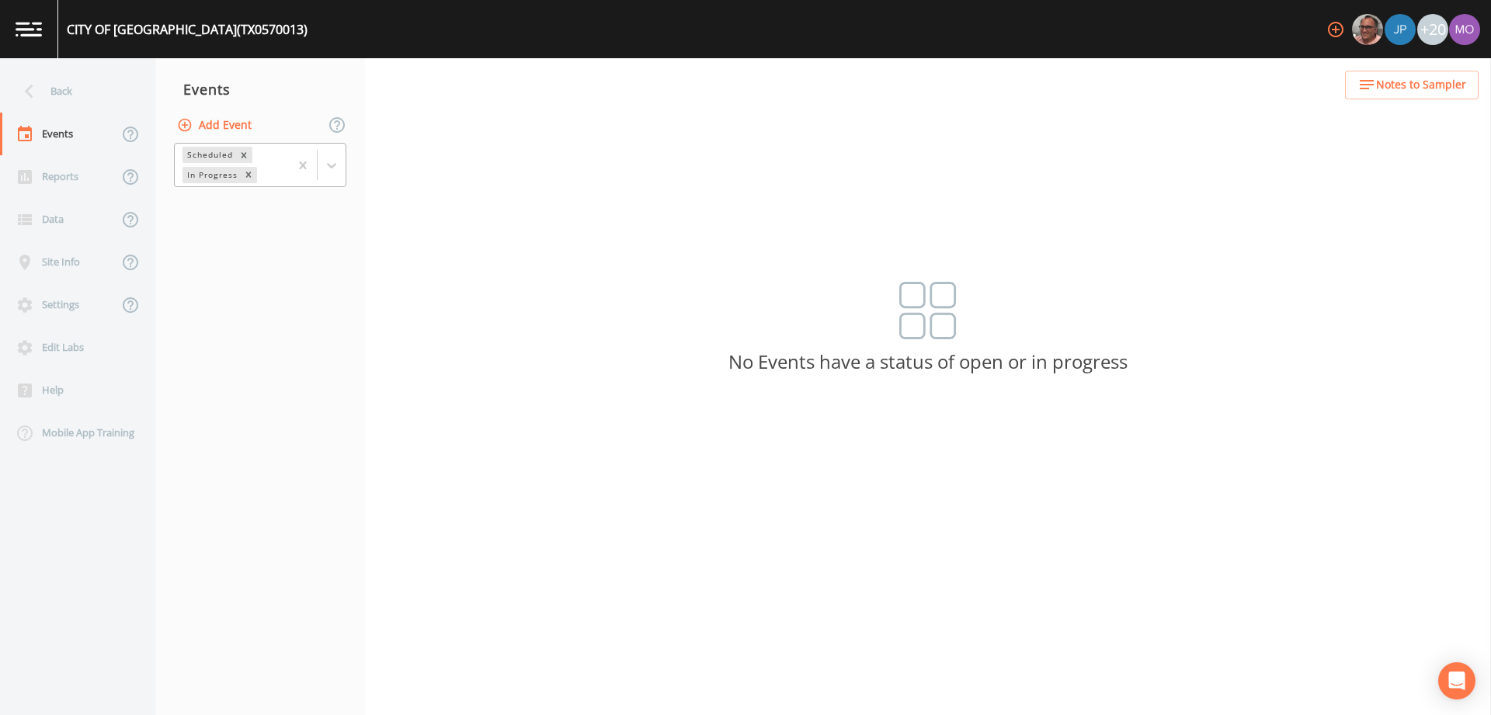
click at [219, 175] on div "In Progress" at bounding box center [211, 175] width 57 height 16
click at [225, 211] on div "Completed" at bounding box center [260, 210] width 172 height 26
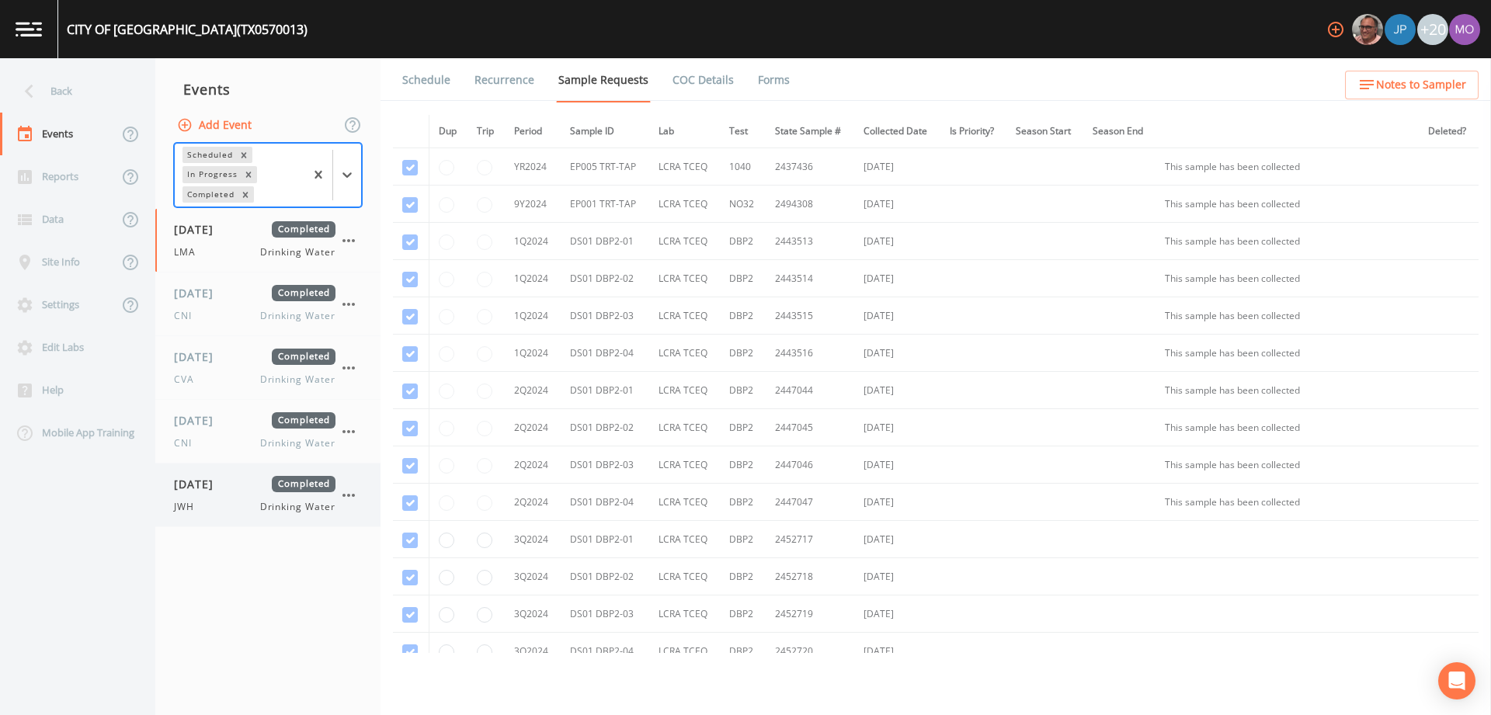
click at [211, 514] on div "08/07/2025 Completed JWH Drinking Water" at bounding box center [267, 495] width 225 height 63
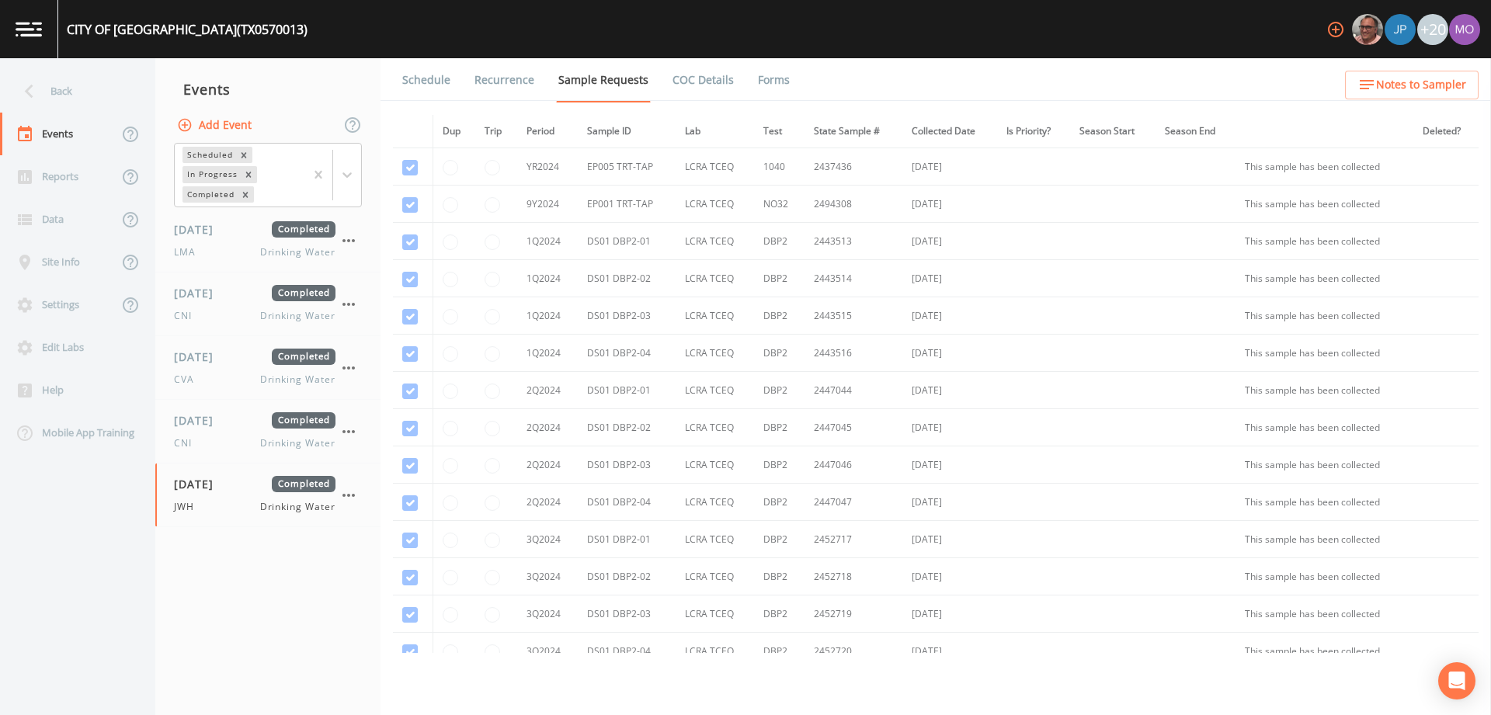
click at [756, 86] on link "Forms" at bounding box center [774, 80] width 37 height 44
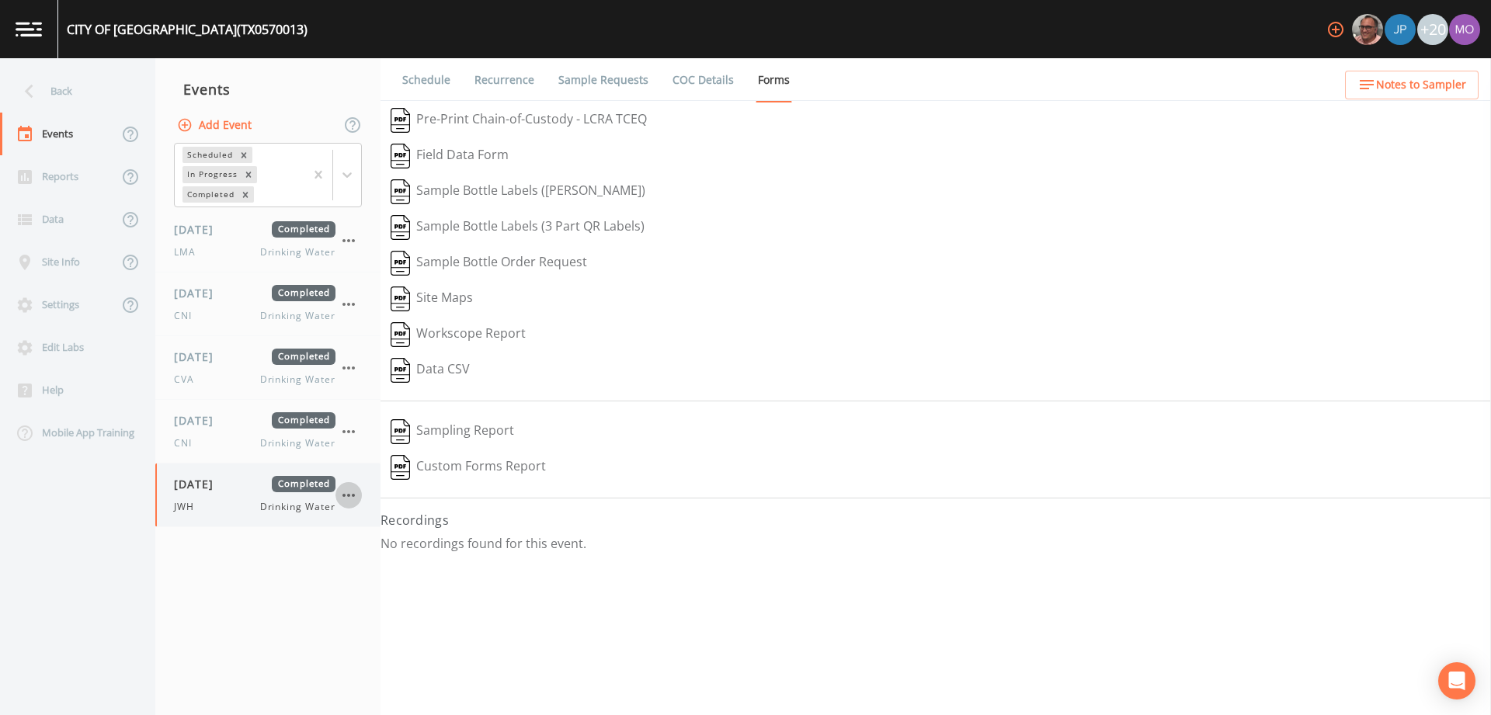
click at [352, 504] on icon "button" at bounding box center [348, 495] width 19 height 19
click at [419, 584] on p "Delete" at bounding box center [428, 586] width 104 height 19
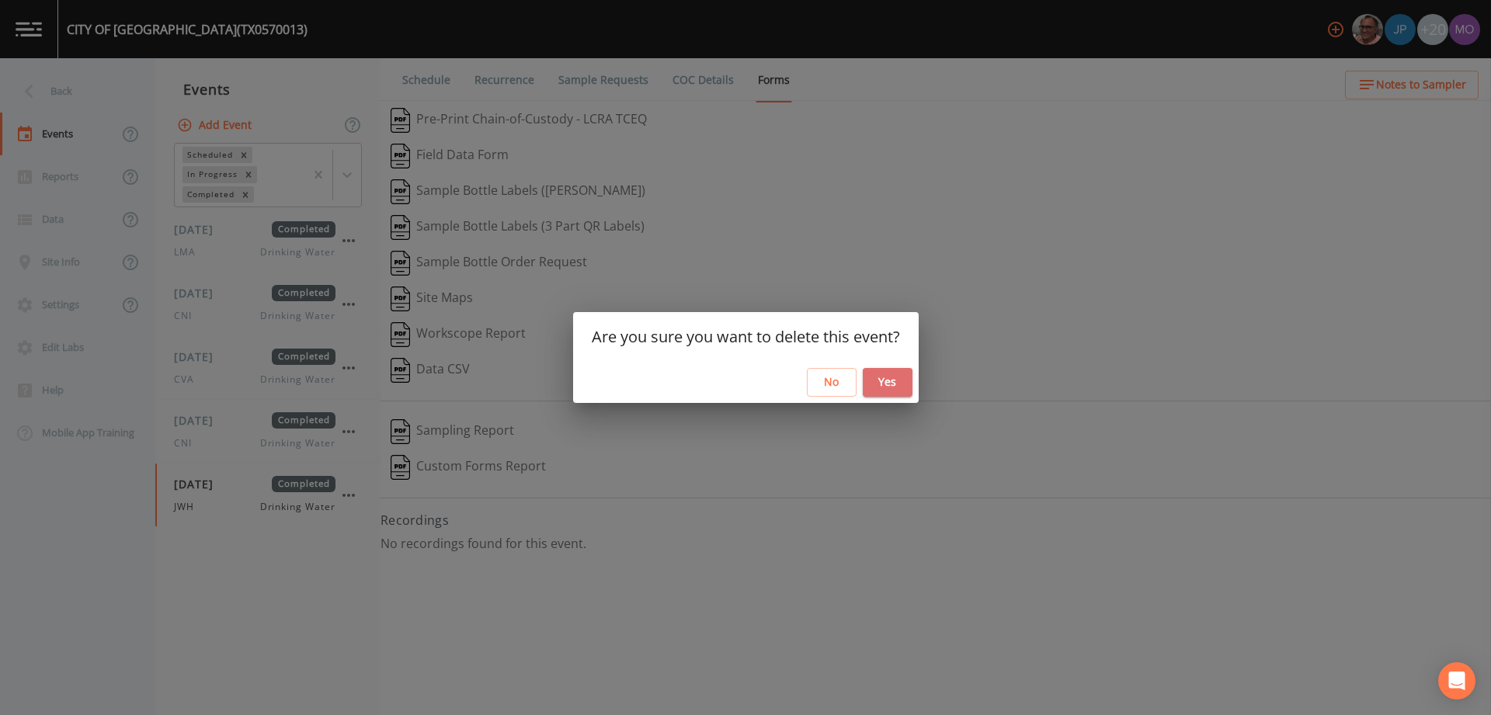
click at [890, 381] on button "Yes" at bounding box center [888, 382] width 50 height 29
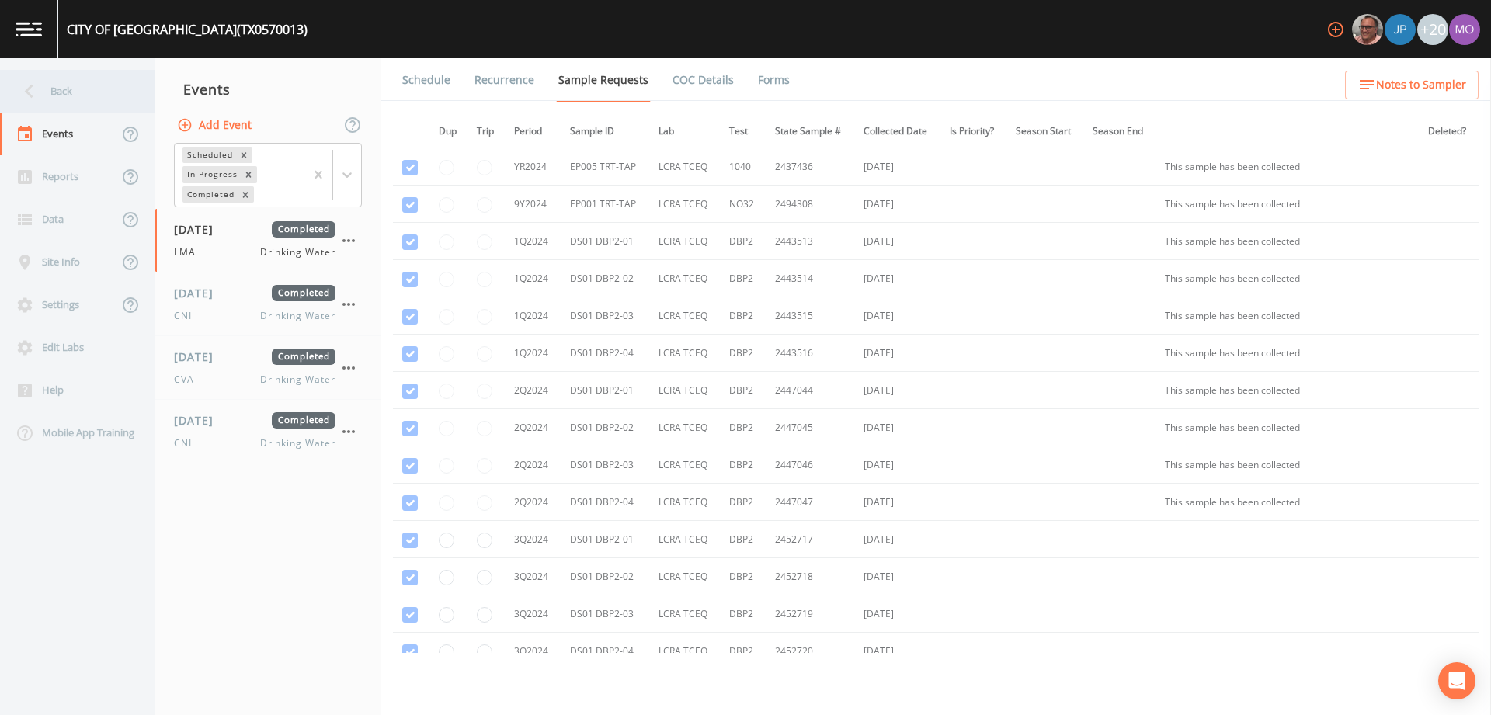
click at [77, 88] on div "Back" at bounding box center [70, 91] width 140 height 43
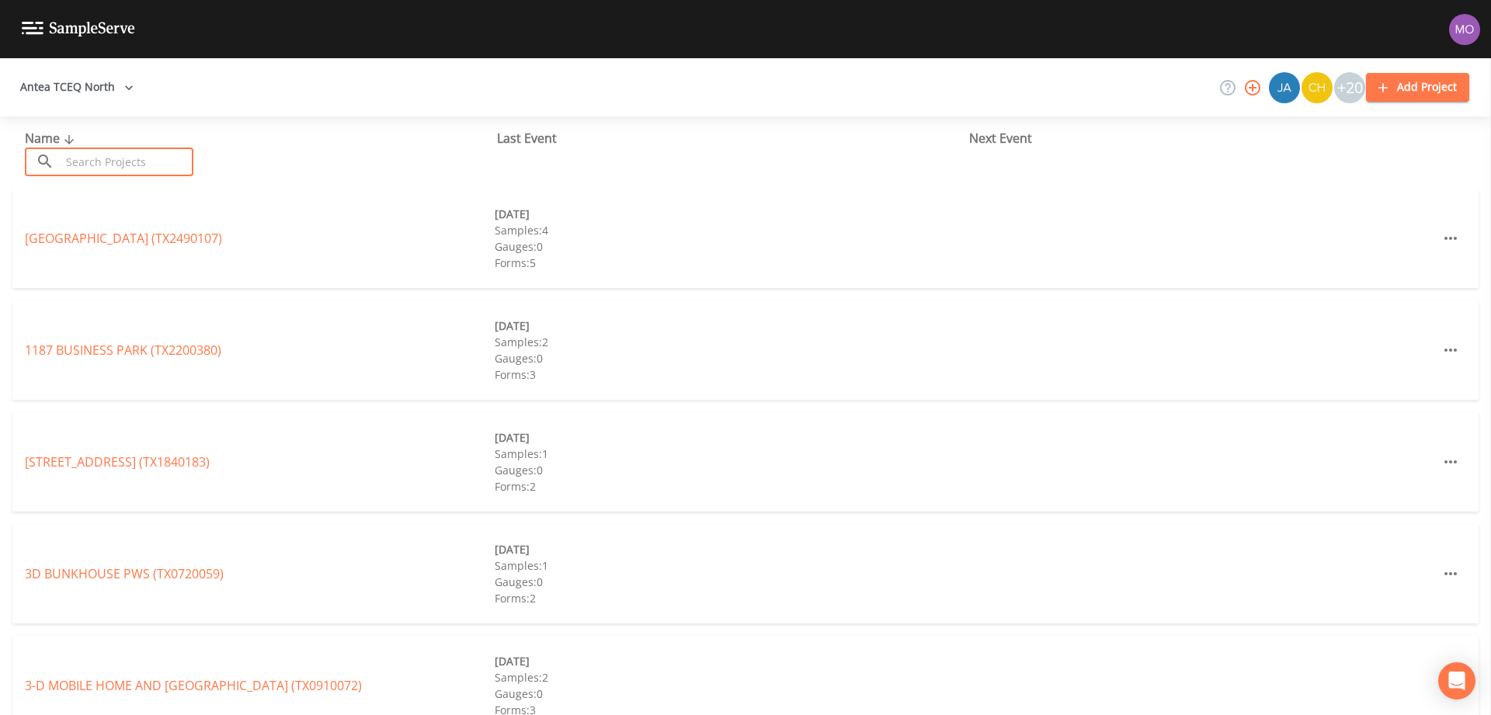
click at [117, 160] on input "text" at bounding box center [127, 162] width 133 height 29
paste input "TX1260069"
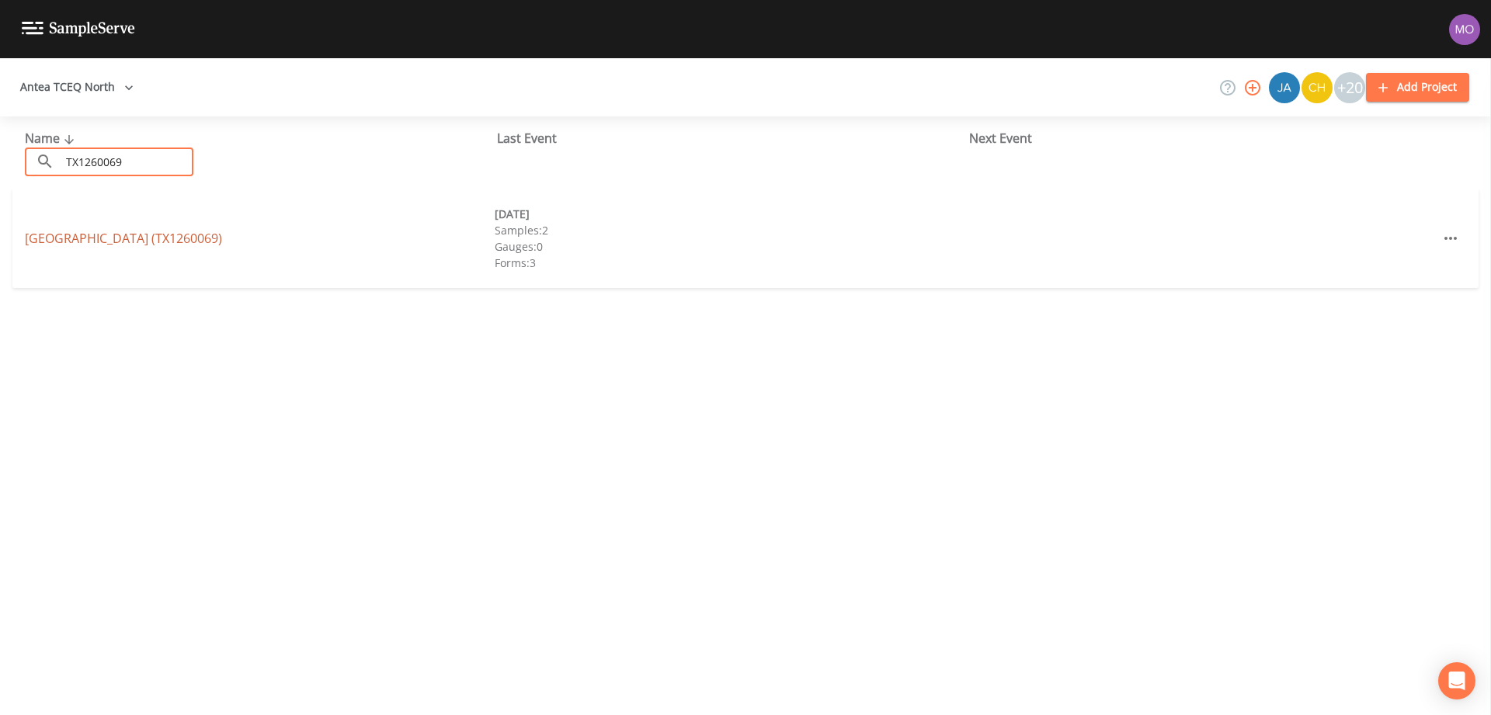
type input "TX1260069"
click at [116, 232] on link "SUNSHINE COUNTRY ACRES (TX1260069)" at bounding box center [123, 238] width 197 height 17
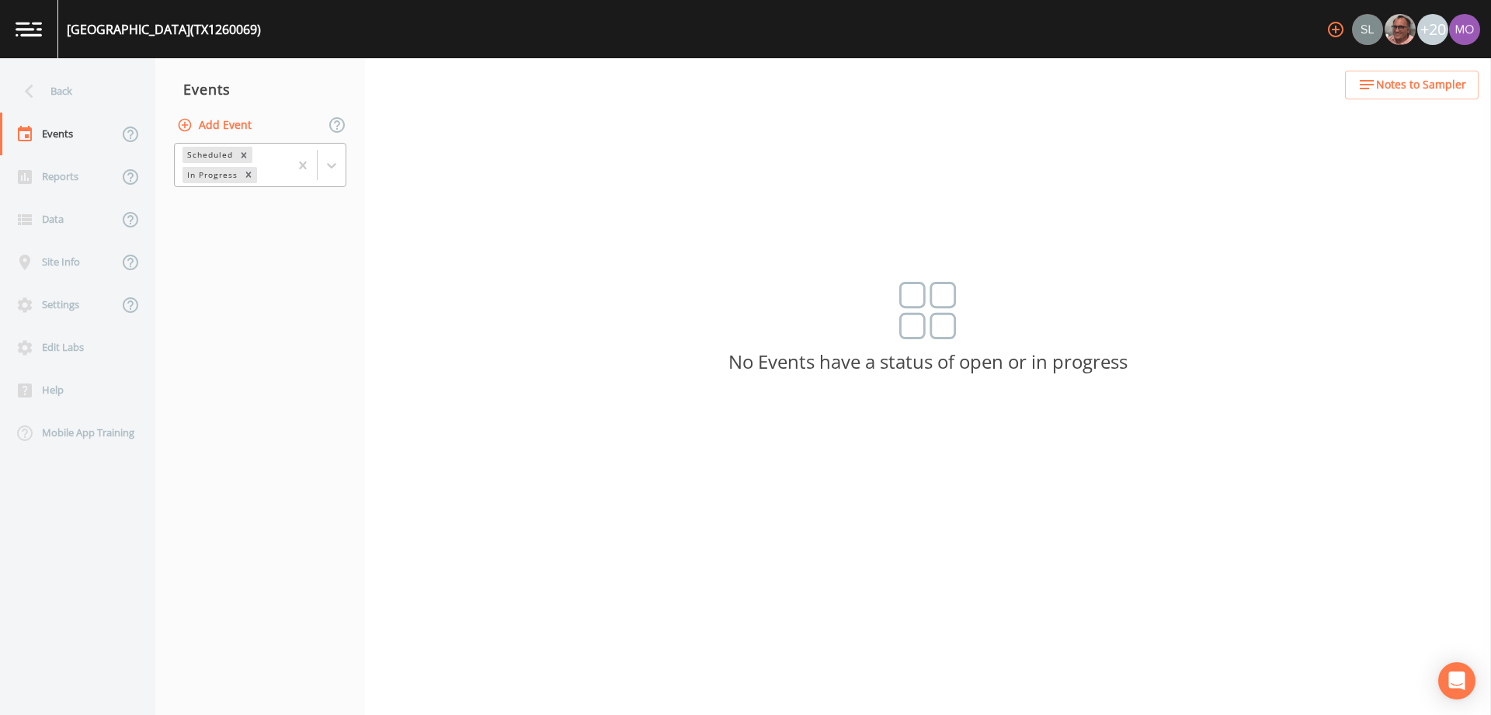
click at [212, 180] on div "In Progress" at bounding box center [211, 175] width 57 height 16
click at [212, 211] on div "Completed" at bounding box center [260, 210] width 172 height 26
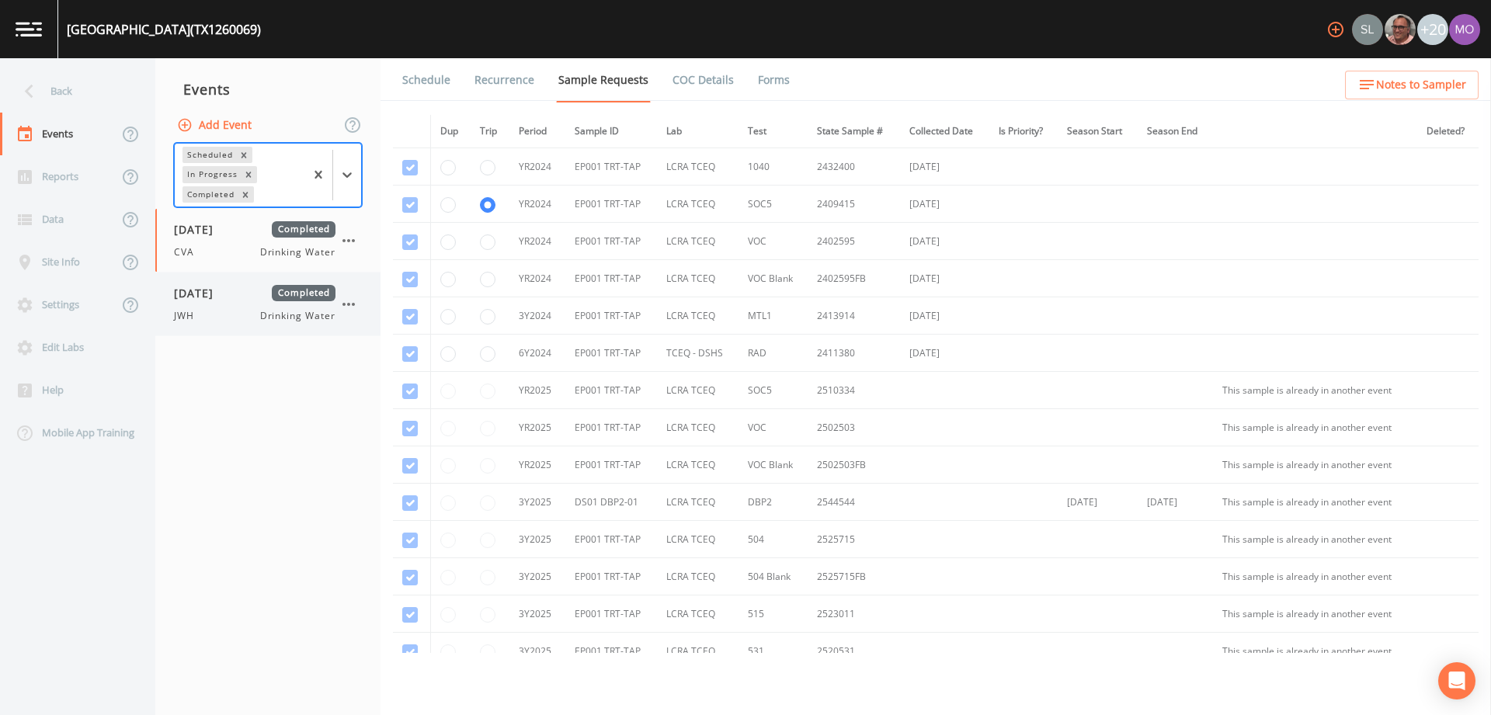
click at [205, 298] on span "08/07/2025" at bounding box center [199, 293] width 50 height 16
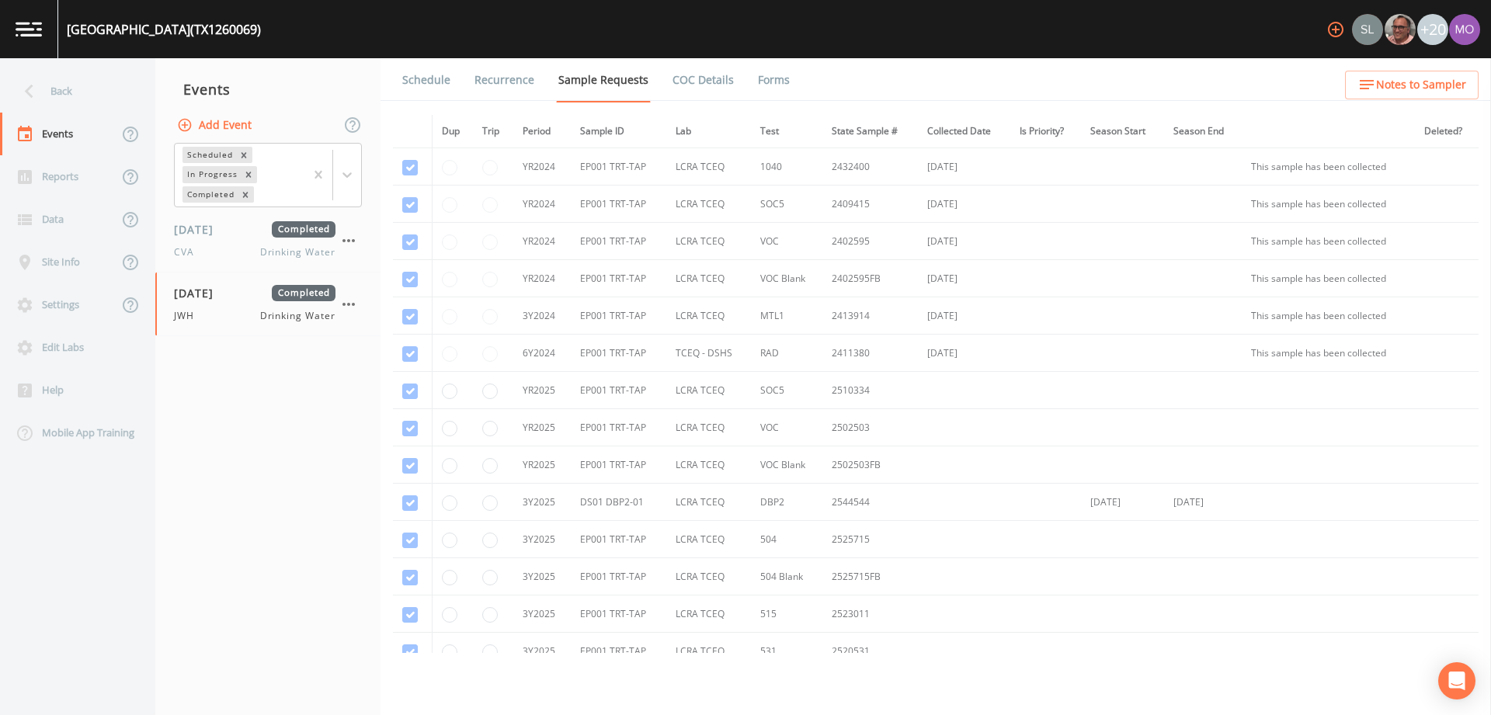
click at [772, 76] on link "Forms" at bounding box center [774, 80] width 37 height 44
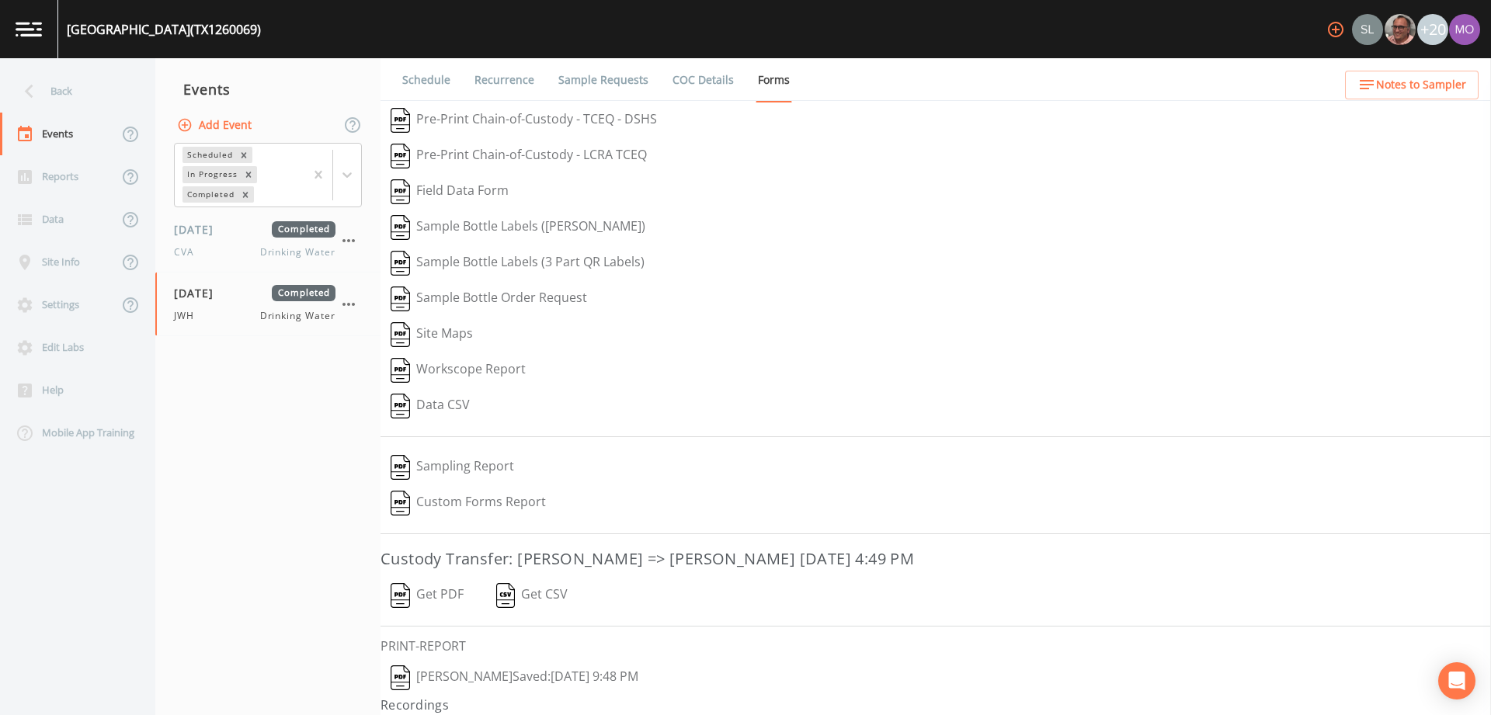
scroll to position [33, 0]
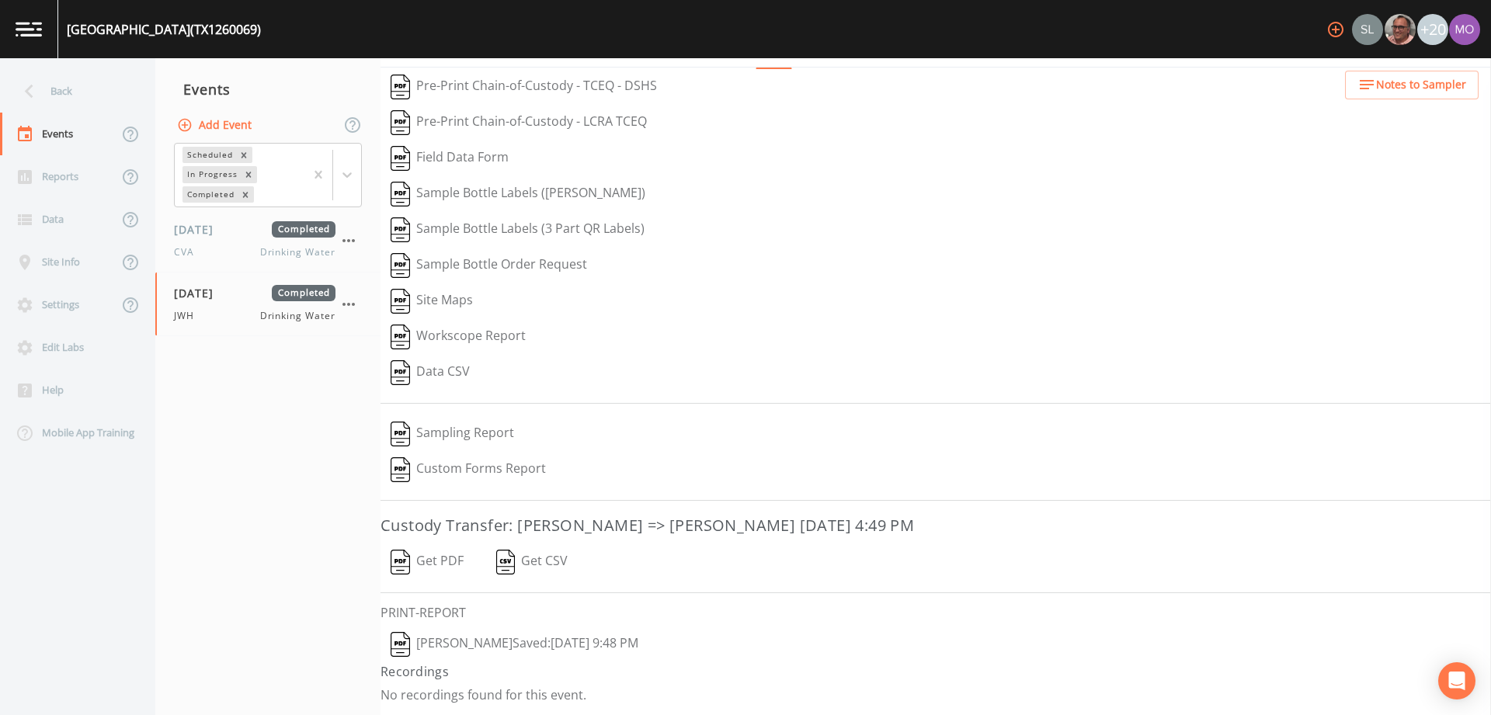
click at [327, 416] on nav "Events Add Event Scheduled In Progress Completed 11/20/2024 Completed CVA Drink…" at bounding box center [267, 386] width 225 height 657
click at [51, 105] on div "Back" at bounding box center [70, 91] width 140 height 43
